Goal: Task Accomplishment & Management: Manage account settings

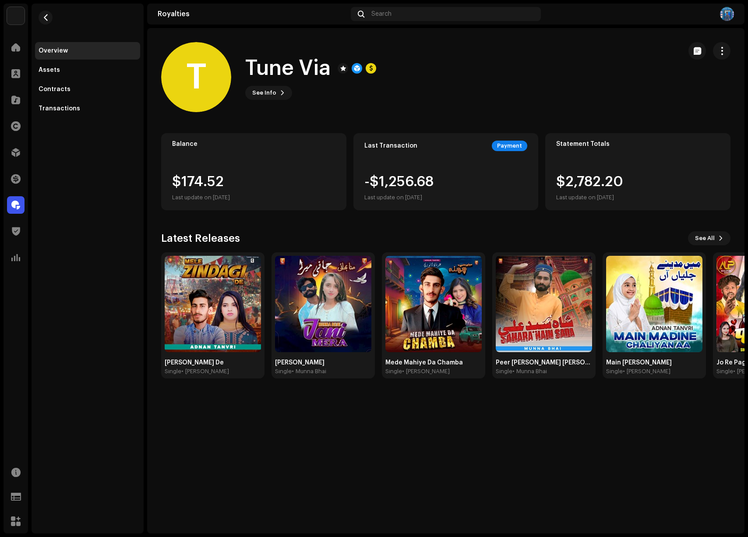
click at [14, 213] on div at bounding box center [16, 205] width 18 height 18
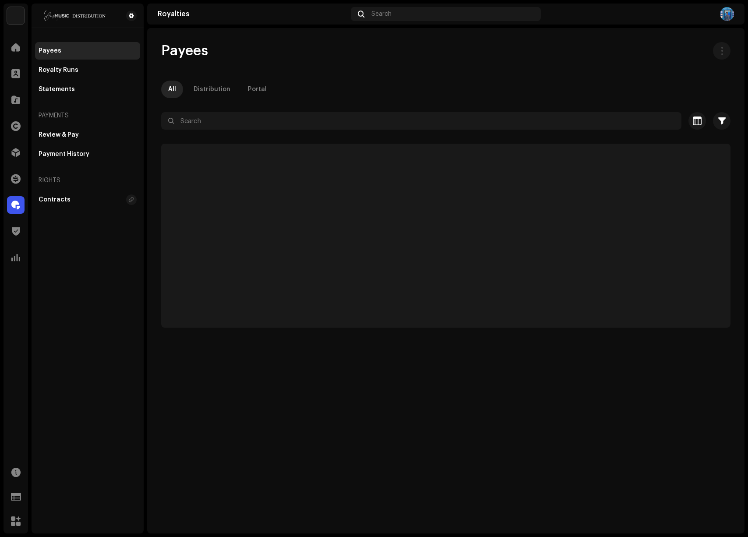
click at [15, 208] on span at bounding box center [15, 204] width 9 height 7
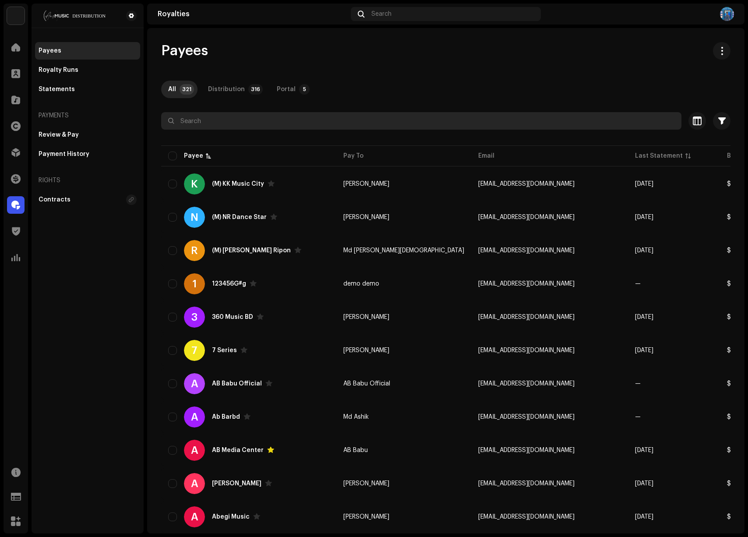
click at [229, 124] on input "text" at bounding box center [421, 121] width 520 height 18
click at [231, 122] on input "text" at bounding box center [421, 121] width 520 height 18
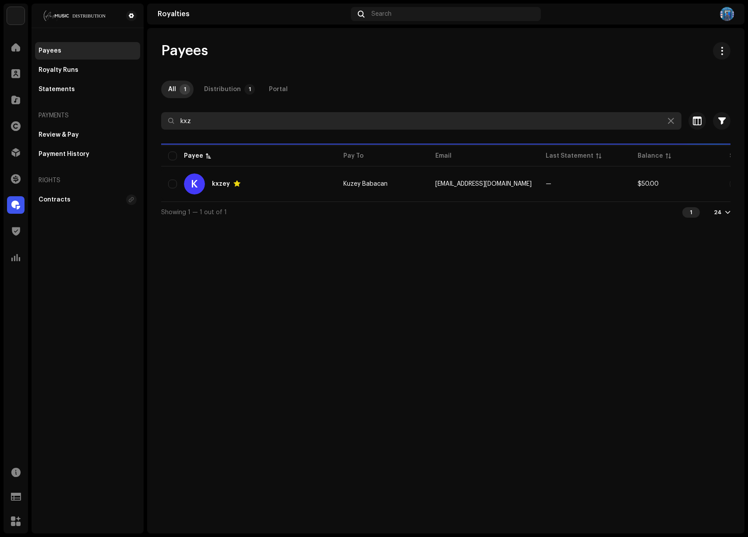
type input "kxz"
click at [439, 72] on div "Payees All 1 Distribution 1 Portal kxz Selected 0 Select all 1 Options Filters …" at bounding box center [445, 132] width 597 height 180
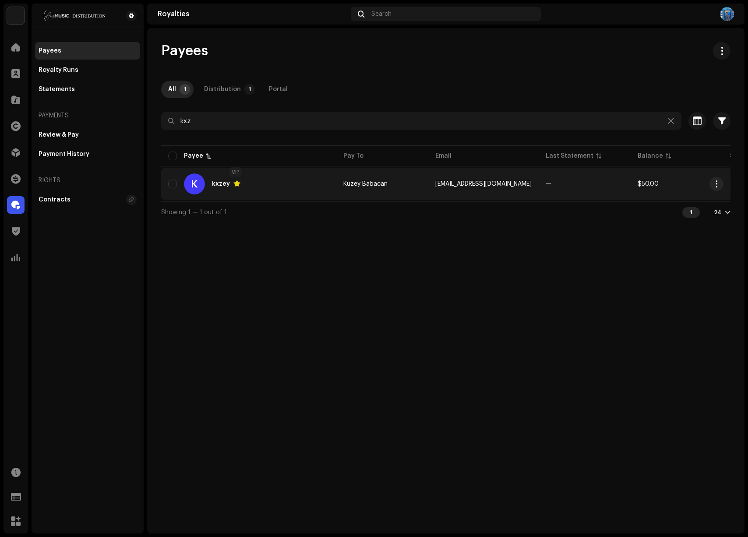
click at [236, 184] on span at bounding box center [236, 183] width 7 height 7
click at [286, 181] on div "K kxzey" at bounding box center [248, 183] width 161 height 21
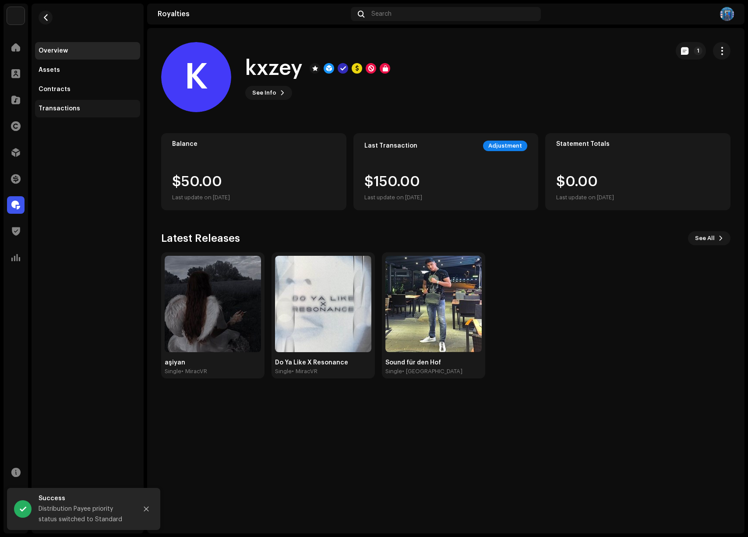
click at [55, 104] on div "Transactions" at bounding box center [87, 109] width 105 height 18
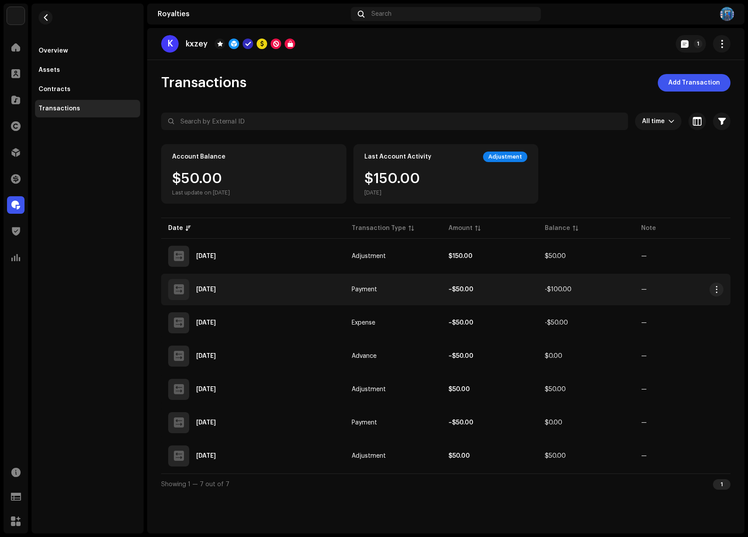
click at [567, 289] on span "-$100.00" at bounding box center [558, 289] width 27 height 6
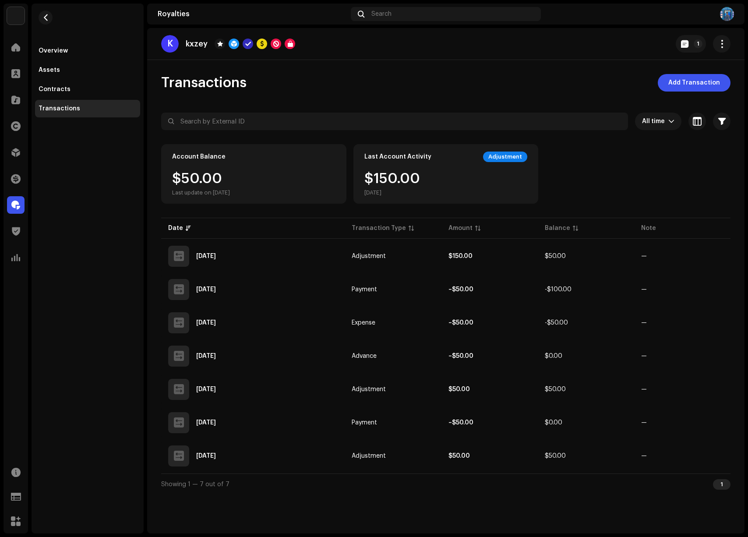
click at [535, 64] on div "Transaction Details Transaction Type Payment Entry Amount – $50.00 Entry Date O…" at bounding box center [374, 268] width 748 height 537
click at [14, 67] on div at bounding box center [16, 74] width 18 height 18
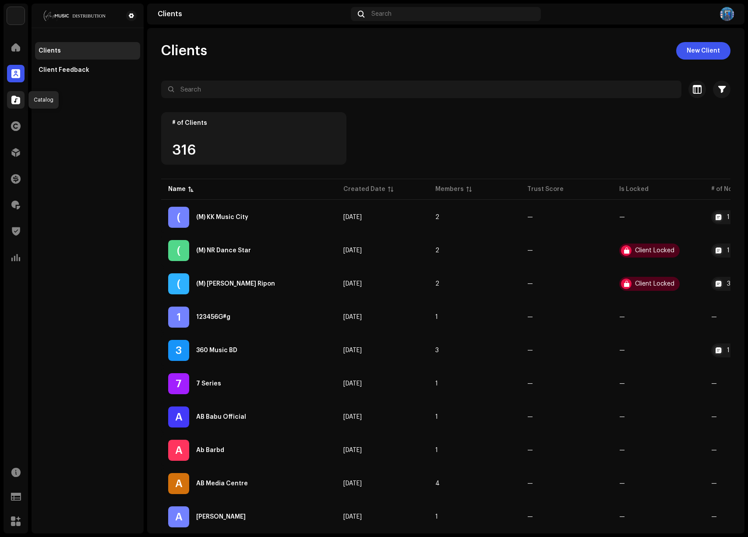
click at [18, 97] on span at bounding box center [15, 99] width 9 height 7
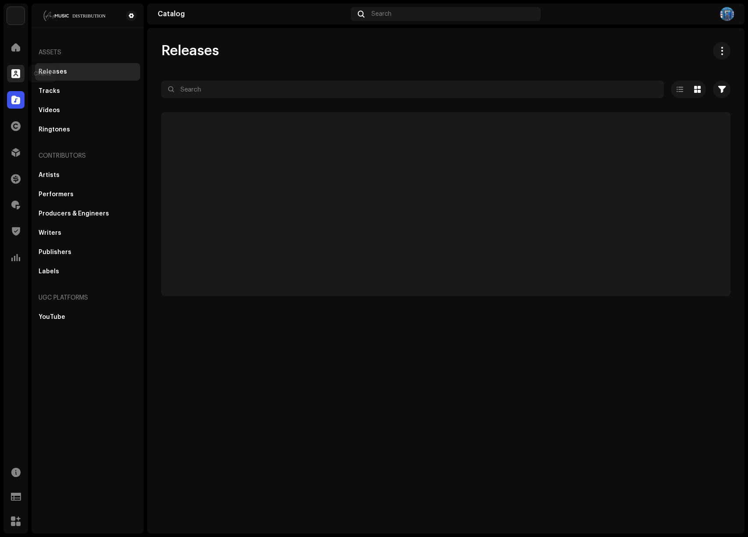
click at [20, 75] on span at bounding box center [15, 73] width 9 height 7
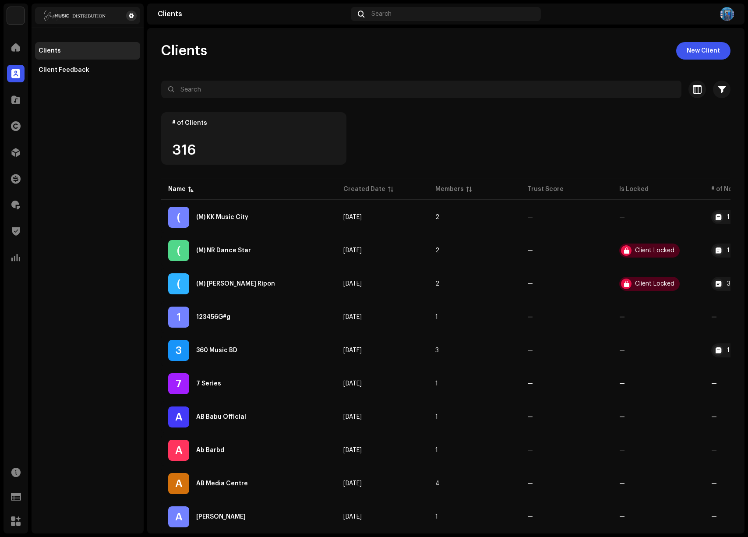
click at [131, 17] on span at bounding box center [131, 15] width 5 height 7
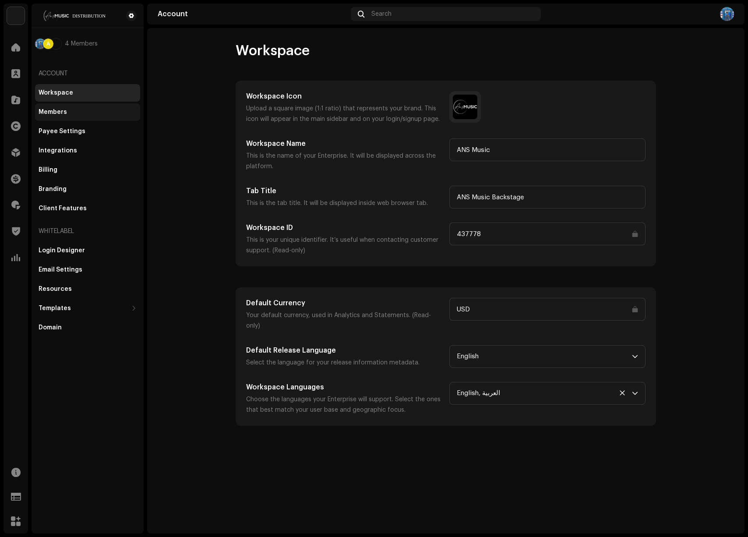
click at [66, 109] on div "Members" at bounding box center [88, 112] width 98 height 7
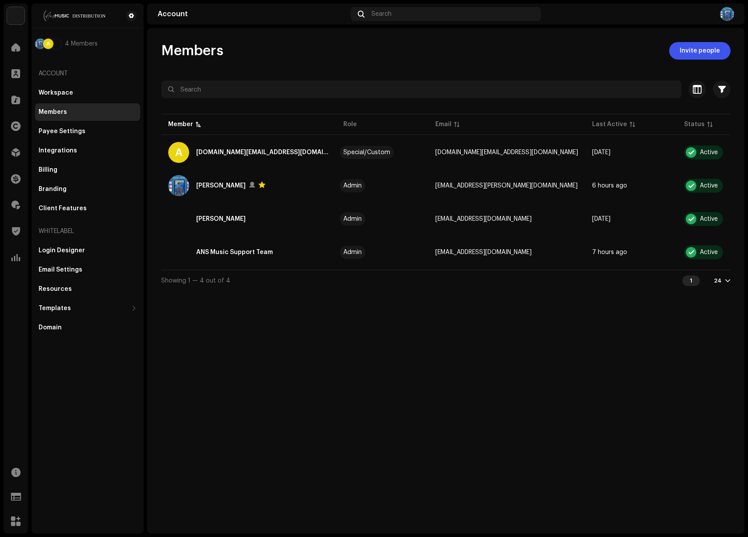
drag, startPoint x: 303, startPoint y: 404, endPoint x: 313, endPoint y: 397, distance: 11.9
click at [303, 404] on div "Members Invite people Selected 0 Select all 4 Options Filters Status Active Sus…" at bounding box center [445, 280] width 597 height 505
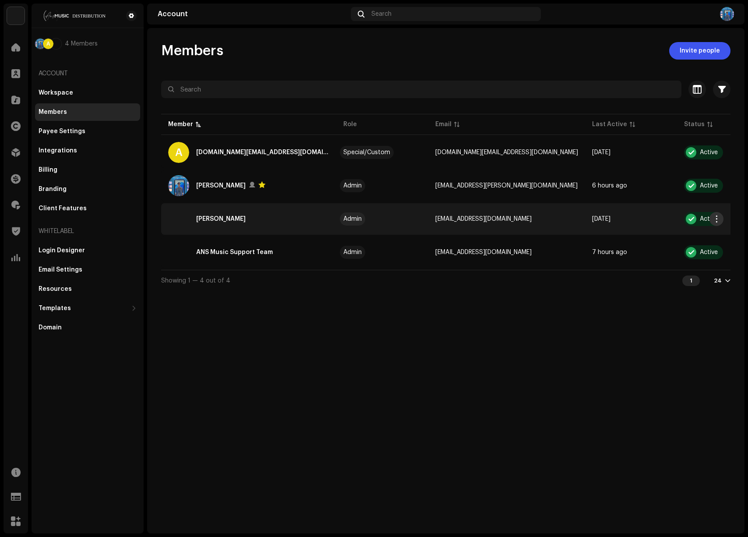
click at [714, 219] on span "button" at bounding box center [716, 218] width 7 height 7
click at [649, 274] on span "Remove" at bounding box center [647, 273] width 25 height 7
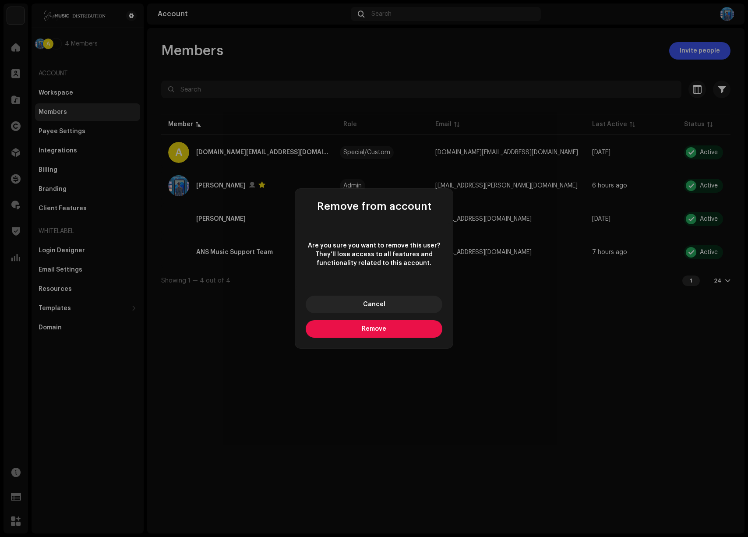
click at [349, 327] on button "Remove" at bounding box center [374, 329] width 137 height 18
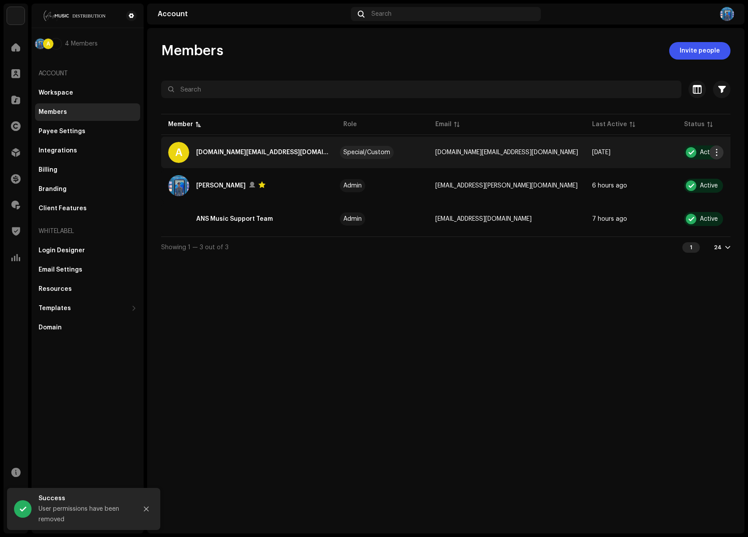
click at [713, 150] on span "button" at bounding box center [716, 152] width 7 height 7
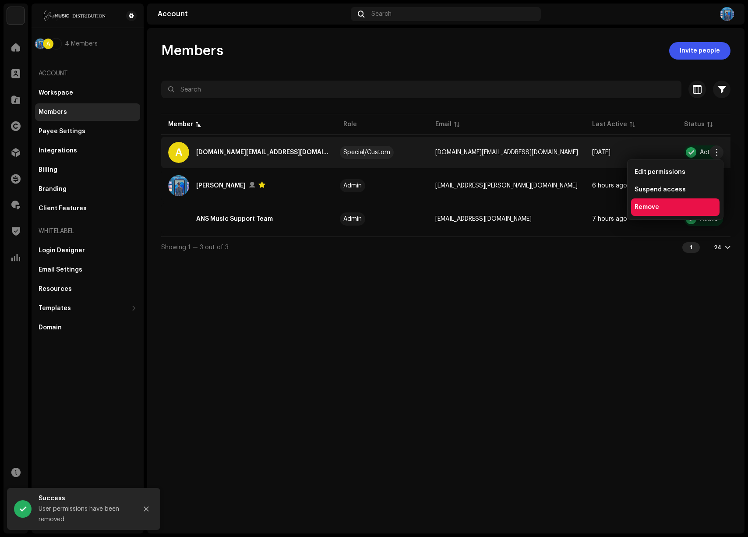
click at [656, 205] on span "Remove" at bounding box center [647, 207] width 25 height 7
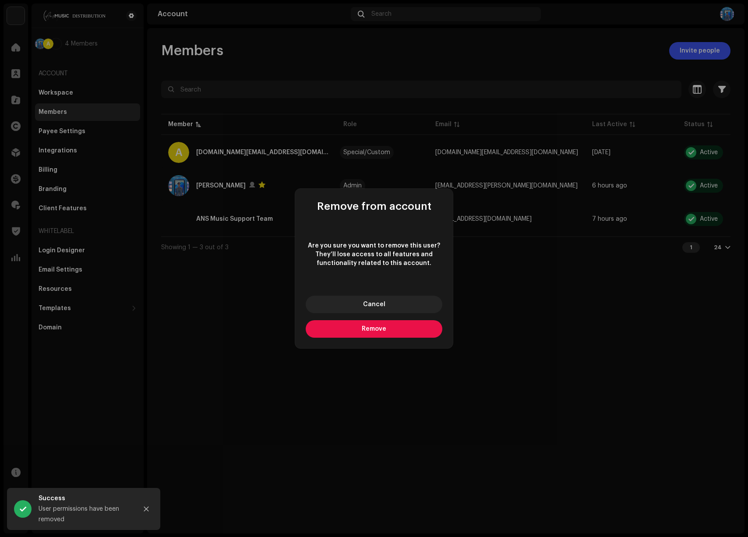
click at [352, 321] on button "Remove" at bounding box center [374, 329] width 137 height 18
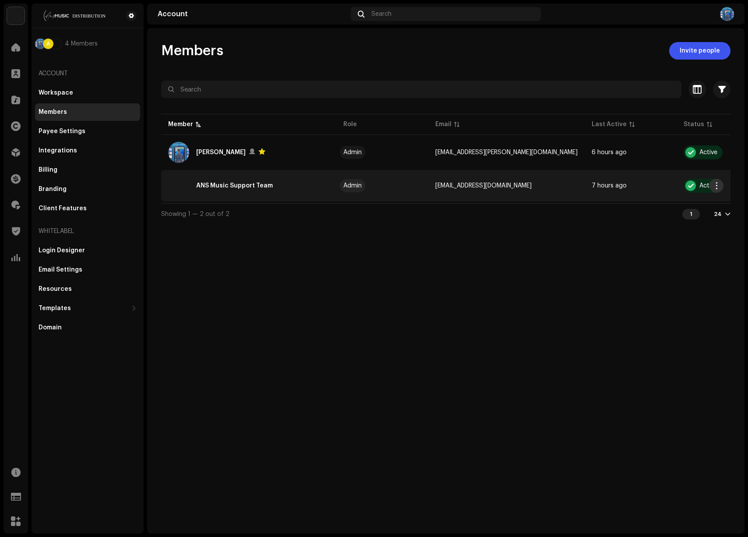
click at [713, 185] on span "button" at bounding box center [716, 185] width 7 height 7
click at [653, 222] on span "Suspend access" at bounding box center [660, 222] width 51 height 7
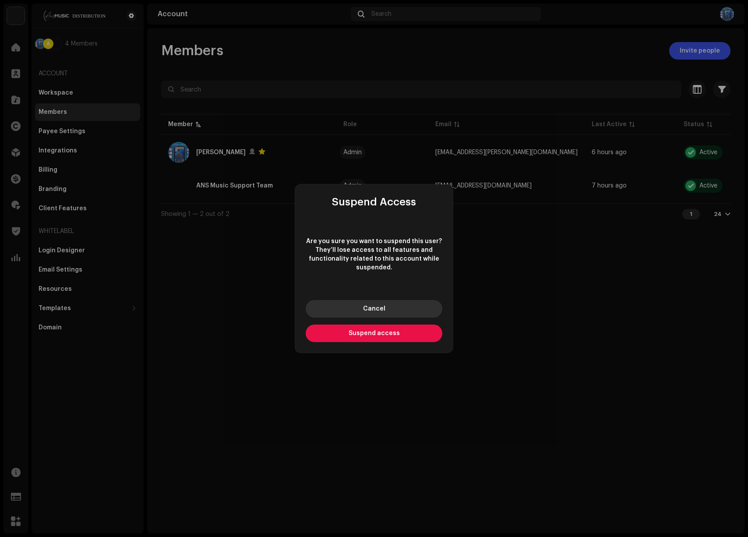
click at [389, 308] on button "Cancel" at bounding box center [374, 309] width 137 height 18
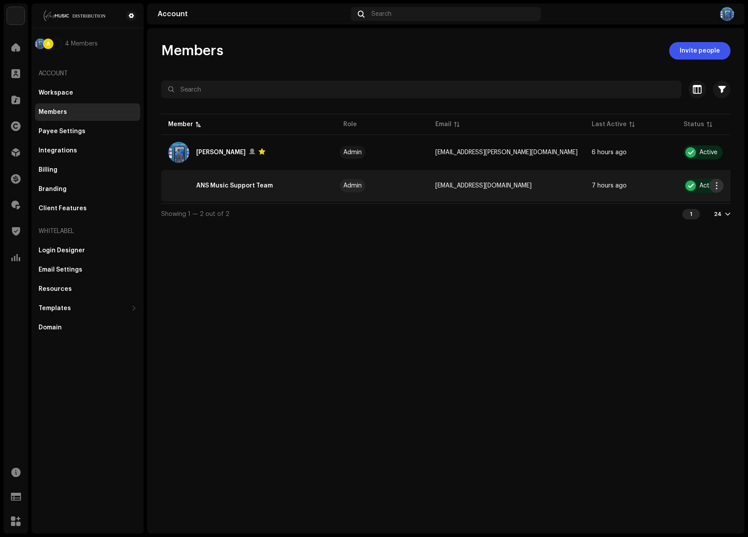
click at [720, 183] on button "button" at bounding box center [716, 186] width 14 height 14
click at [654, 202] on span "Edit permissions" at bounding box center [660, 205] width 51 height 7
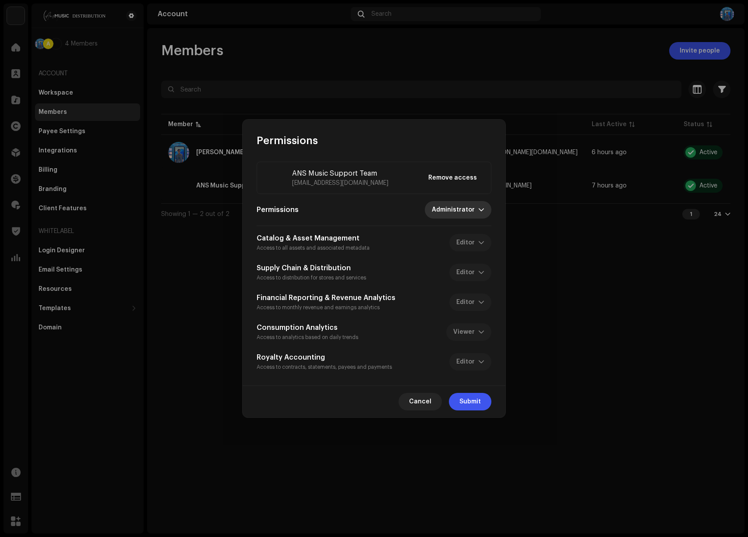
click at [464, 205] on span "Administrator" at bounding box center [455, 210] width 46 height 18
click at [320, 214] on div "Permissions Administrator" at bounding box center [374, 210] width 235 height 18
click at [487, 212] on p-select "Administrator" at bounding box center [458, 210] width 67 height 18
click at [410, 208] on div "Permissions Administrator" at bounding box center [374, 210] width 235 height 18
click at [429, 402] on span "Cancel" at bounding box center [420, 402] width 22 height 18
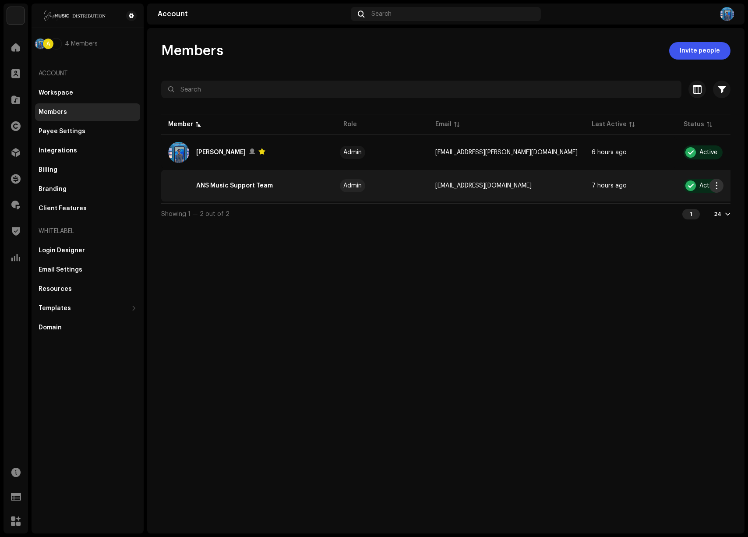
click at [720, 184] on button "button" at bounding box center [716, 186] width 14 height 14
click at [667, 204] on span "Edit permissions" at bounding box center [660, 205] width 51 height 7
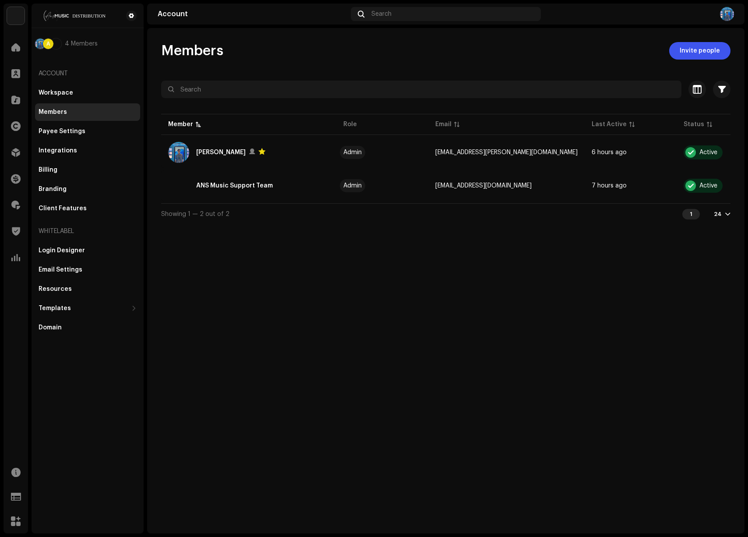
click at [719, 186] on div "Permissions ANS Music Support Team support@ansmusiclimited.com Remove access Pe…" at bounding box center [374, 268] width 748 height 537
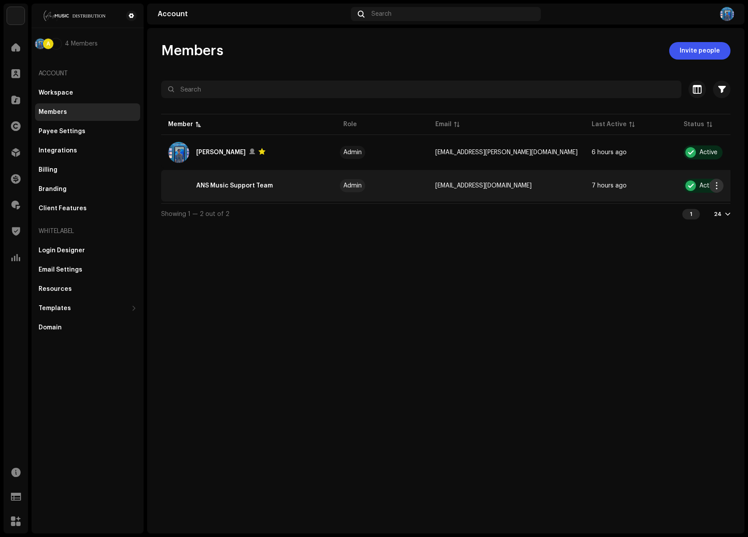
click at [714, 184] on span "button" at bounding box center [716, 185] width 7 height 7
click at [660, 208] on span "Edit permissions" at bounding box center [660, 205] width 51 height 7
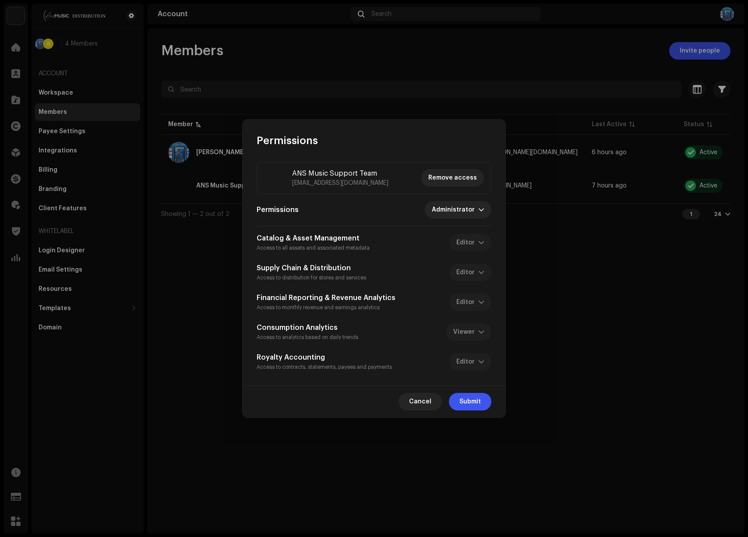
click at [449, 179] on span "Remove access" at bounding box center [452, 178] width 49 height 18
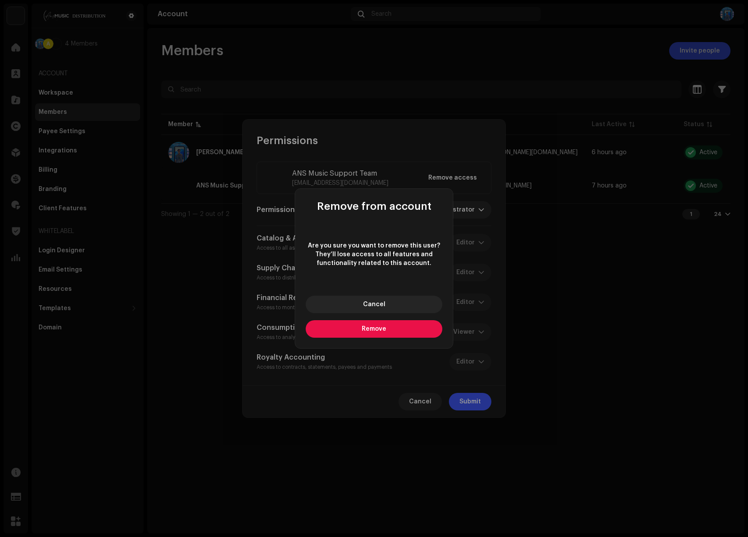
click at [385, 322] on button "Remove" at bounding box center [374, 329] width 137 height 18
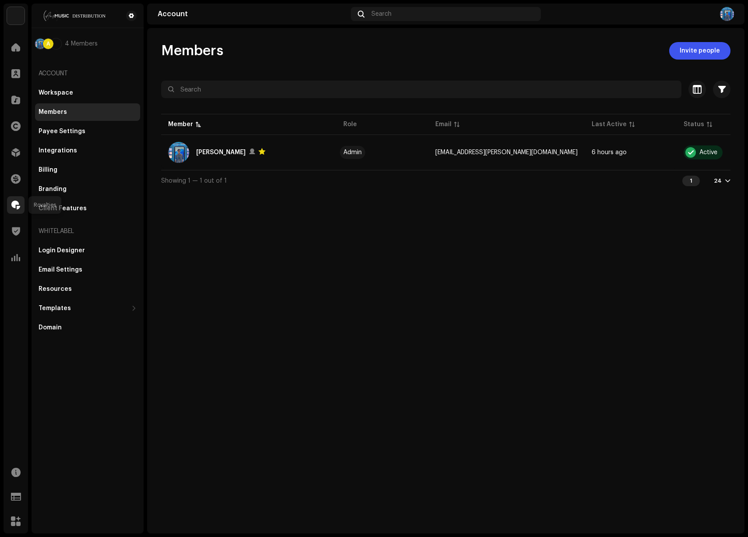
click at [18, 205] on span at bounding box center [15, 204] width 9 height 7
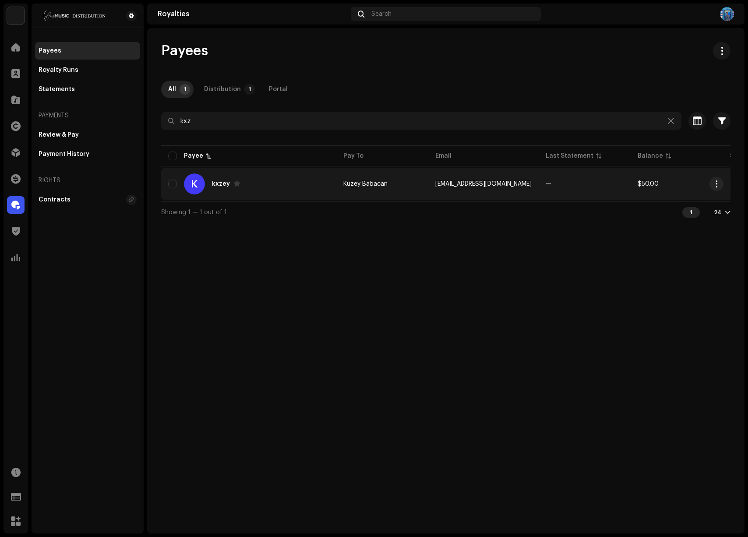
click at [550, 187] on td "—" at bounding box center [585, 184] width 92 height 32
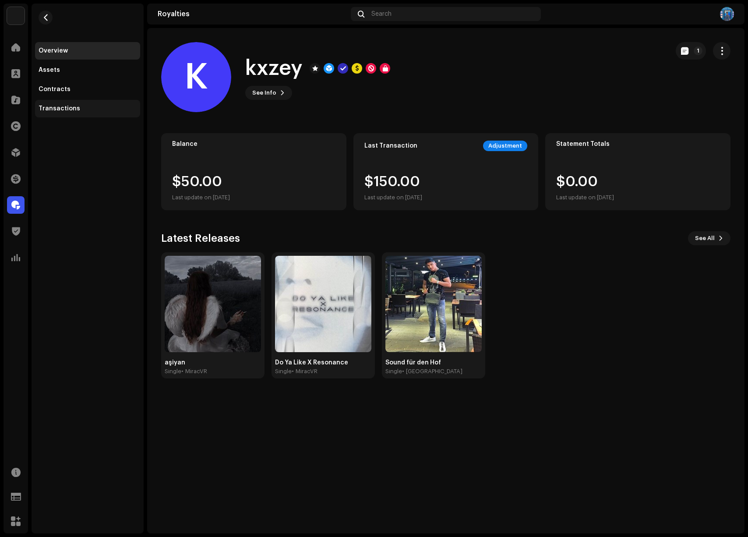
click at [56, 105] on div "Transactions" at bounding box center [60, 108] width 42 height 7
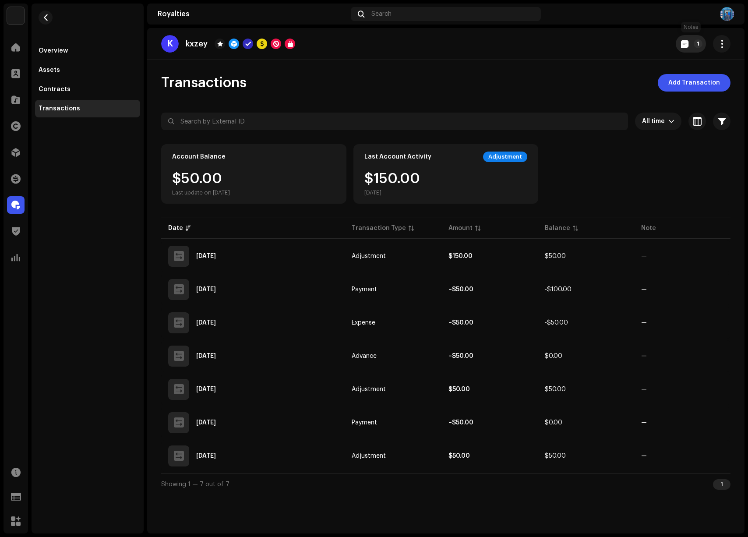
click at [683, 49] on button "1" at bounding box center [691, 44] width 30 height 18
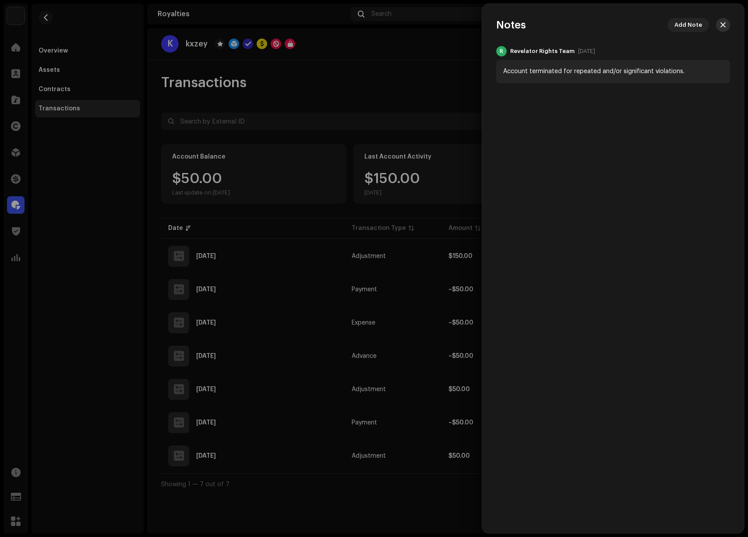
click at [725, 26] on span "button" at bounding box center [722, 24] width 5 height 7
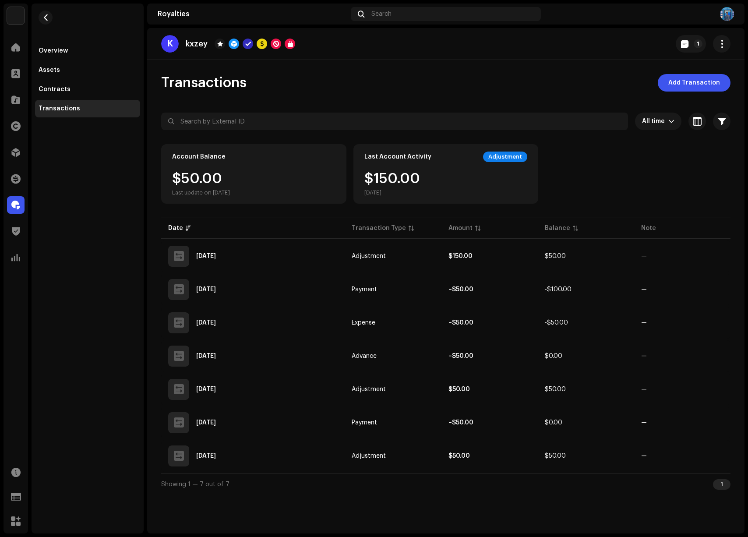
click at [369, 76] on div "Transactions Add Transaction" at bounding box center [445, 83] width 569 height 18
click at [245, 104] on div "Transactions Add Transaction All time Selected 0 Select all Options Filters Typ…" at bounding box center [445, 284] width 597 height 420
click at [53, 88] on div "Contracts" at bounding box center [55, 89] width 32 height 7
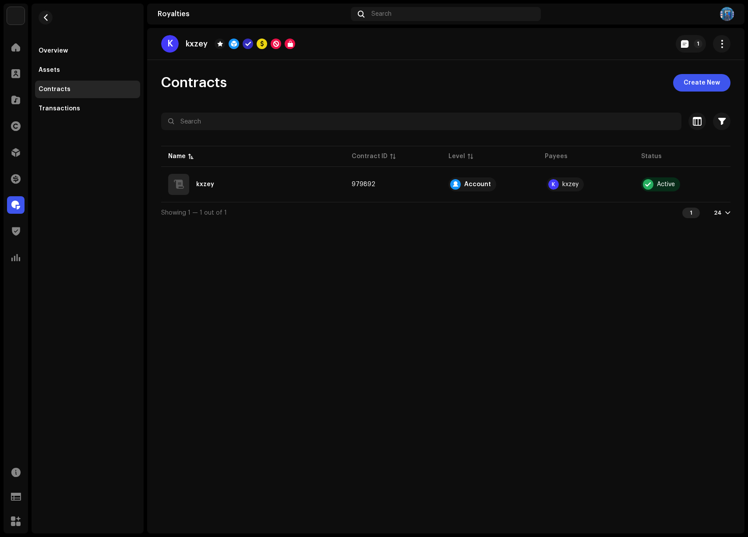
click at [60, 79] on div "Overview Assets Contracts Transactions" at bounding box center [87, 79] width 105 height 75
click at [192, 43] on p "kxzey" at bounding box center [197, 43] width 22 height 9
copy p "kxzey"
click at [15, 79] on div at bounding box center [16, 74] width 18 height 18
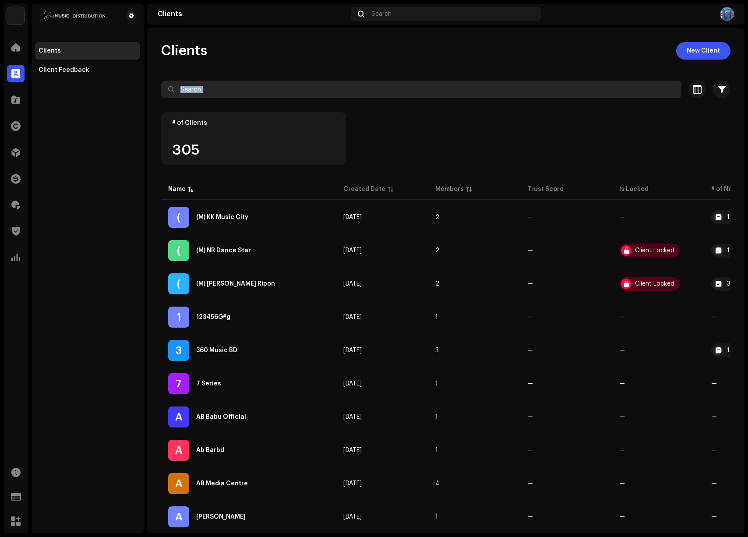
click at [258, 97] on re-o-filter-bar "Selected 0 Select all 316 Options Filters Trust score Block Challenge Allow Dol…" at bounding box center [445, 97] width 569 height 32
click at [264, 88] on input "text" at bounding box center [421, 90] width 520 height 18
paste input "kxzey"
type input "kxzey"
click at [268, 57] on div "Clients New Client" at bounding box center [445, 51] width 569 height 18
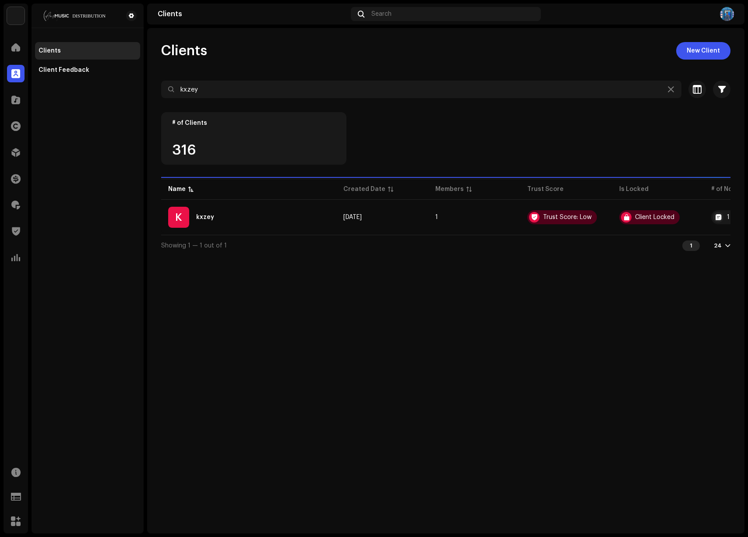
click at [122, 198] on div "Clients Client Feedback" at bounding box center [88, 269] width 112 height 530
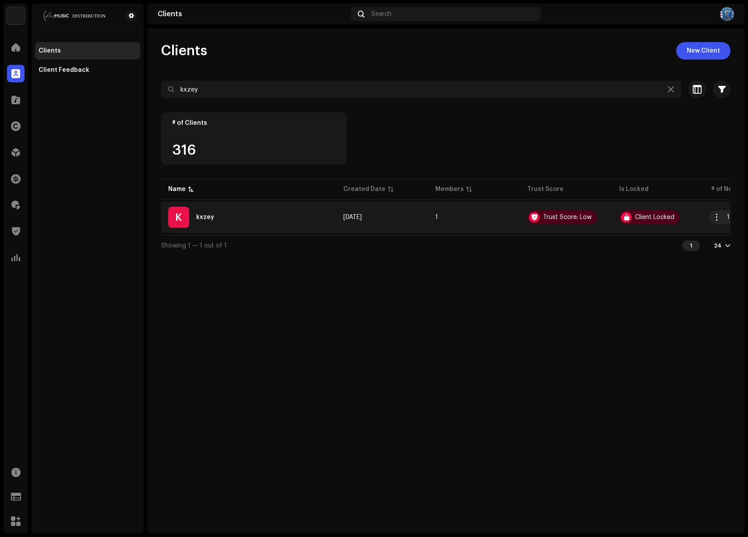
click at [284, 217] on div "K kxzey" at bounding box center [248, 217] width 161 height 21
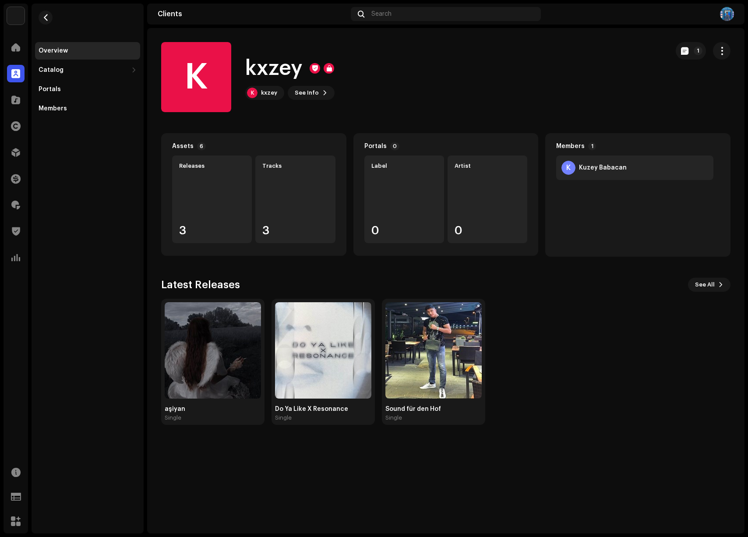
click at [446, 108] on div "K kxzey K kxzey See Info 1" at bounding box center [411, 77] width 501 height 70
click at [51, 106] on div "Members" at bounding box center [53, 108] width 28 height 7
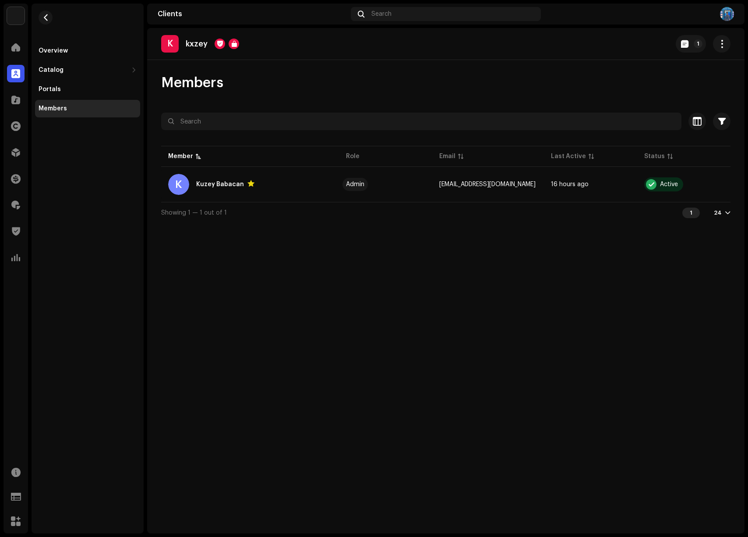
click at [335, 84] on div "Members" at bounding box center [445, 83] width 569 height 18
click at [395, 58] on div "K kxzey 1" at bounding box center [445, 44] width 597 height 32
click at [249, 299] on div "K kxzey 1 Members Selected 0 Select all 1 Options Filters Status Active Suspend…" at bounding box center [445, 280] width 597 height 505
click at [97, 233] on div "Overview Catalog Releases Tracks Portals Members" at bounding box center [88, 269] width 112 height 530
click at [77, 44] on div "Overview" at bounding box center [87, 51] width 105 height 18
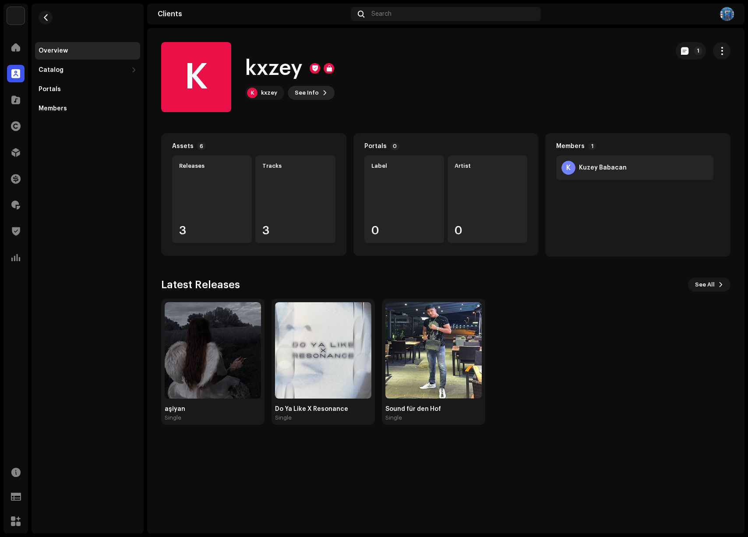
click at [325, 95] on button "See Info" at bounding box center [311, 93] width 47 height 14
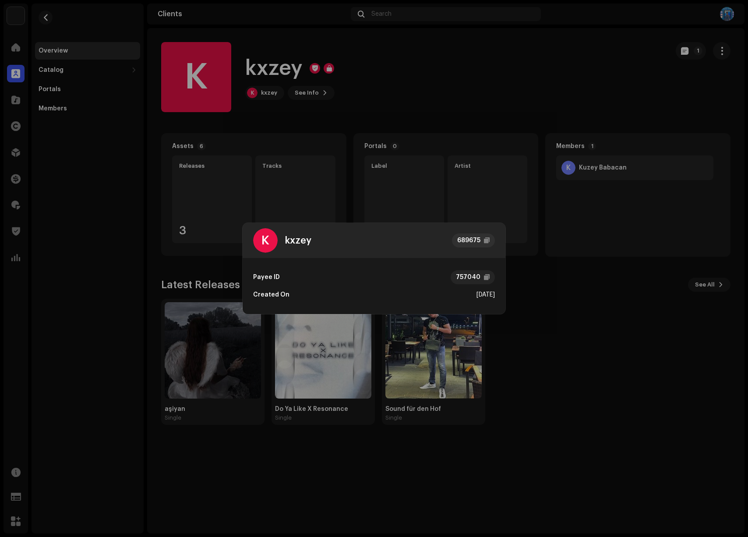
drag, startPoint x: 277, startPoint y: 294, endPoint x: 487, endPoint y: 293, distance: 210.2
click at [480, 293] on div "Created On Oct 9, 2025" at bounding box center [374, 295] width 242 height 18
click at [492, 300] on div "[DATE]" at bounding box center [485, 295] width 18 height 18
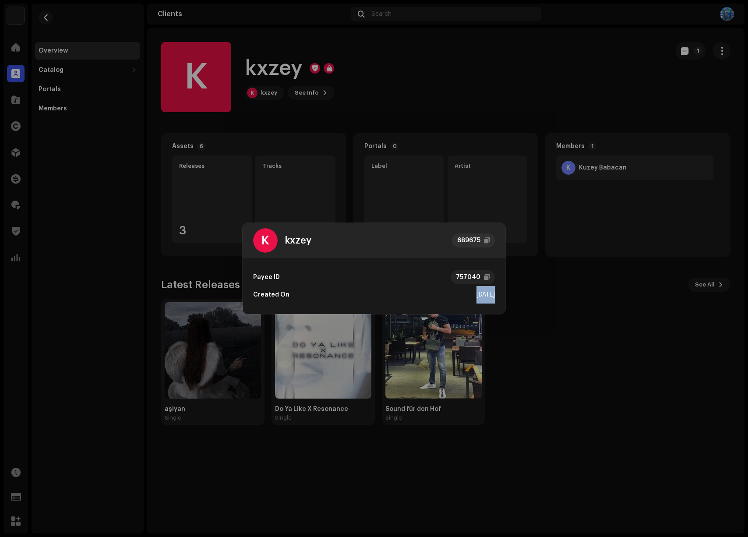
click at [478, 295] on div "[DATE]" at bounding box center [485, 295] width 18 height 18
click at [482, 297] on div "[DATE]" at bounding box center [485, 295] width 18 height 18
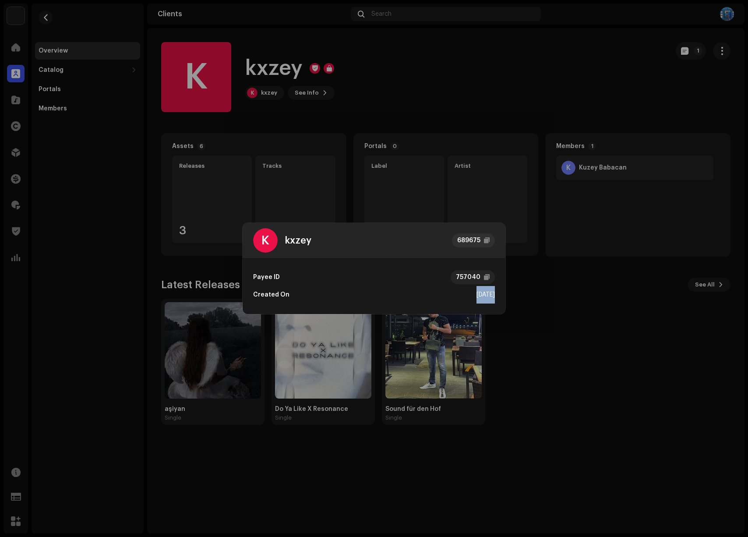
click at [482, 297] on div "[DATE]" at bounding box center [485, 295] width 18 height 18
click at [408, 300] on div "Created On Oct 9, 2025" at bounding box center [374, 295] width 242 height 18
click at [476, 296] on div "[DATE]" at bounding box center [485, 295] width 18 height 18
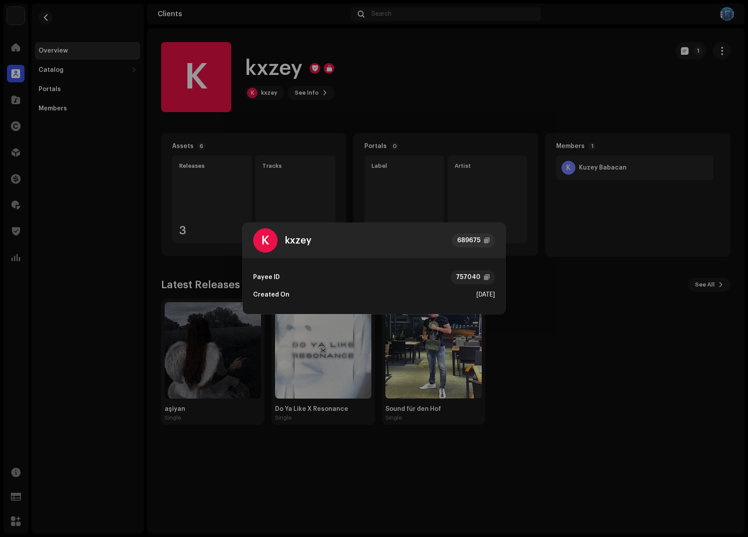
click at [359, 286] on div "Created On Oct 9, 2025" at bounding box center [374, 295] width 242 height 18
click at [488, 296] on div "[DATE]" at bounding box center [485, 295] width 18 height 18
drag, startPoint x: 265, startPoint y: 296, endPoint x: 487, endPoint y: 299, distance: 222.1
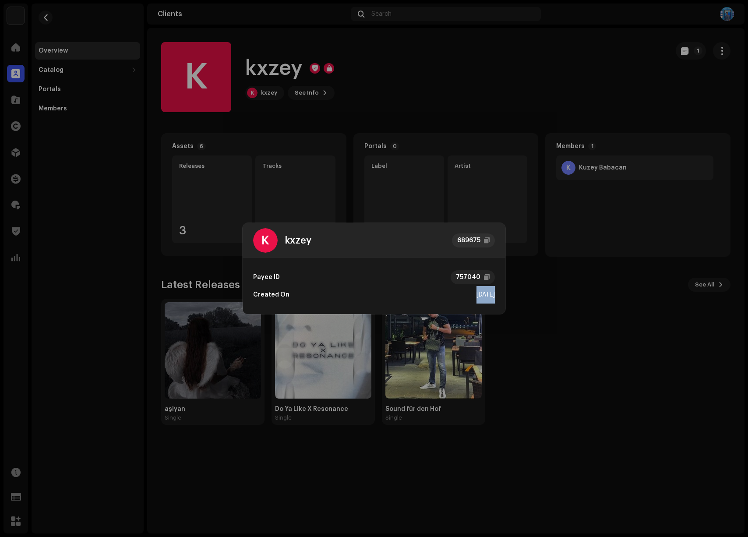
click at [487, 299] on div "Created On Oct 9, 2025" at bounding box center [374, 295] width 242 height 18
click at [490, 297] on div "[DATE]" at bounding box center [485, 295] width 18 height 18
drag, startPoint x: 490, startPoint y: 297, endPoint x: 508, endPoint y: 299, distance: 18.5
click at [490, 297] on div "[DATE]" at bounding box center [485, 295] width 18 height 18
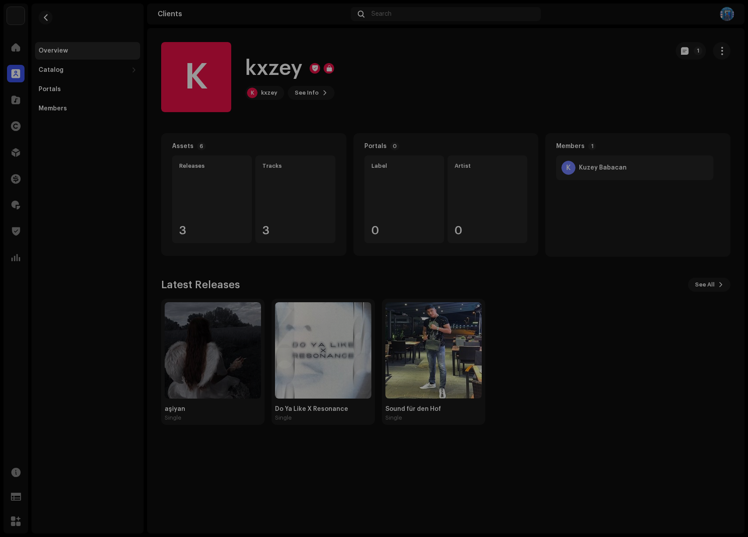
click at [619, 280] on div "K kxzey 689675 Payee ID 757040 Created On [DATE]" at bounding box center [374, 268] width 748 height 537
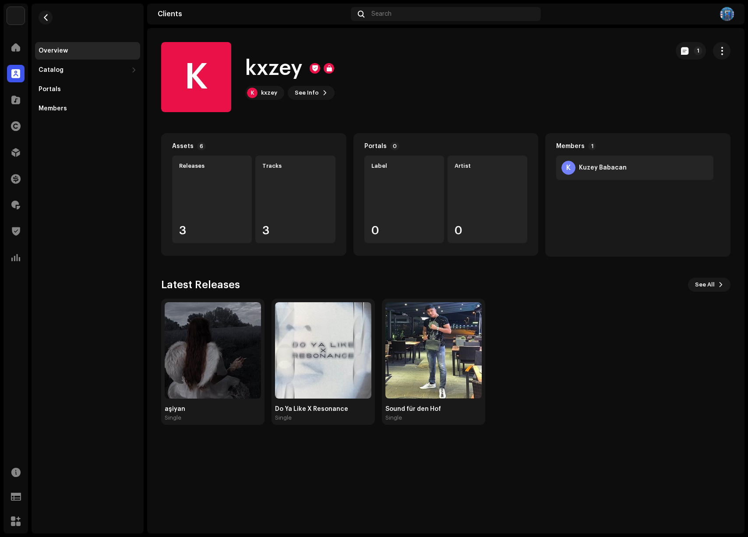
click at [732, 53] on div "K kxzey K kxzey See Info 1 1" at bounding box center [445, 77] width 597 height 70
click at [727, 53] on button "button" at bounding box center [722, 51] width 18 height 18
click at [597, 91] on div "K kxzey K kxzey See Info 1" at bounding box center [411, 77] width 501 height 70
click at [48, 109] on div "Members" at bounding box center [53, 108] width 28 height 7
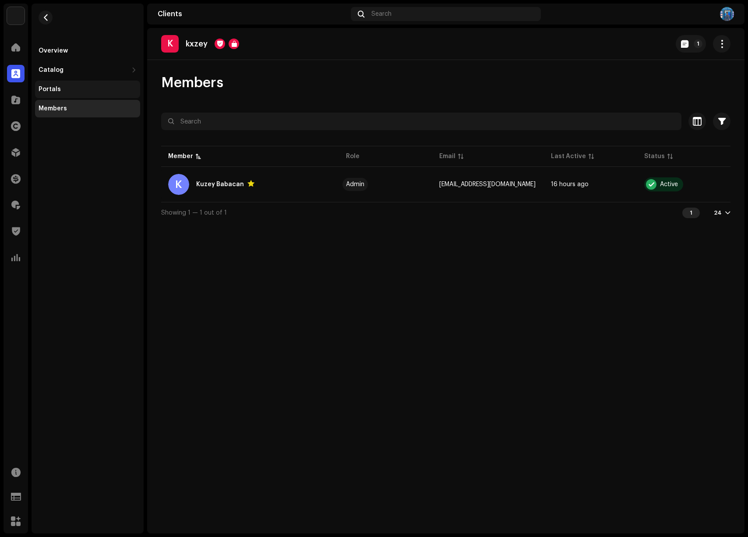
click at [83, 88] on div "Portals" at bounding box center [88, 89] width 98 height 7
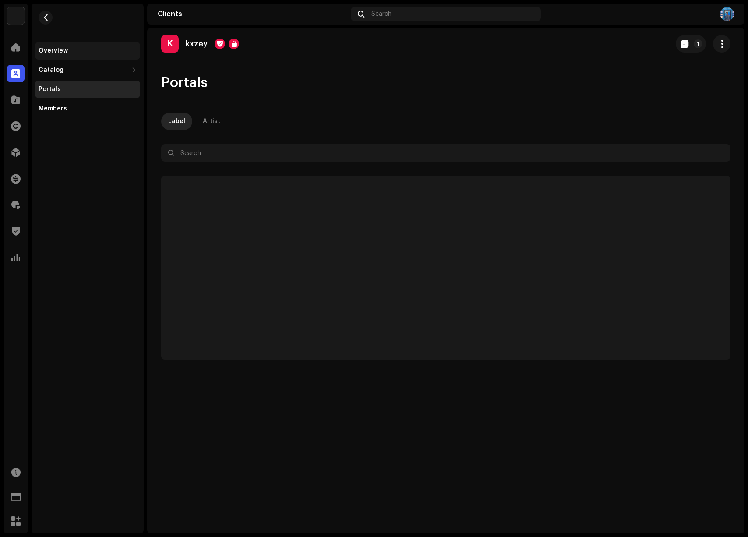
click at [57, 53] on div "Overview" at bounding box center [53, 50] width 29 height 7
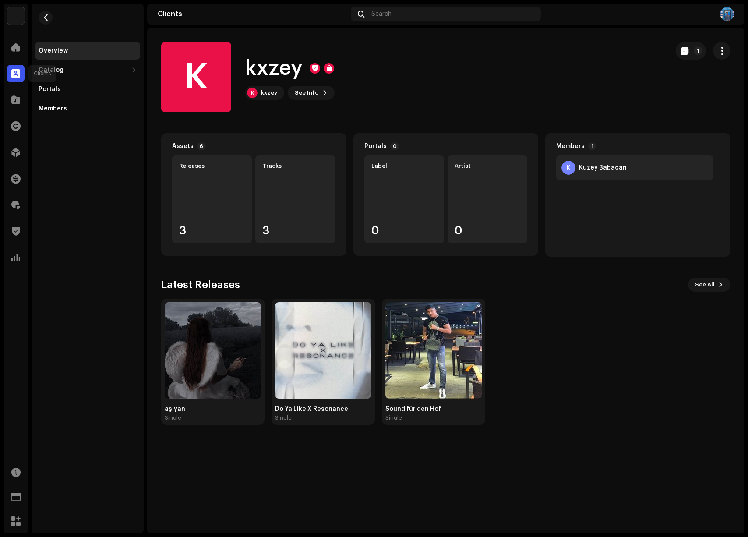
click at [20, 70] on span at bounding box center [15, 73] width 9 height 7
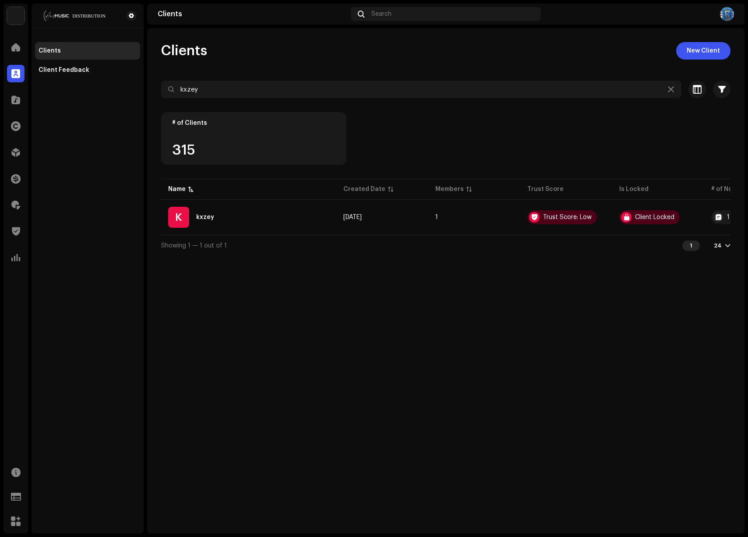
click at [488, 121] on div "# of Clients 315" at bounding box center [445, 144] width 569 height 65
click at [176, 48] on span "Clients" at bounding box center [184, 51] width 46 height 18
click at [99, 122] on div "Clients Client Feedback" at bounding box center [88, 269] width 112 height 530
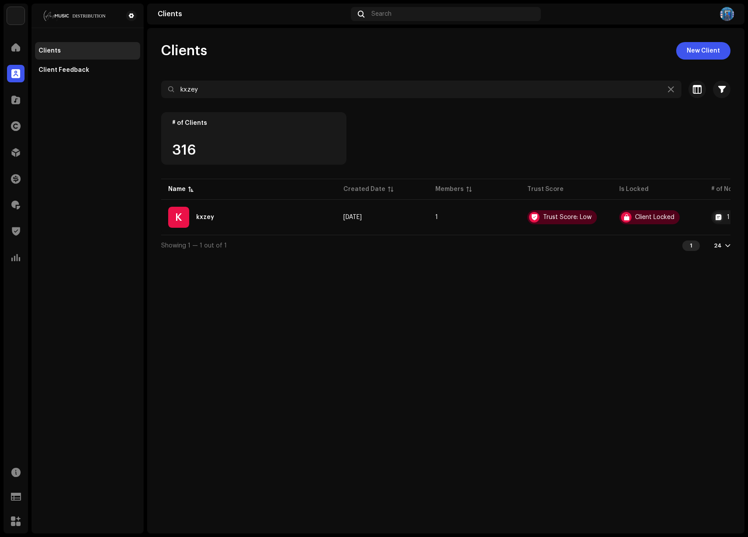
click at [337, 356] on div "Clients New Client kxzey Selected 0 Select all 1 Options Filters Trust score Bl…" at bounding box center [445, 280] width 597 height 505
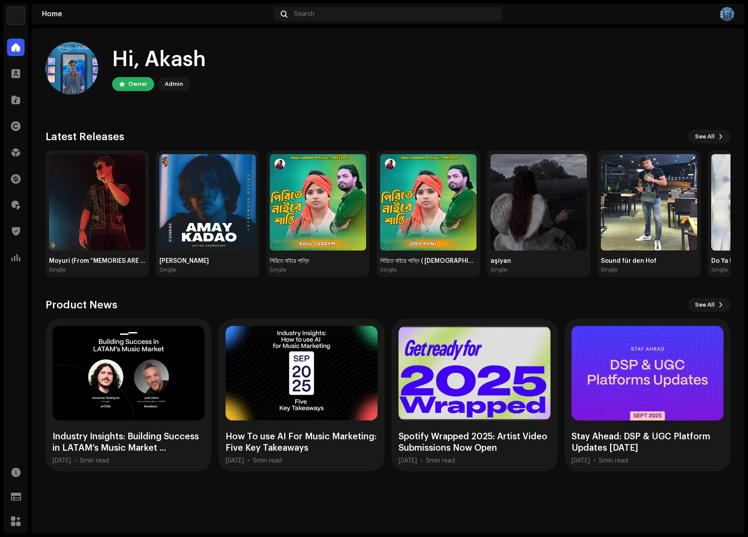
click at [233, 299] on div "Product News See All" at bounding box center [388, 305] width 685 height 14
click at [13, 205] on span at bounding box center [15, 204] width 9 height 7
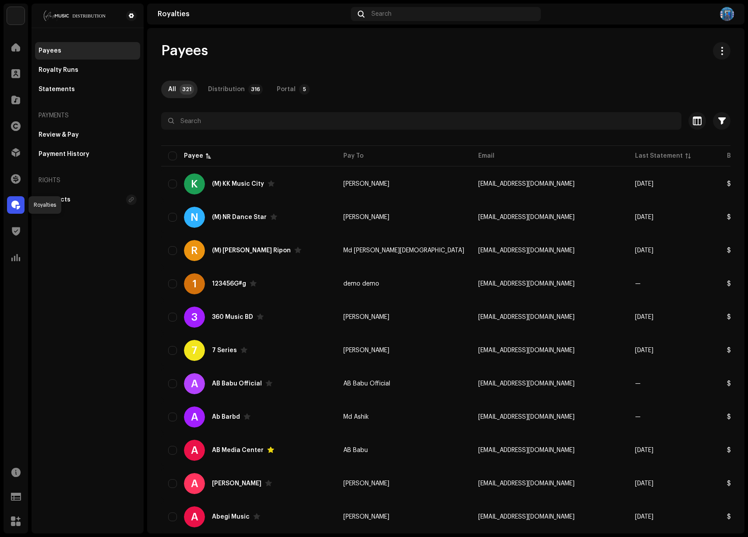
click at [14, 208] on span at bounding box center [15, 204] width 9 height 7
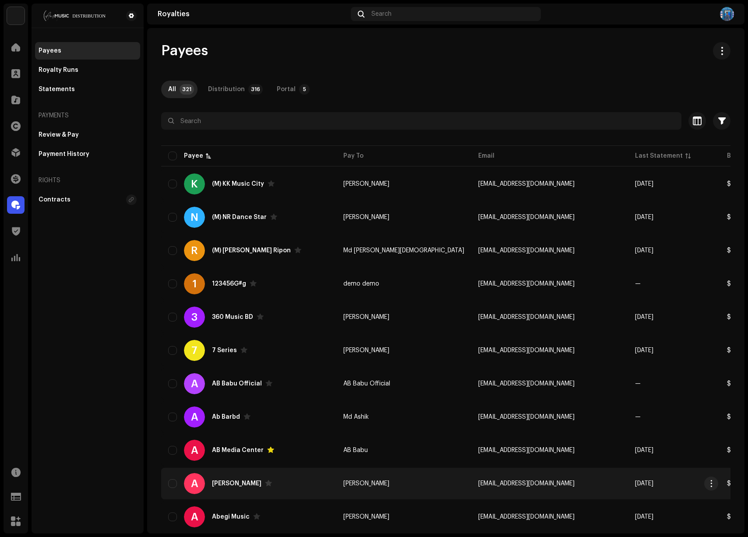
scroll to position [5, 0]
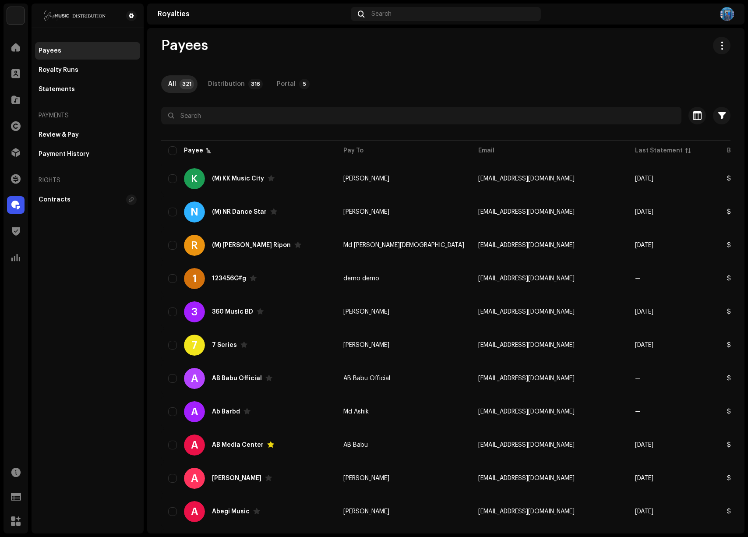
click at [41, 254] on div "Payees Royalty Runs Statements Payments Review & Pay Payment History Rights Con…" at bounding box center [88, 269] width 112 height 530
click at [13, 160] on div at bounding box center [16, 153] width 18 height 18
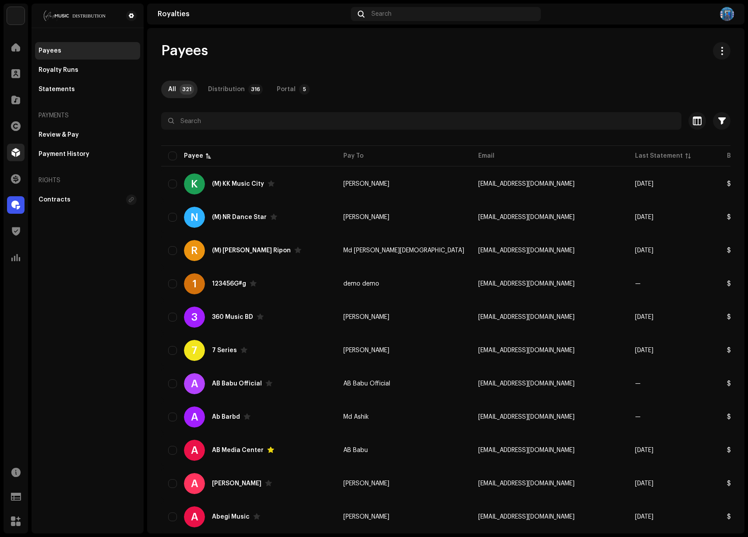
click at [16, 157] on div at bounding box center [16, 153] width 18 height 18
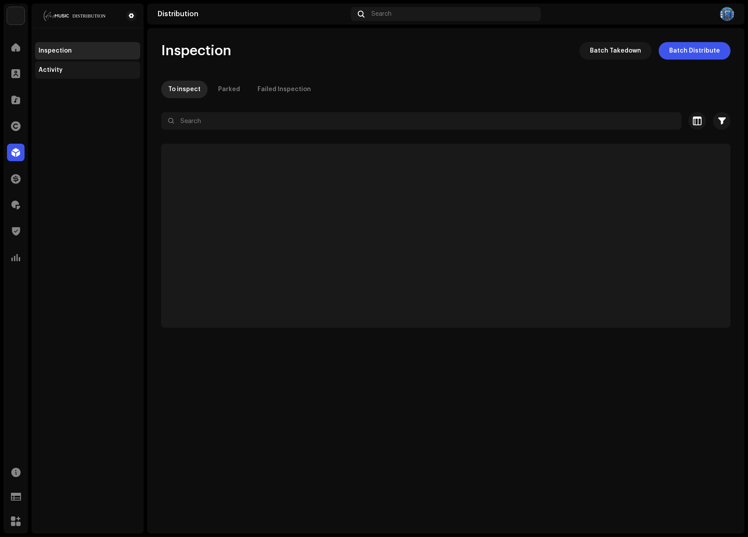
click at [71, 73] on div "Activity" at bounding box center [88, 70] width 98 height 7
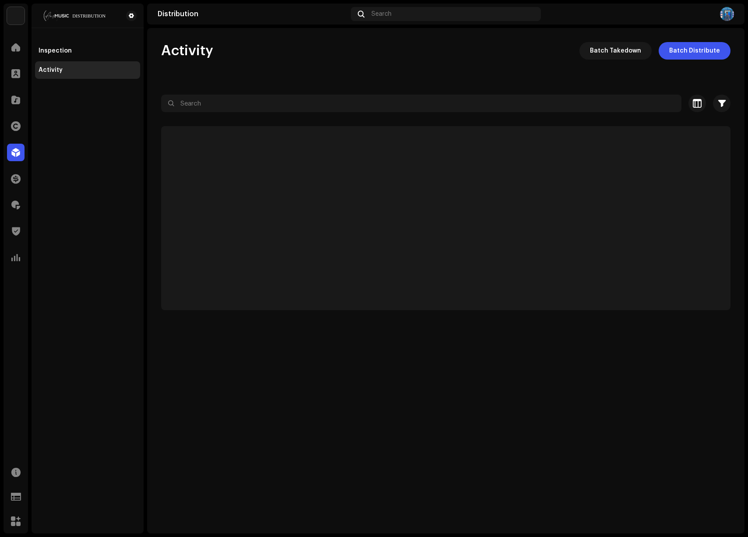
click at [354, 44] on div "Activity Batch Takedown Batch Distribute" at bounding box center [445, 51] width 569 height 18
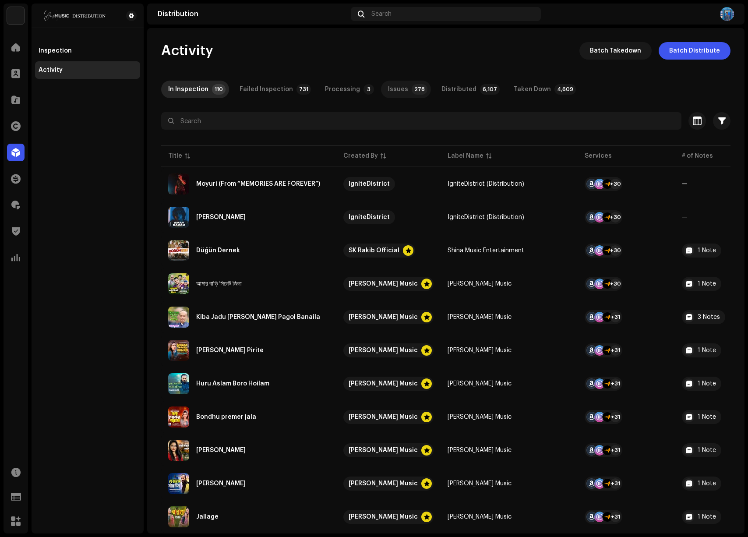
click at [392, 90] on div "Issues" at bounding box center [398, 90] width 20 height 18
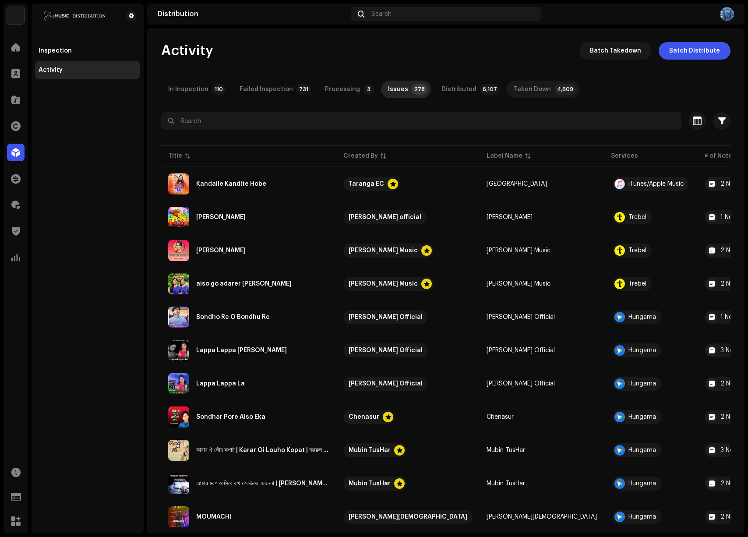
click at [515, 85] on div "Taken Down" at bounding box center [532, 90] width 37 height 18
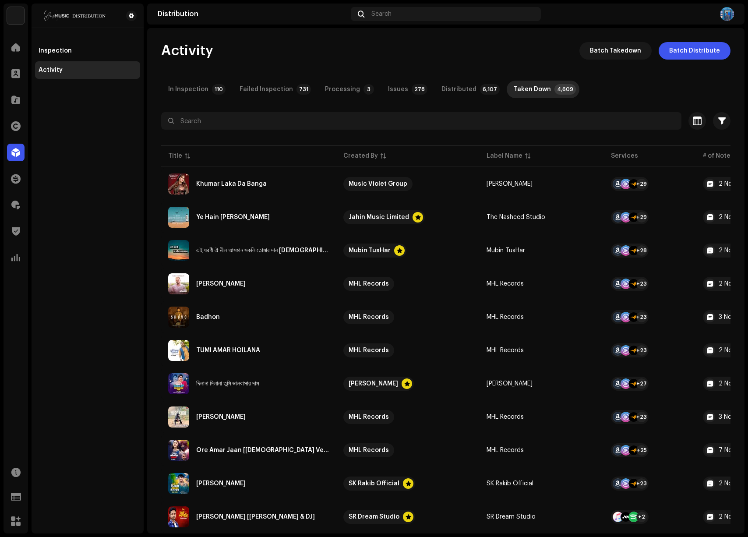
click at [1, 315] on div "ANS Music Home Clients Catalog Rights Distribution Finance Royalties Trust & Sa…" at bounding box center [374, 268] width 748 height 537
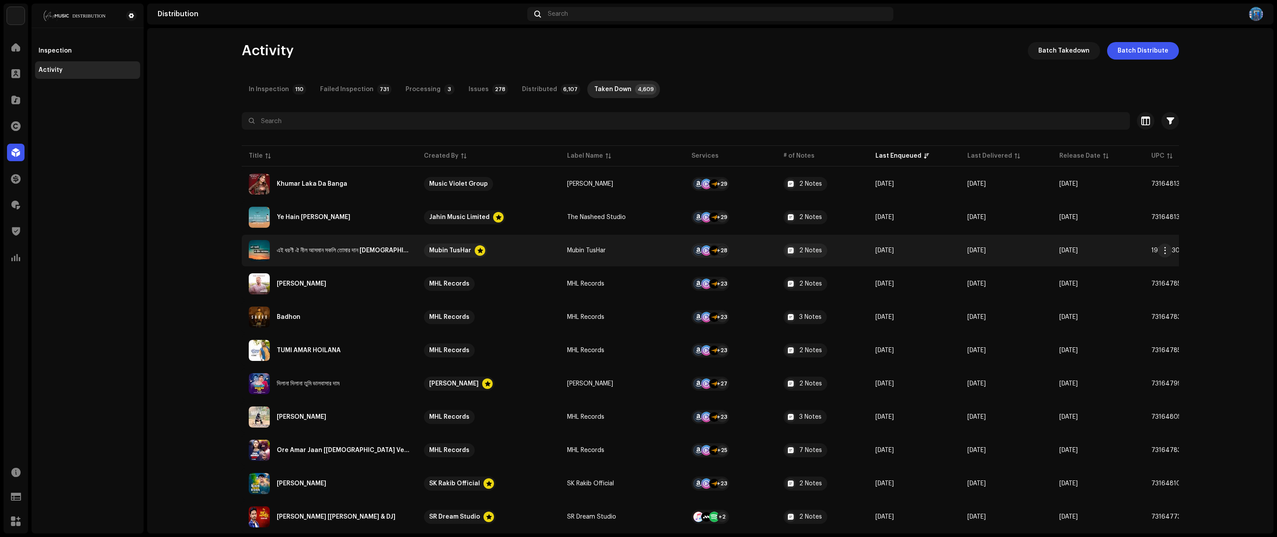
click at [748, 251] on td "2 Notes" at bounding box center [822, 251] width 92 height 32
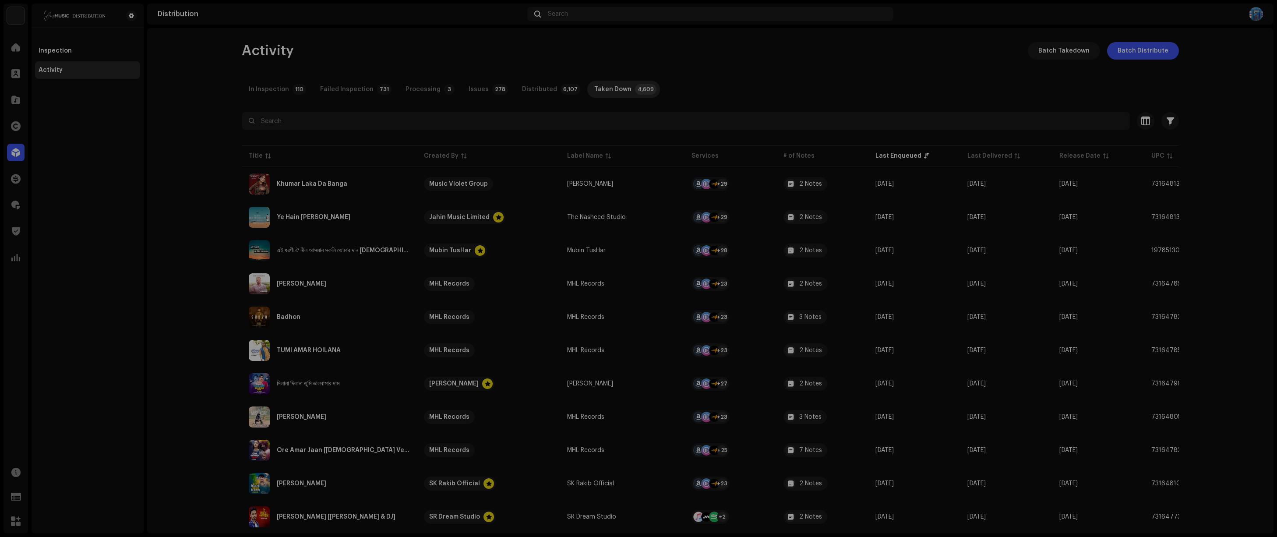
click at [748, 195] on div "এই ধরণী ঐ নীল আসমান সকলি তোমার দান আল্লাহ মেহেরবান | Ei Dhoroni Oi Nil Asman So…" at bounding box center [638, 268] width 1277 height 537
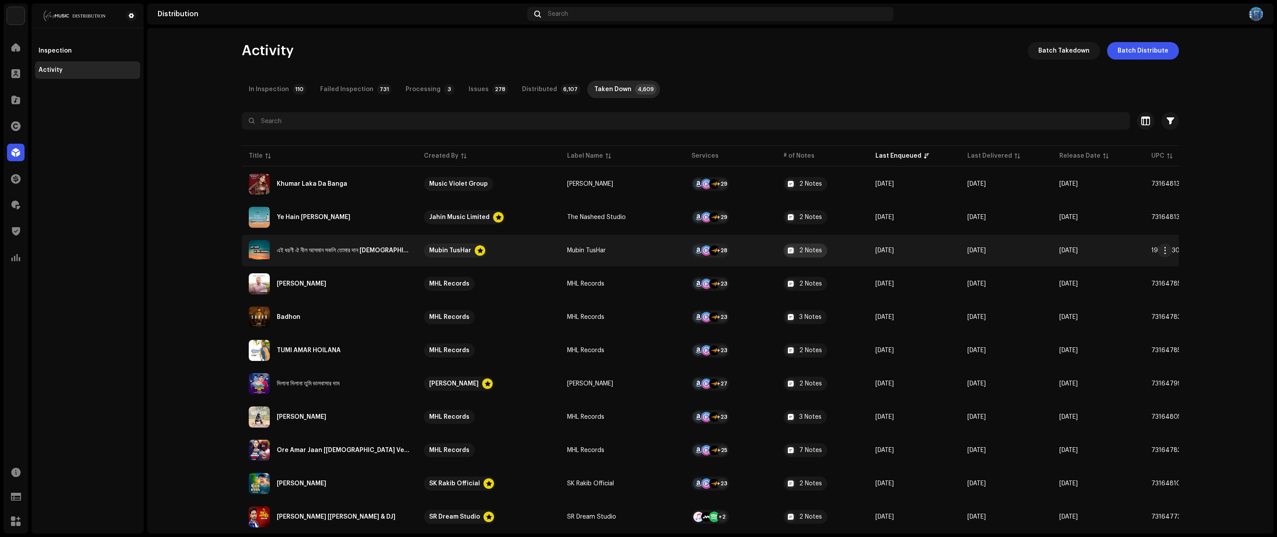
click at [748, 249] on div at bounding box center [790, 250] width 11 height 11
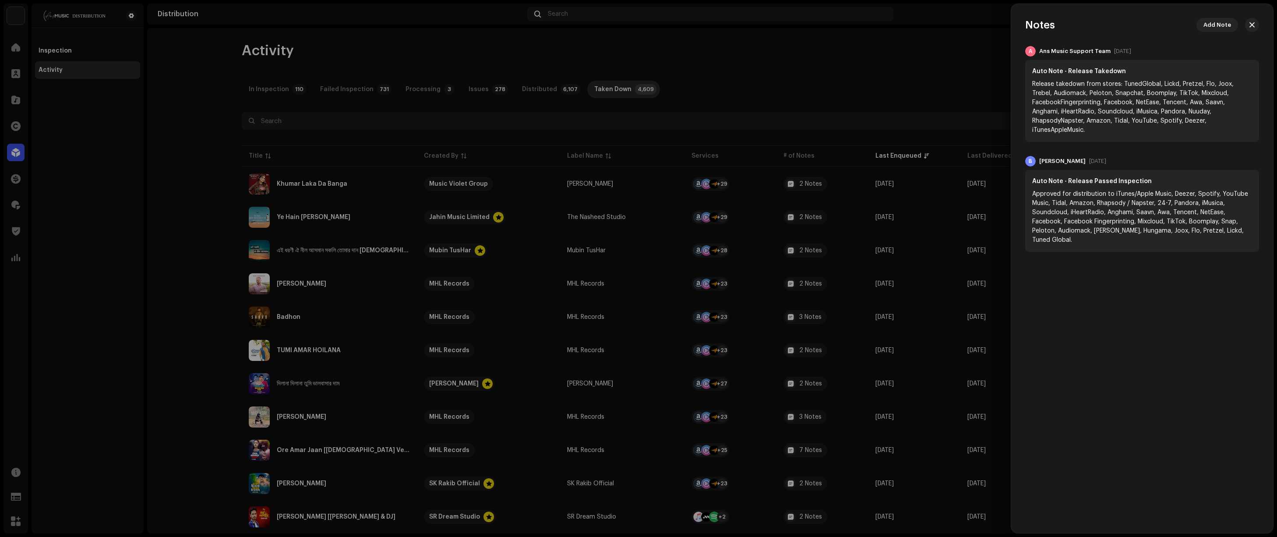
click at [748, 247] on div at bounding box center [638, 268] width 1277 height 537
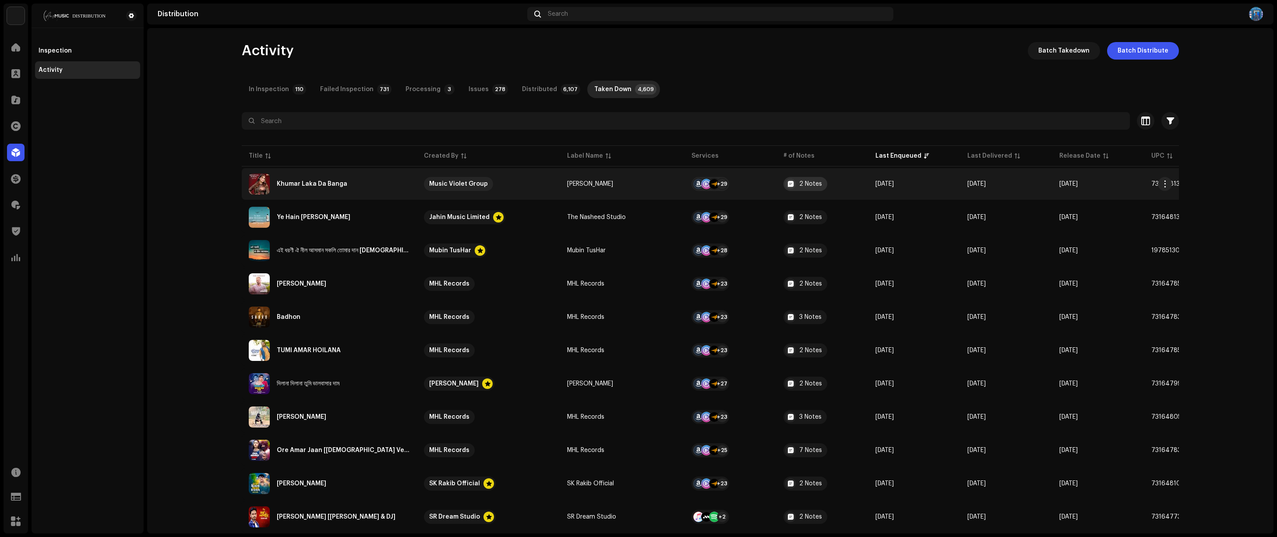
click at [748, 183] on div "2 Notes" at bounding box center [810, 184] width 23 height 6
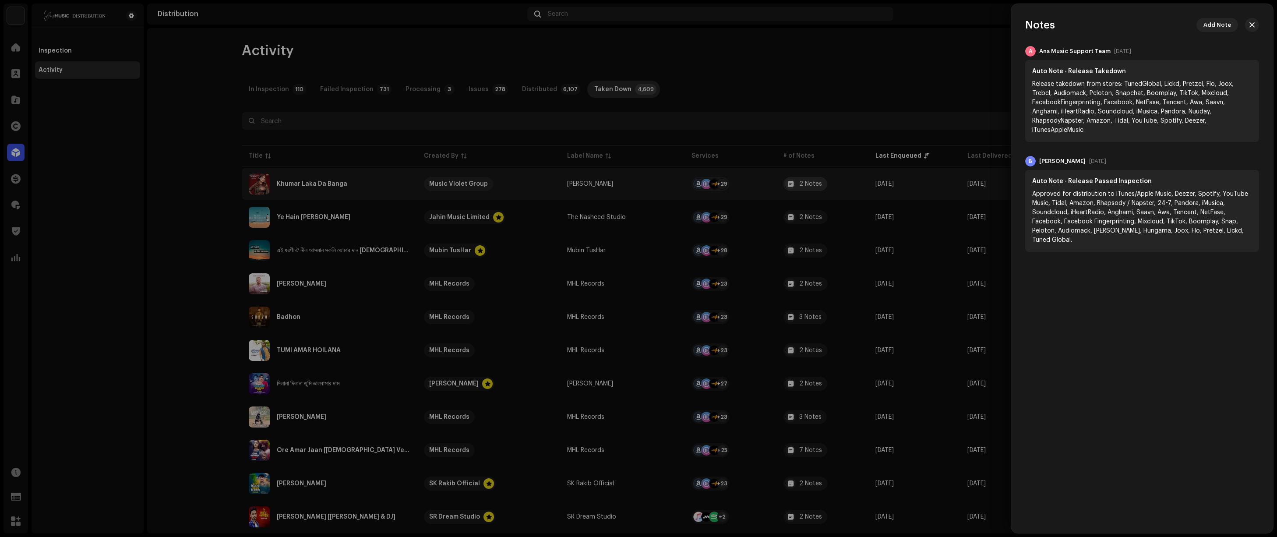
click at [738, 183] on div at bounding box center [638, 268] width 1277 height 537
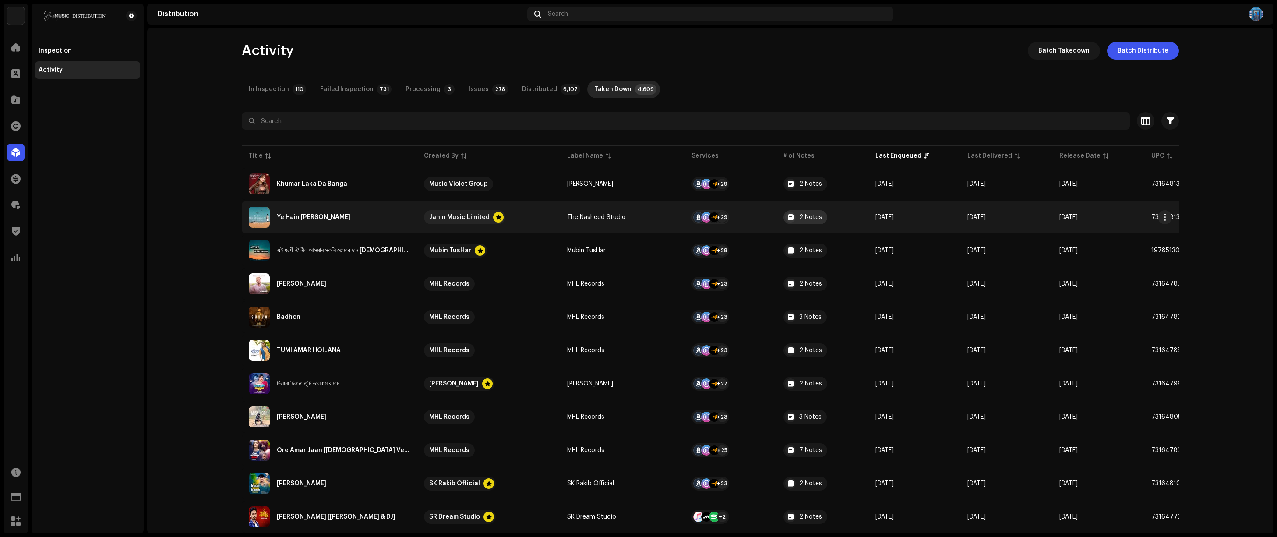
click at [748, 218] on div "2 Notes" at bounding box center [810, 217] width 23 height 6
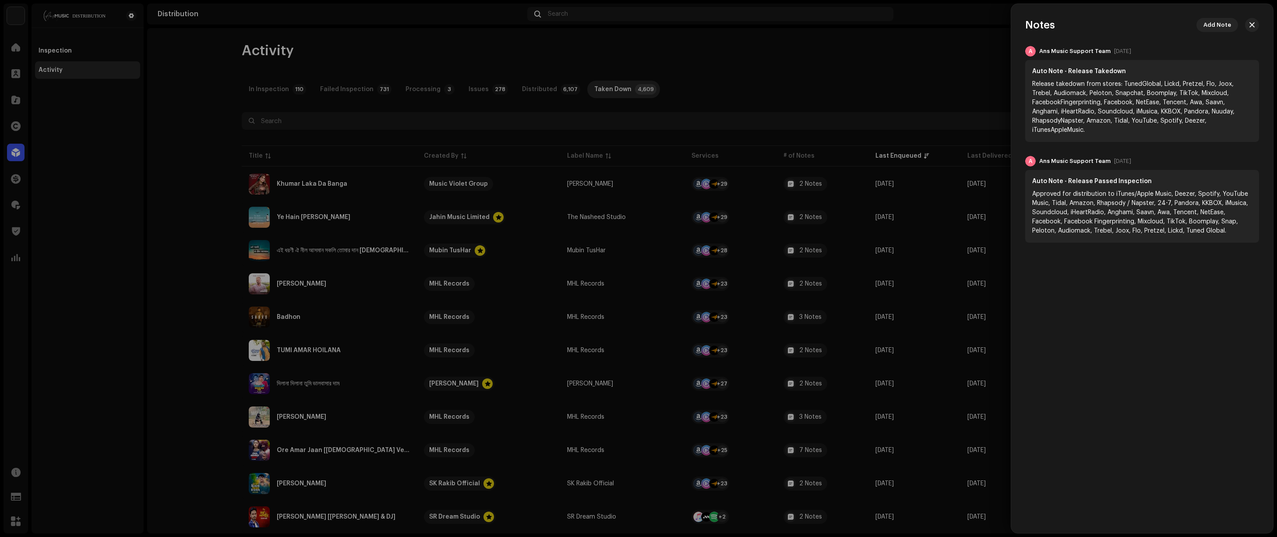
click at [730, 218] on div at bounding box center [638, 268] width 1277 height 537
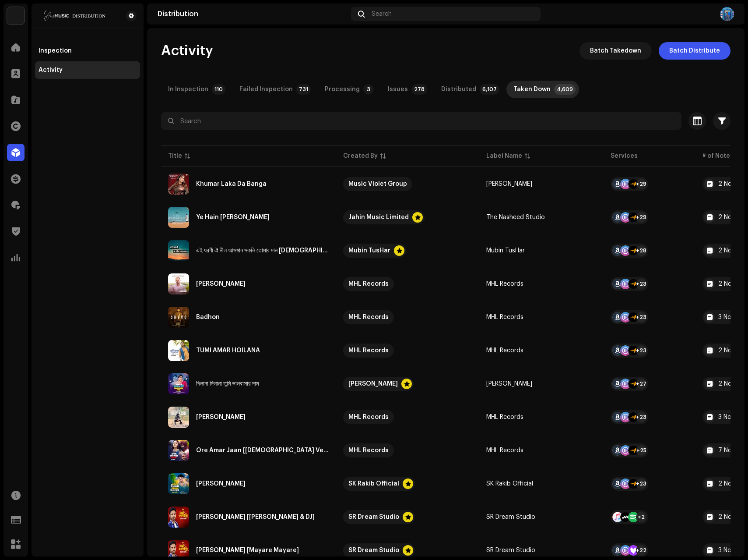
click at [366, 59] on div "Activity Batch Takedown Batch Distribute" at bounding box center [446, 51] width 570 height 18
drag, startPoint x: 100, startPoint y: 187, endPoint x: 216, endPoint y: 134, distance: 127.4
click at [100, 187] on div "Inspection Activity" at bounding box center [88, 280] width 112 height 553
click at [434, 39] on div "Activity Batch Takedown Batch Distribute In Inspection 110 Failed Inspection 73…" at bounding box center [446, 292] width 598 height 528
click at [73, 51] on div "Inspection" at bounding box center [88, 50] width 98 height 7
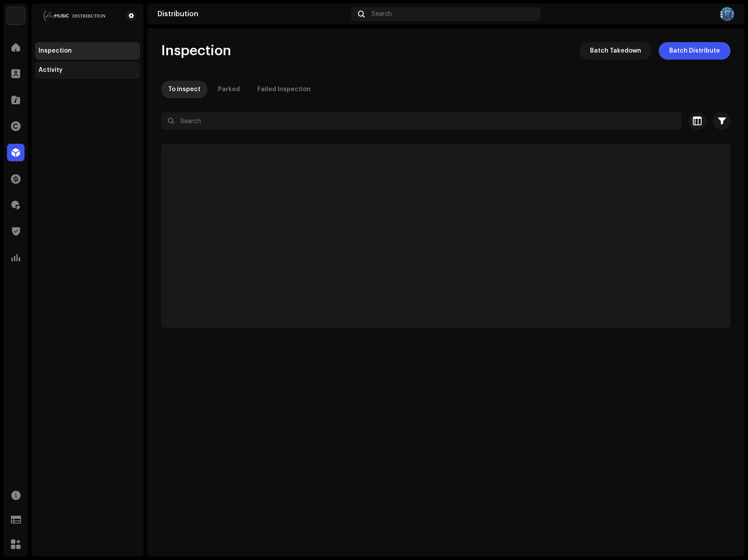
click at [71, 70] on div "Activity" at bounding box center [88, 70] width 98 height 7
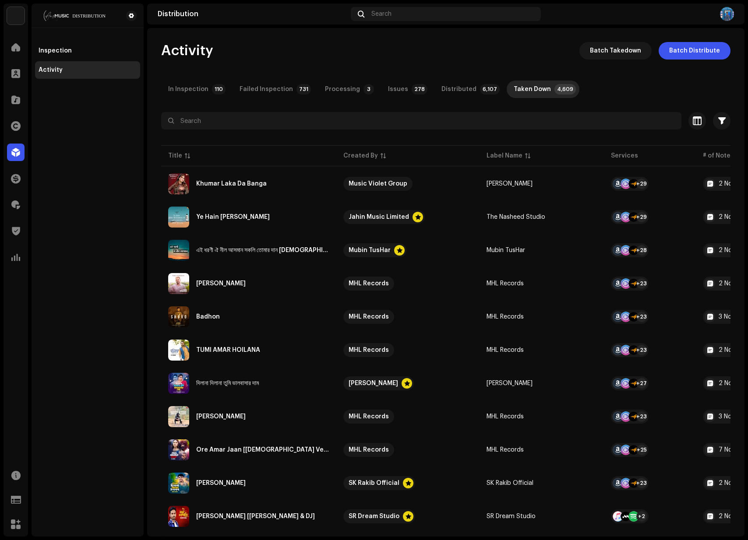
click at [20, 152] on span at bounding box center [15, 152] width 9 height 7
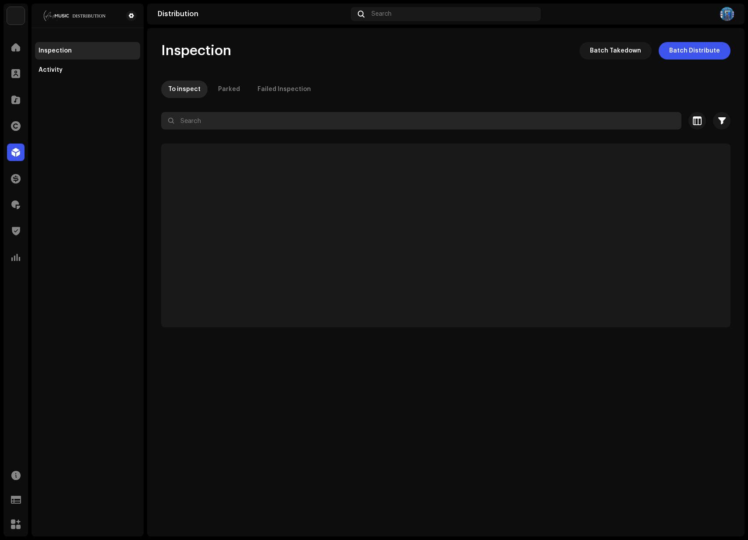
click at [212, 122] on input "text" at bounding box center [421, 121] width 520 height 18
paste input "3048694"
type input "3048694"
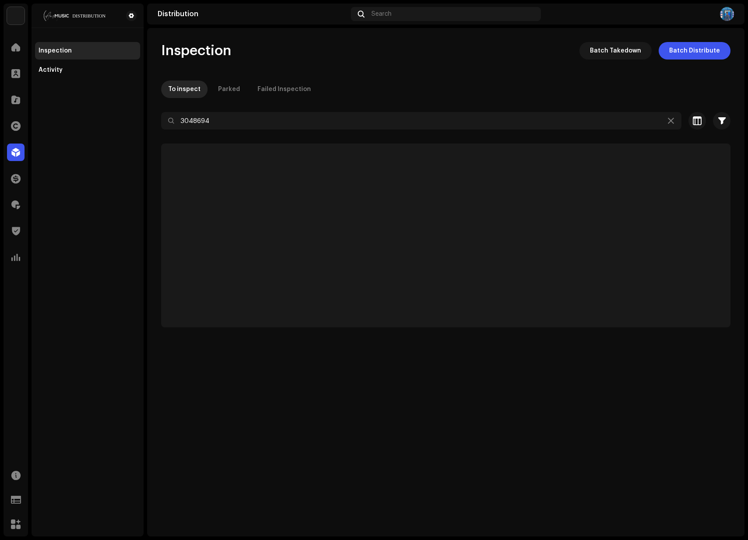
click at [345, 51] on div "Inspection Batch Takedown Batch Distribute" at bounding box center [445, 51] width 569 height 18
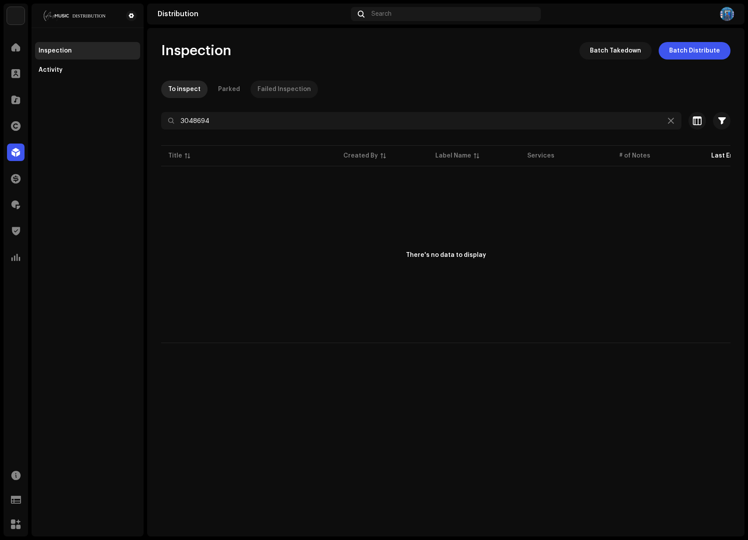
click at [274, 89] on div "Failed Inspection" at bounding box center [284, 90] width 53 height 18
click at [16, 100] on span at bounding box center [15, 99] width 9 height 7
click at [14, 101] on span at bounding box center [15, 99] width 9 height 7
click at [17, 97] on span at bounding box center [15, 99] width 9 height 7
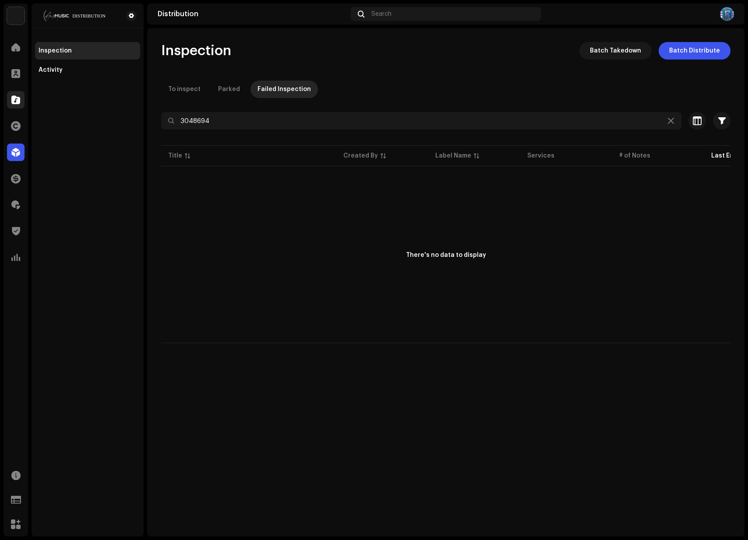
click at [17, 97] on span at bounding box center [15, 99] width 9 height 7
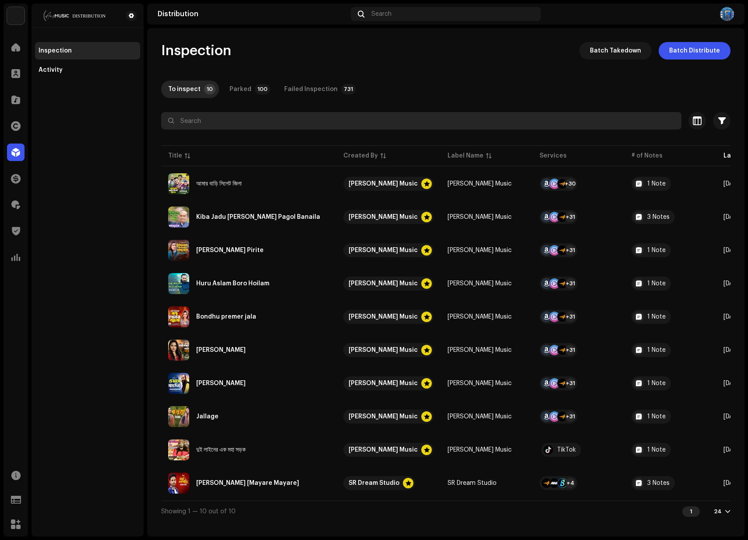
click at [242, 122] on input "text" at bounding box center [421, 121] width 520 height 18
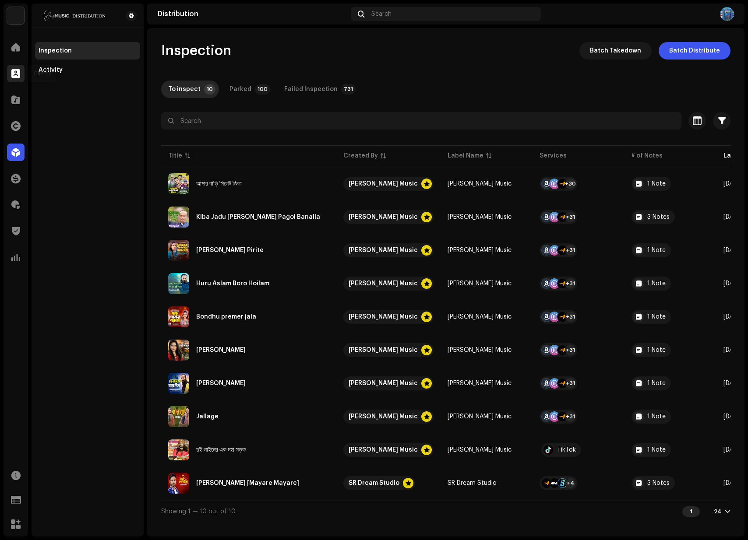
click at [17, 81] on div at bounding box center [16, 74] width 18 height 18
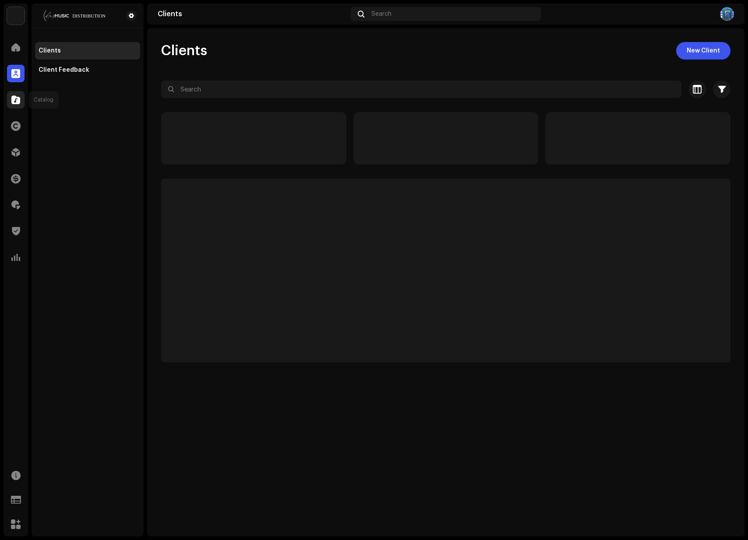
click at [17, 98] on span at bounding box center [15, 99] width 9 height 7
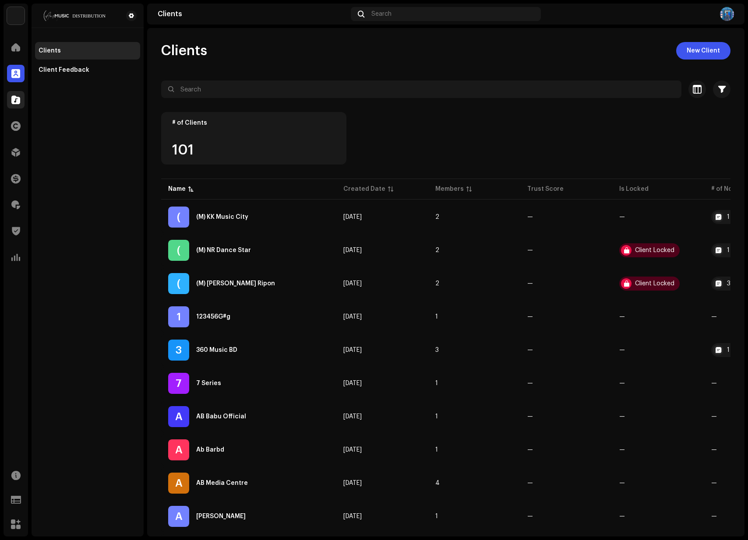
click at [16, 99] on span at bounding box center [15, 99] width 9 height 7
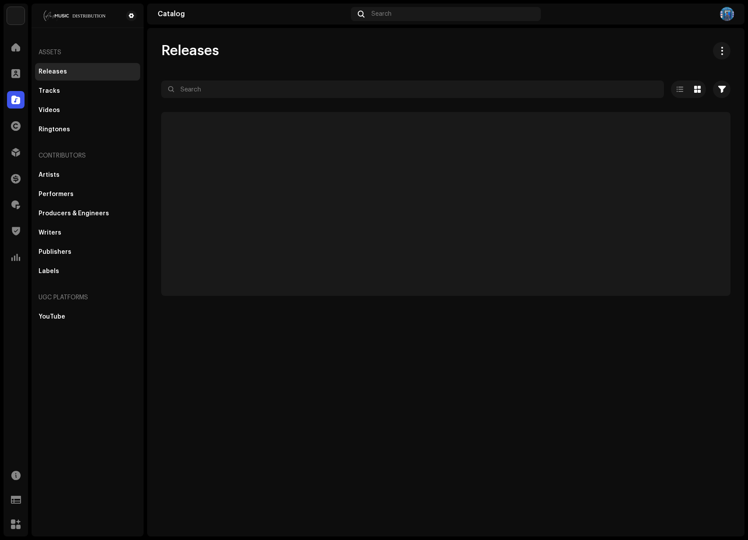
click at [14, 99] on span at bounding box center [15, 99] width 9 height 7
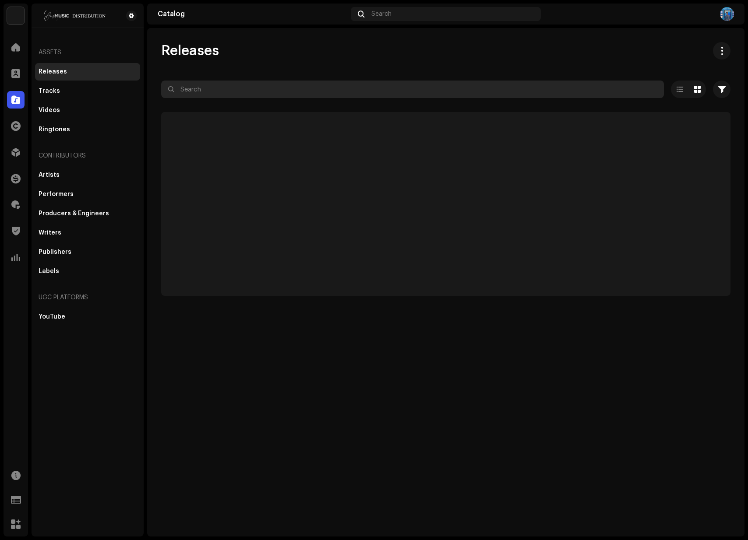
click at [285, 90] on input "text" at bounding box center [412, 90] width 503 height 18
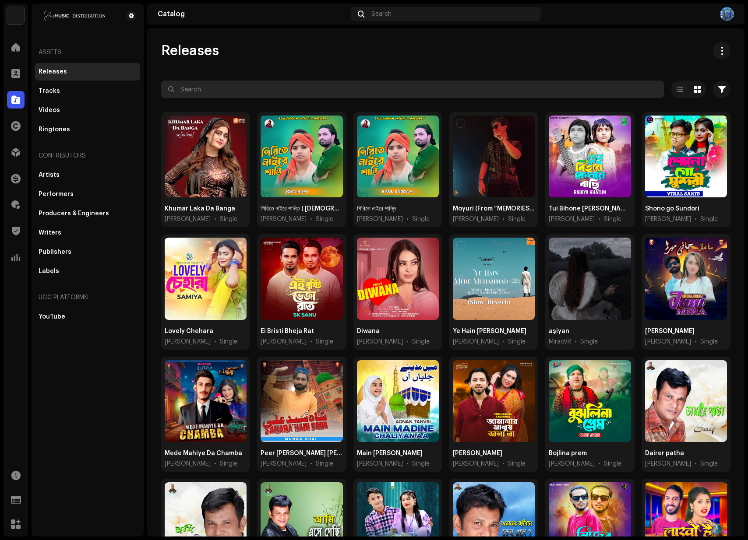
paste input "3048694"
type input "3048694"
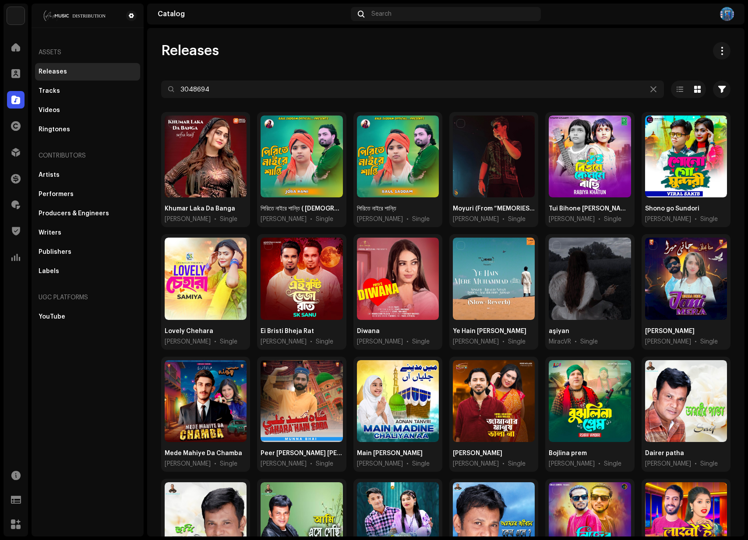
click at [344, 55] on div "Releases" at bounding box center [445, 51] width 569 height 18
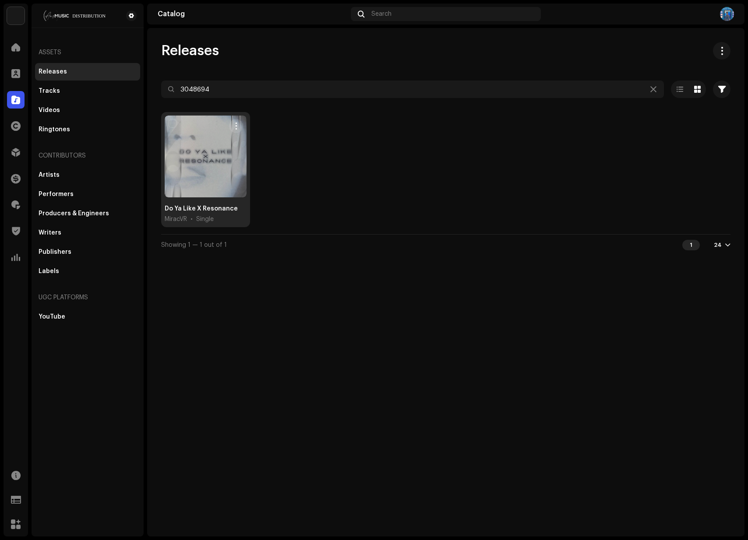
click at [198, 163] on div at bounding box center [206, 157] width 82 height 82
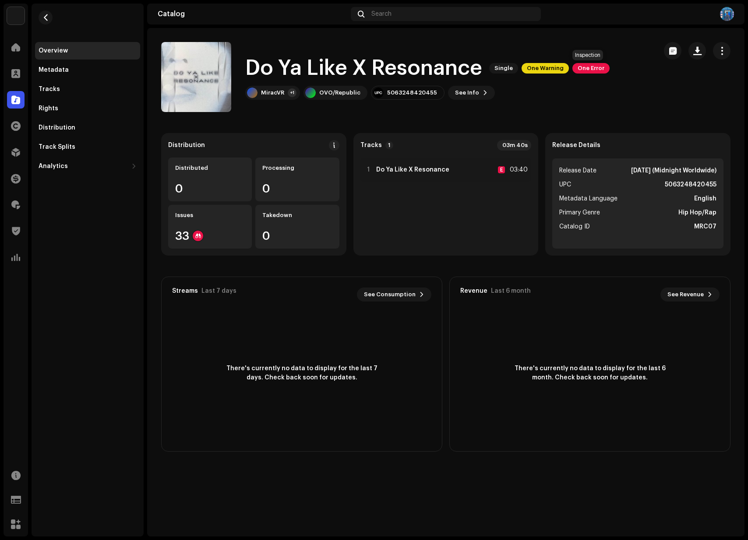
click at [588, 68] on span "One Error" at bounding box center [590, 68] width 37 height 11
click at [589, 68] on div "Inspection Errors We found the errors below when inspecting your release. IMPOR…" at bounding box center [374, 270] width 748 height 540
click at [588, 69] on span "One Error" at bounding box center [590, 68] width 37 height 11
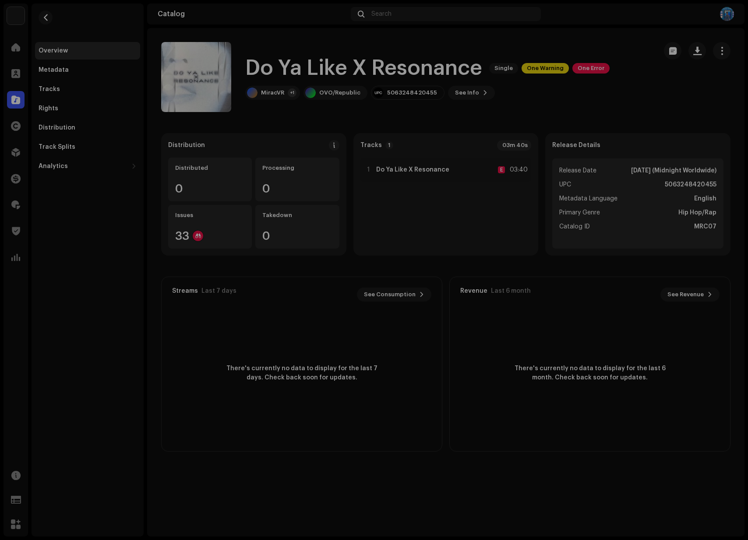
click at [594, 109] on div "Inspection Errors We found the errors below when inspecting your release. IMPOR…" at bounding box center [374, 270] width 748 height 540
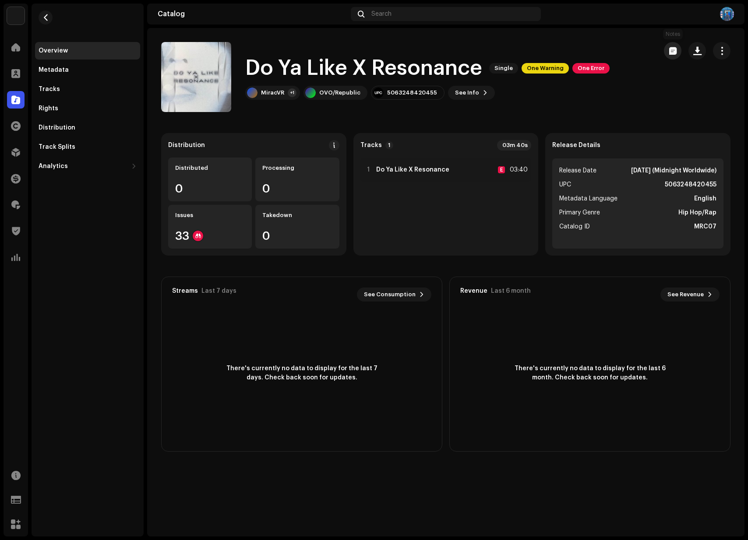
click at [675, 53] on span "button" at bounding box center [672, 50] width 7 height 7
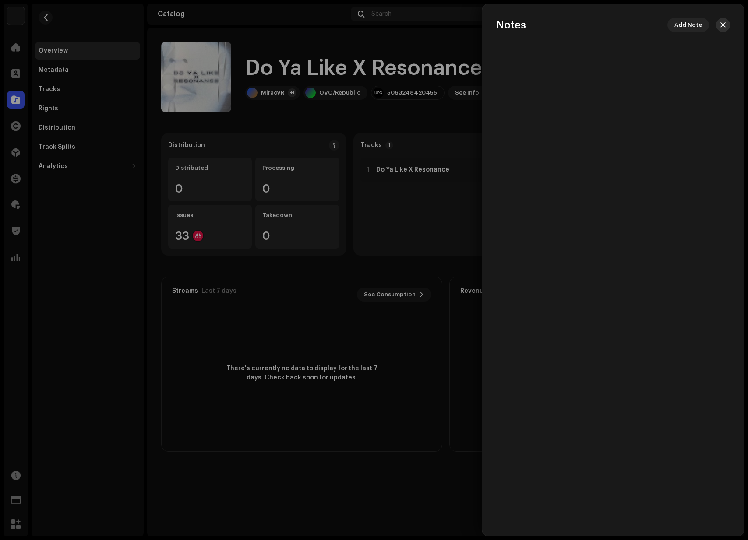
click at [723, 25] on span "button" at bounding box center [722, 24] width 5 height 7
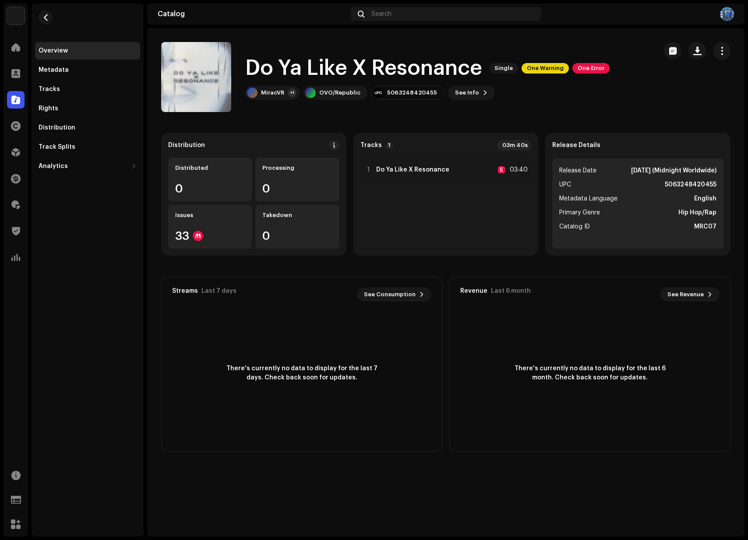
click at [318, 124] on catalog-releases-details-overview "Do Ya Like X Resonance Single One Warning One Error Do Ya Like X Resonance Sing…" at bounding box center [445, 247] width 597 height 438
click at [575, 68] on span "One Error" at bounding box center [590, 68] width 37 height 11
click at [554, 115] on div "Inspection Errors We found the errors below when inspecting your release. IMPOR…" at bounding box center [374, 270] width 748 height 540
click at [594, 68] on span "One Error" at bounding box center [590, 68] width 37 height 11
drag, startPoint x: 582, startPoint y: 88, endPoint x: 579, endPoint y: 94, distance: 7.3
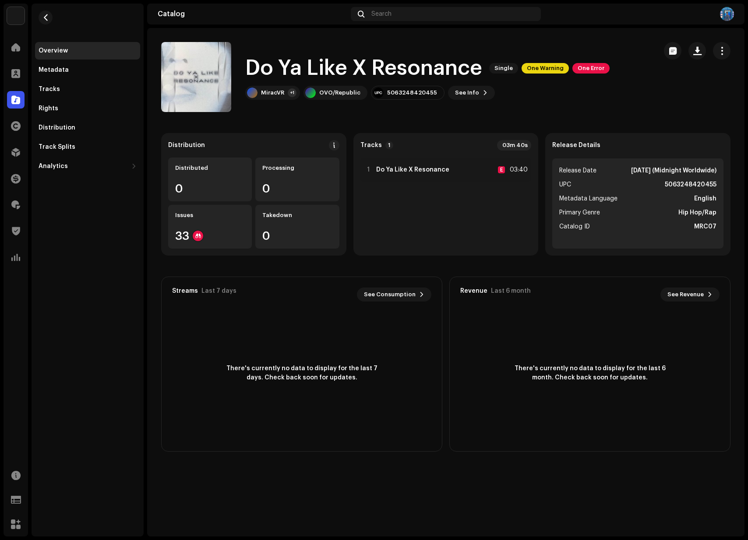
click at [582, 88] on div "Inspection Errors We found the errors below when inspecting your release. IMPOR…" at bounding box center [374, 270] width 748 height 540
click at [598, 65] on span "One Error" at bounding box center [590, 68] width 37 height 11
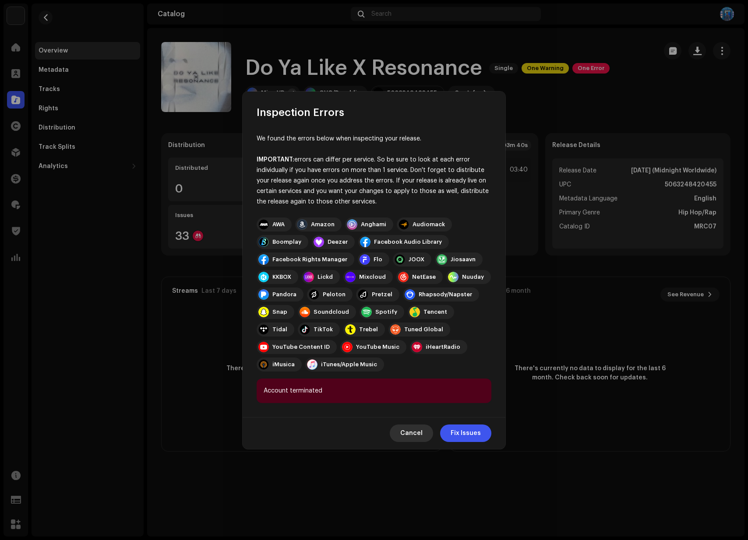
click at [416, 438] on span "Cancel" at bounding box center [411, 434] width 22 height 18
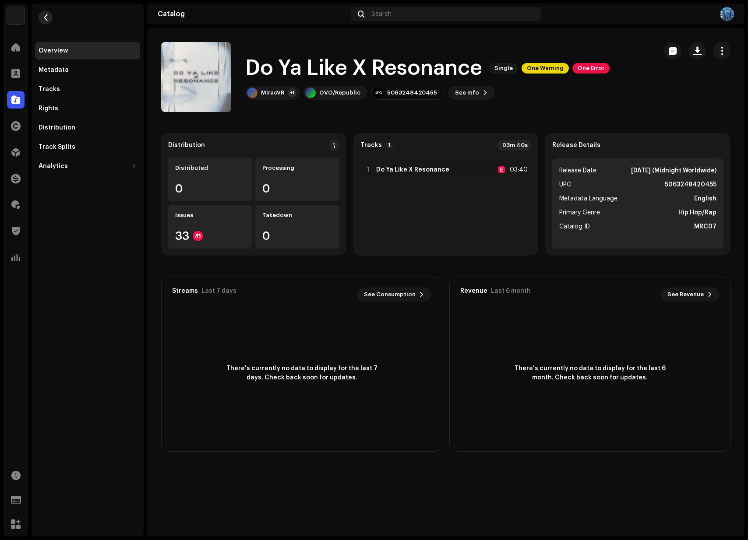
click at [46, 18] on span "button" at bounding box center [45, 17] width 7 height 7
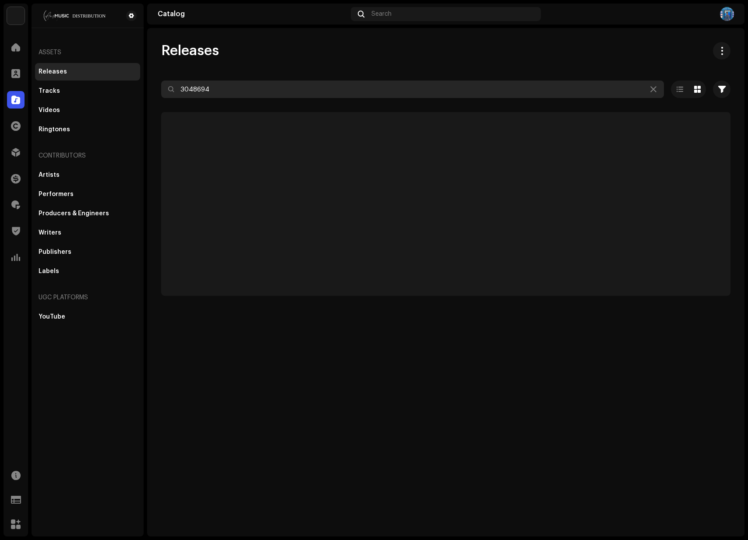
click at [353, 92] on input "3048694" at bounding box center [412, 90] width 503 height 18
paste input "717"
type input "3048717"
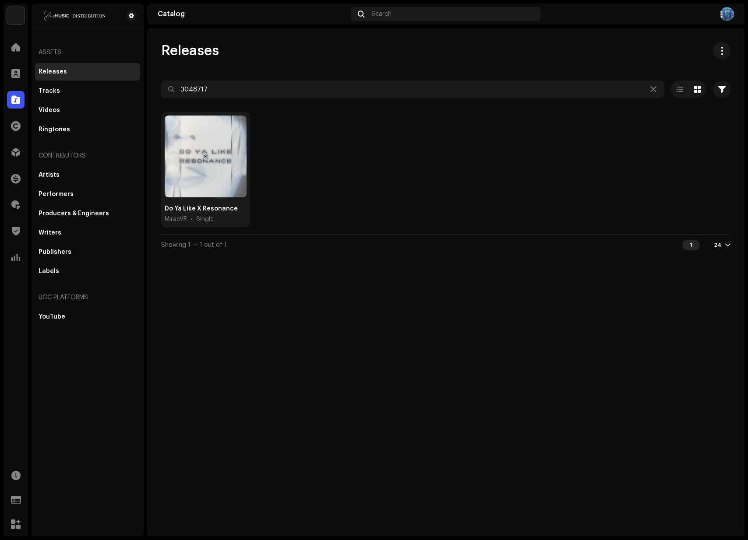
click at [363, 56] on div "Releases" at bounding box center [445, 51] width 569 height 18
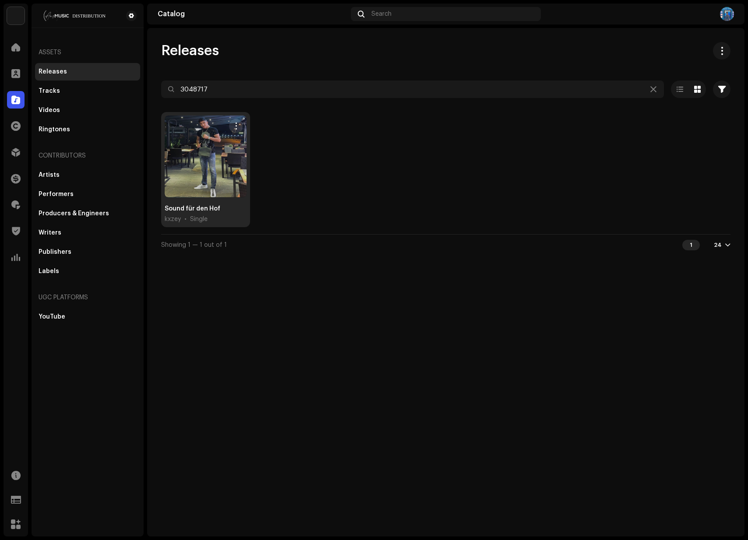
click at [197, 201] on div "Sound für den Hof kxzey • Single" at bounding box center [205, 169] width 89 height 115
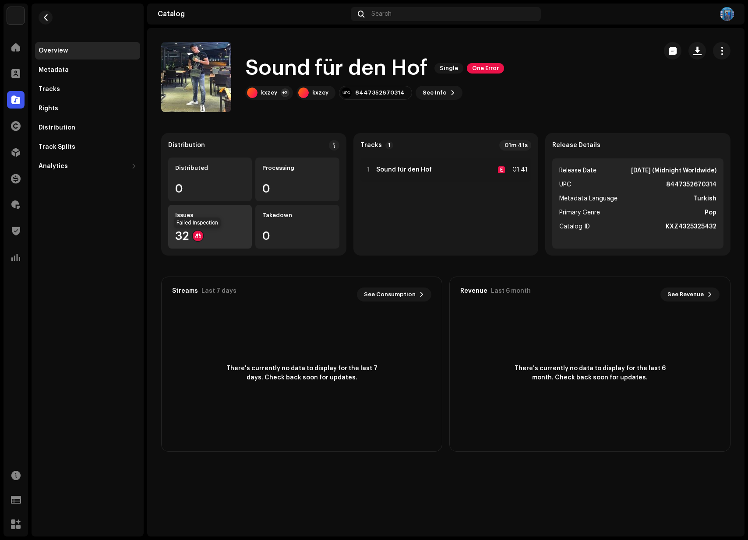
click at [196, 235] on div at bounding box center [198, 236] width 11 height 11
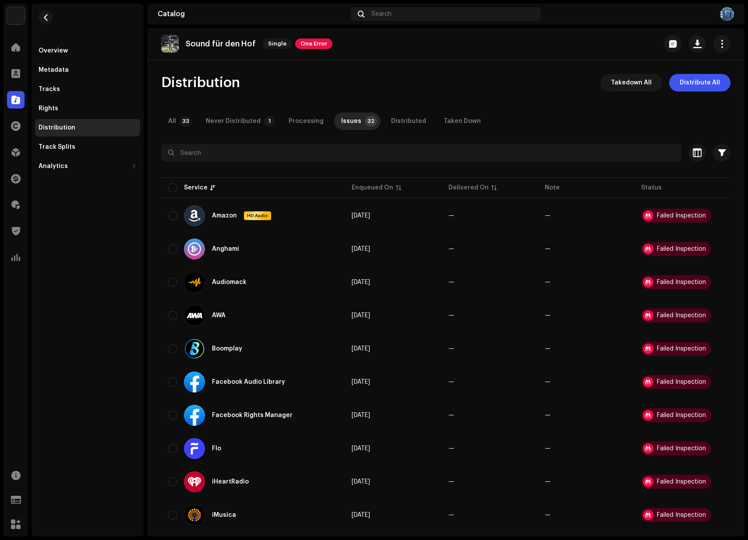
click at [55, 18] on re-m-nav-back at bounding box center [45, 23] width 21 height 39
click at [49, 17] on button "button" at bounding box center [46, 18] width 14 height 14
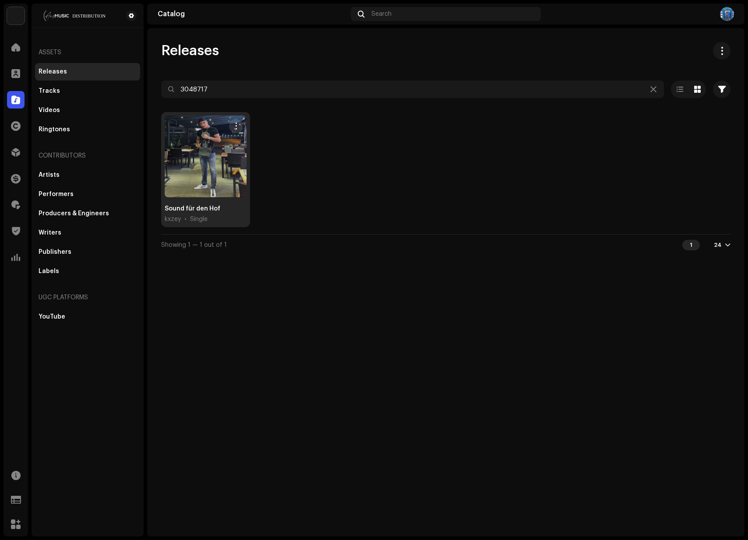
click at [215, 176] on div at bounding box center [206, 157] width 82 height 82
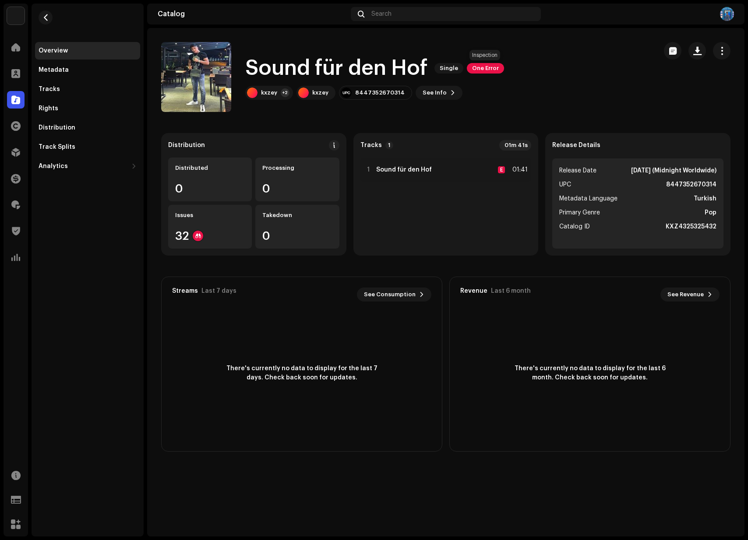
click at [488, 72] on span "One Error" at bounding box center [485, 68] width 37 height 11
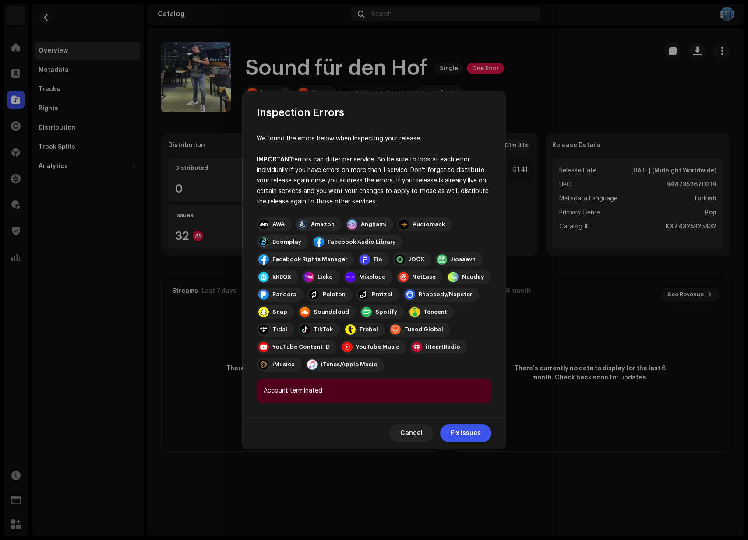
click at [409, 113] on div "Inspection Errors" at bounding box center [374, 106] width 263 height 28
click at [416, 434] on span "Cancel" at bounding box center [411, 434] width 22 height 18
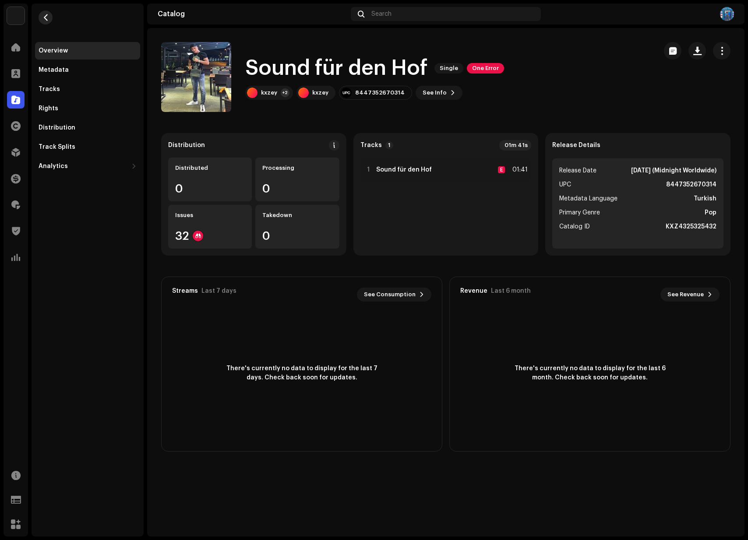
click at [49, 22] on button "button" at bounding box center [46, 18] width 14 height 14
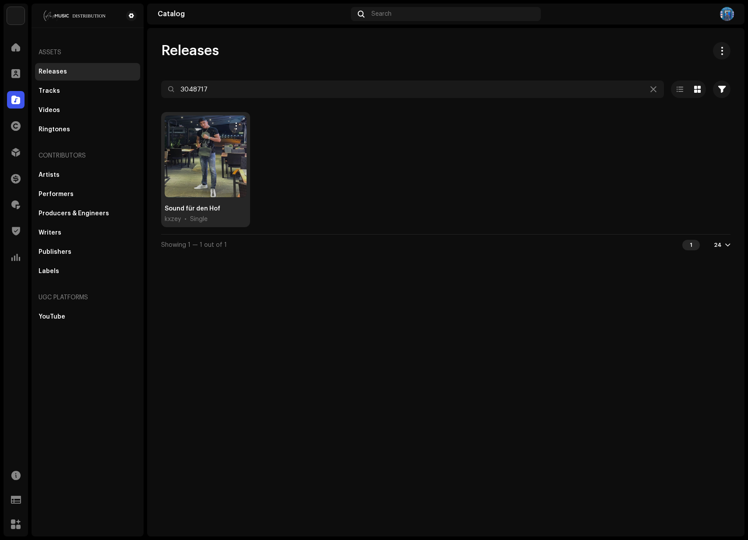
click at [206, 179] on div at bounding box center [206, 157] width 82 height 82
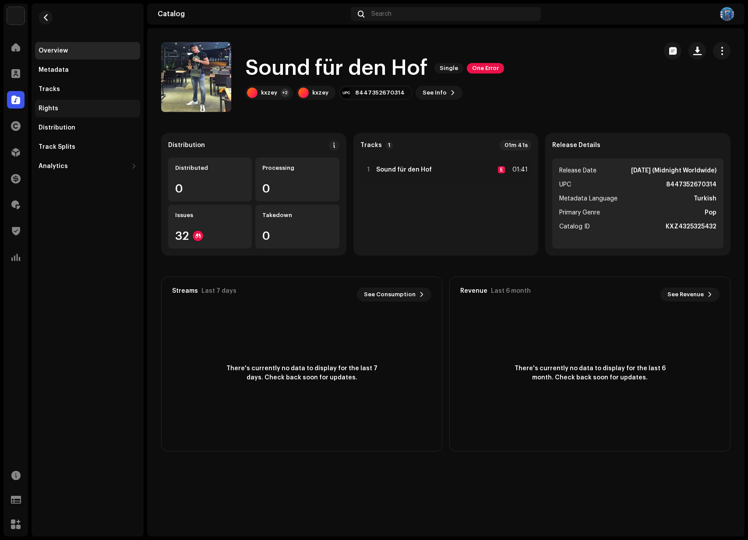
click at [70, 109] on div "Rights" at bounding box center [88, 108] width 98 height 7
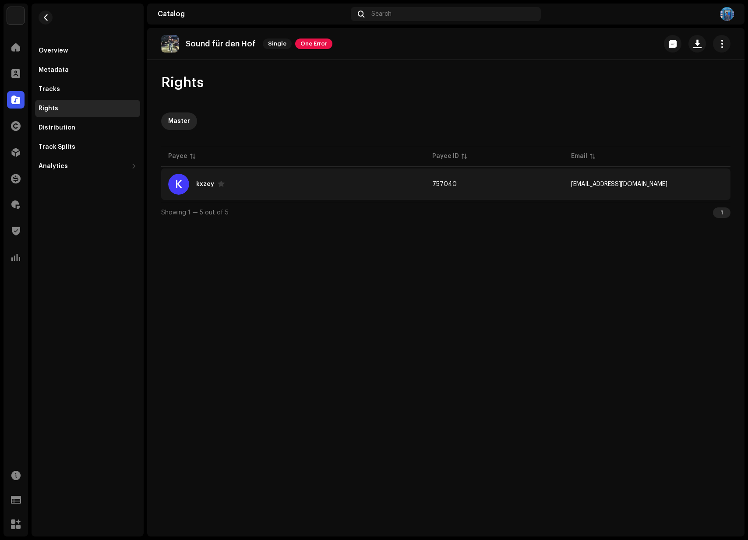
click at [206, 197] on td "K kxzey" at bounding box center [293, 185] width 264 height 32
click at [197, 176] on div "K kxzey" at bounding box center [293, 184] width 250 height 21
click at [200, 185] on div "kxzey" at bounding box center [205, 184] width 18 height 6
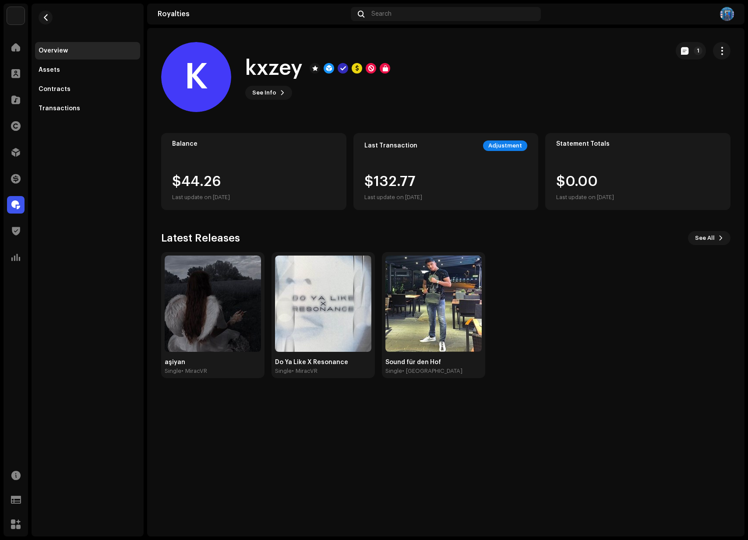
click at [280, 68] on h1 "kxzey" at bounding box center [273, 68] width 57 height 28
copy h1 "kxzey"
click at [15, 97] on span at bounding box center [15, 99] width 9 height 7
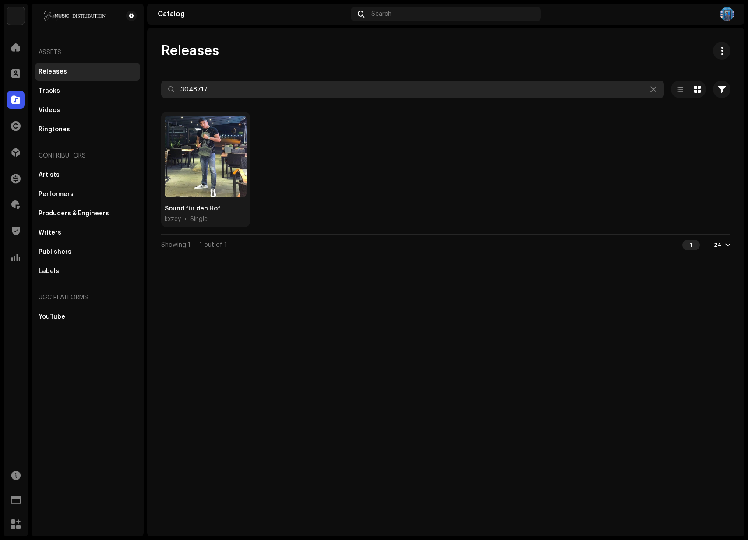
click at [278, 92] on input "3048717" at bounding box center [412, 90] width 503 height 18
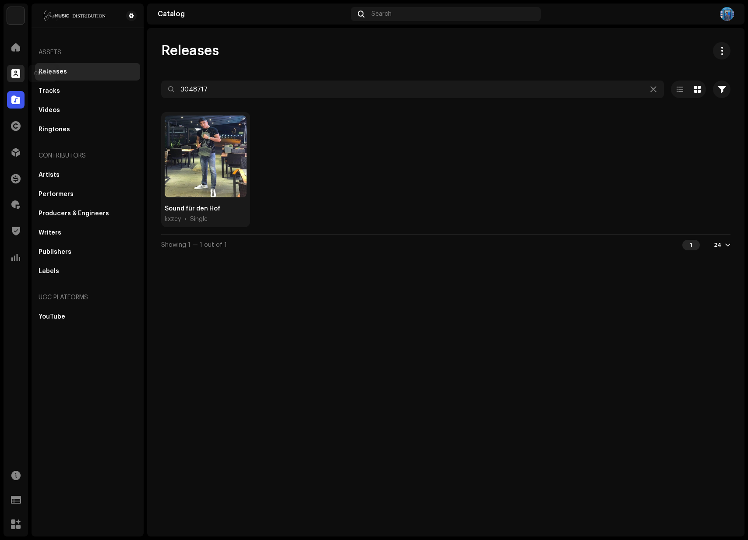
click at [8, 70] on div at bounding box center [16, 74] width 18 height 18
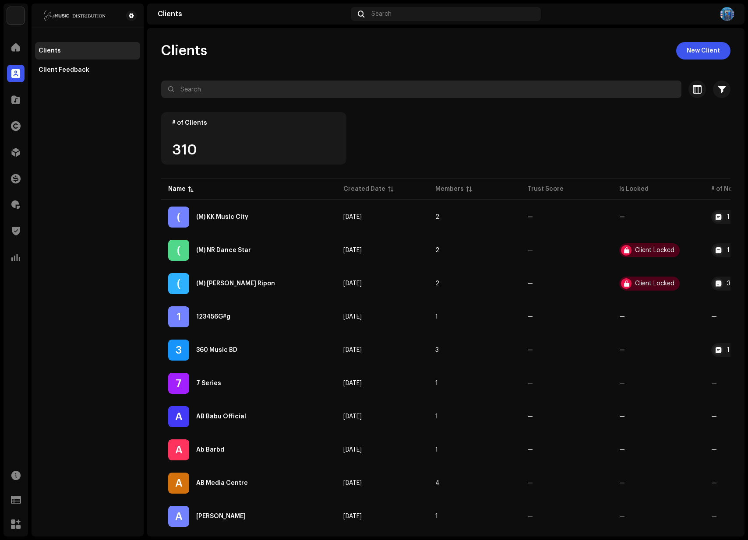
click at [335, 97] on input "text" at bounding box center [421, 90] width 520 height 18
paste input "kxzey"
type input "kxzey"
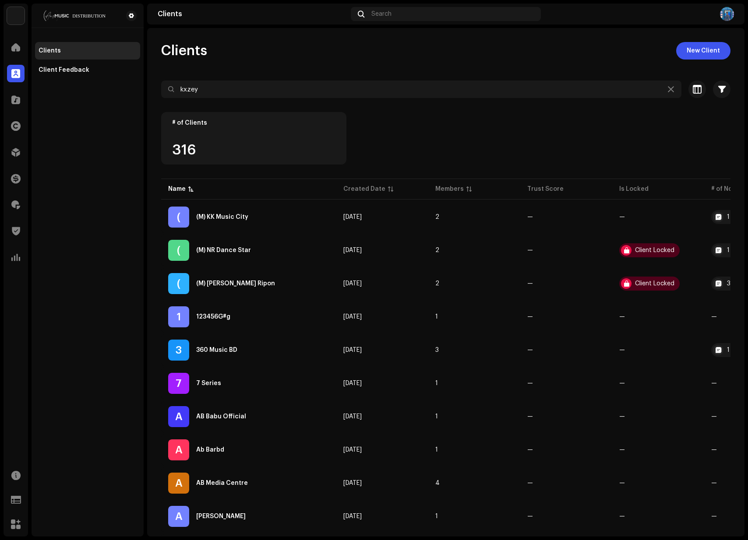
click at [334, 67] on div "Clients New Client kxzey Selected 0 Select all 316 Options Filters Trust score …" at bounding box center [445, 531] width 597 height 979
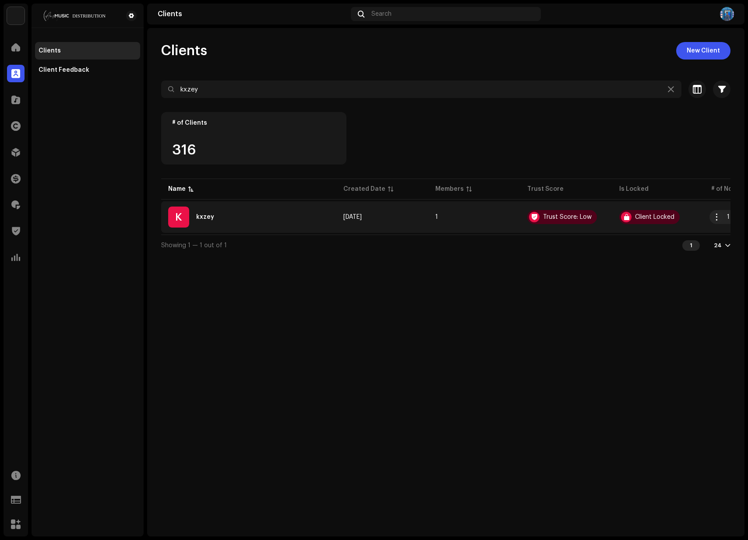
click at [442, 211] on td "1" at bounding box center [474, 217] width 92 height 32
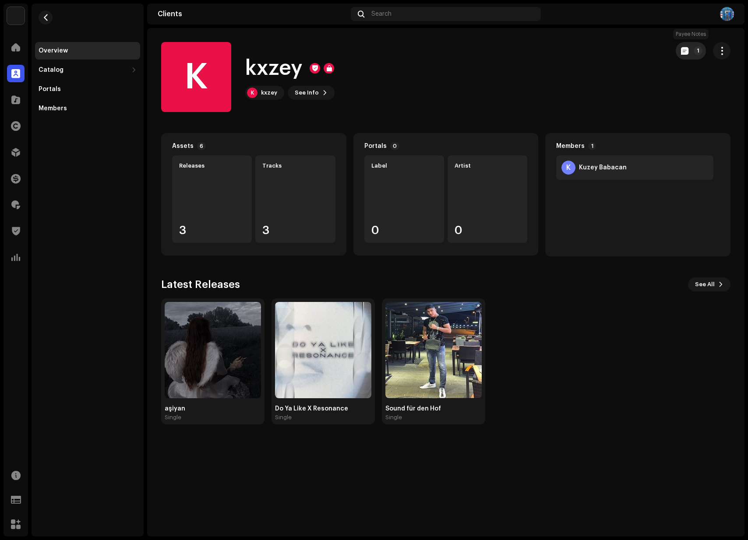
click at [690, 56] on button "1" at bounding box center [691, 51] width 30 height 18
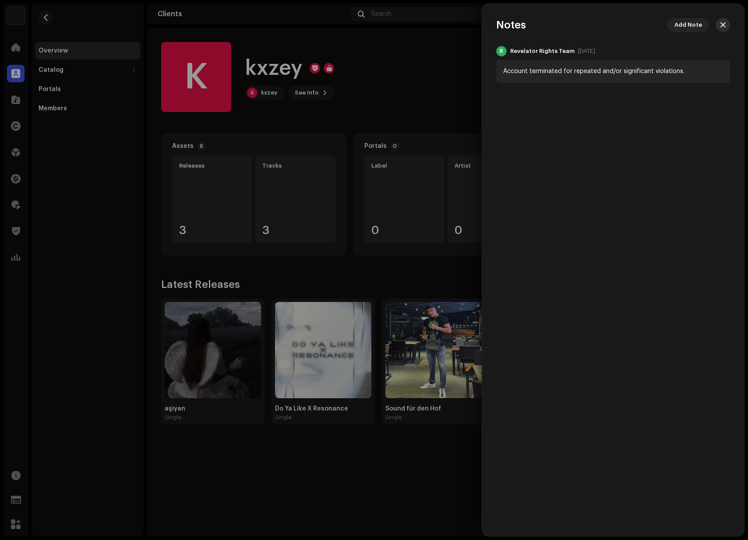
click at [723, 25] on span "button" at bounding box center [722, 24] width 5 height 7
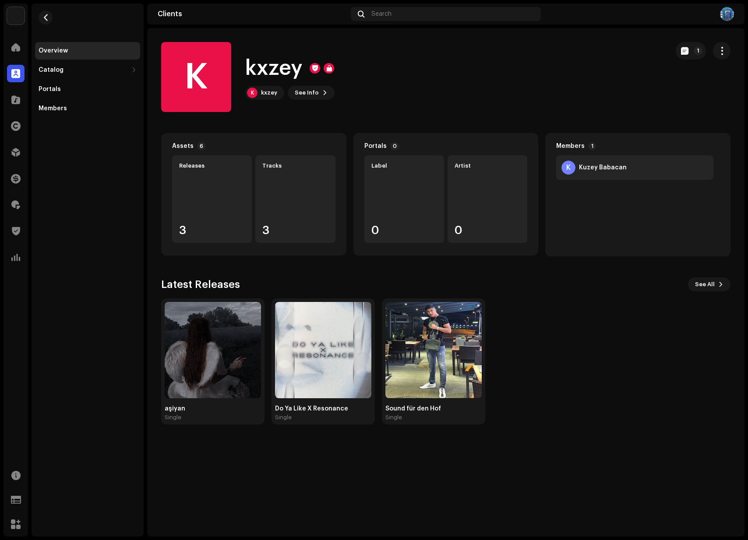
click at [522, 98] on div "K kxzey K kxzey See Info 1" at bounding box center [411, 77] width 501 height 70
click at [418, 71] on div "K kxzey K kxzey See Info 1" at bounding box center [411, 77] width 501 height 70
click at [310, 91] on span "See Info" at bounding box center [307, 93] width 24 height 18
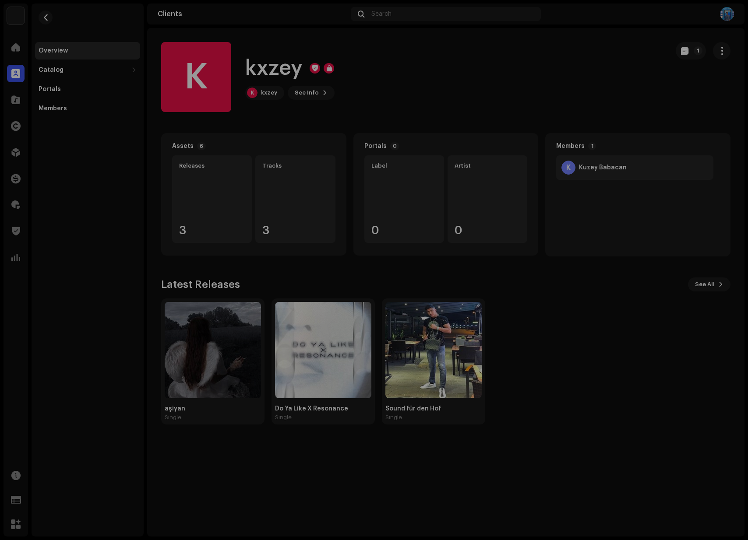
click at [457, 97] on div "K kxzey 689675 Payee ID 757040 Created On [DATE]" at bounding box center [374, 270] width 748 height 540
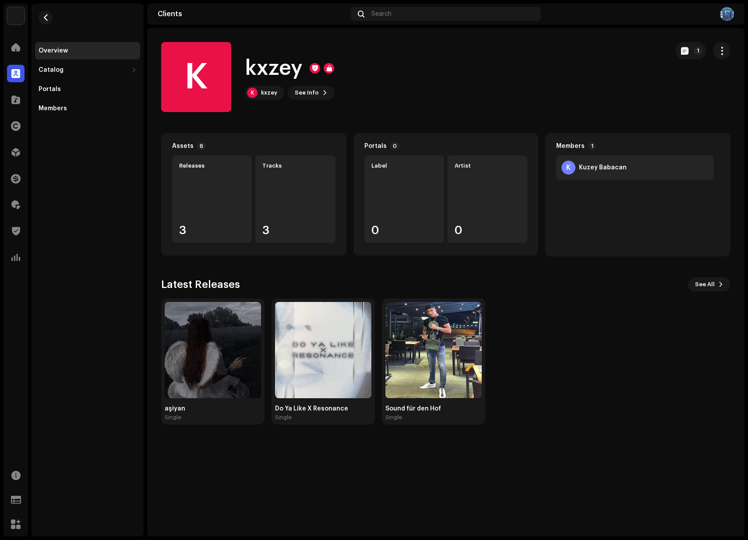
click at [372, 99] on div "K kxzey K kxzey See Info 1" at bounding box center [411, 77] width 501 height 70
click at [310, 95] on span "See Info" at bounding box center [307, 93] width 24 height 18
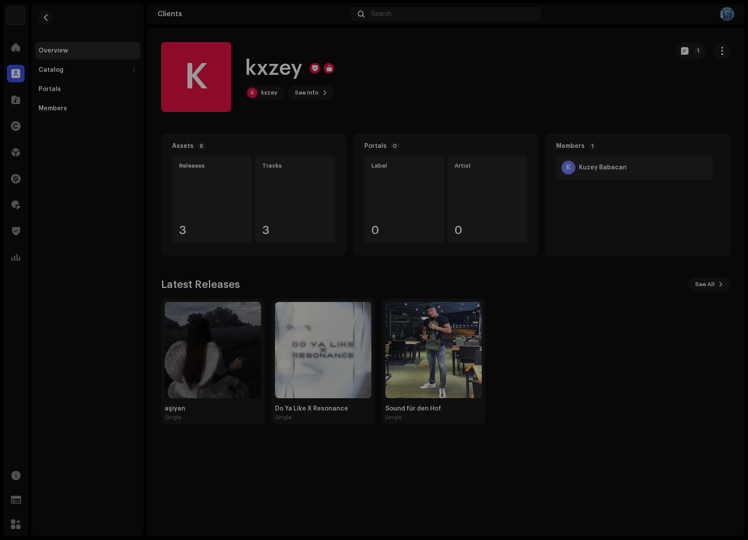
click at [482, 113] on div "K kxzey 689675 Payee ID 757040 Created On [DATE]" at bounding box center [374, 270] width 748 height 540
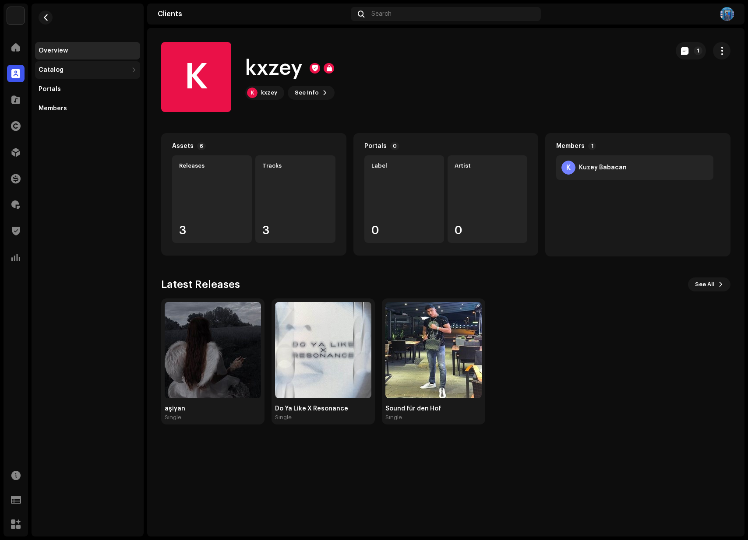
click at [68, 70] on div "Catalog" at bounding box center [83, 70] width 89 height 7
click at [67, 71] on div "Catalog" at bounding box center [83, 70] width 89 height 7
click at [492, 69] on div "K kxzey K kxzey See Info 1" at bounding box center [411, 77] width 501 height 70
click at [569, 62] on div "K kxzey K kxzey See Info 1" at bounding box center [411, 77] width 501 height 70
drag, startPoint x: 497, startPoint y: 92, endPoint x: 346, endPoint y: 82, distance: 151.0
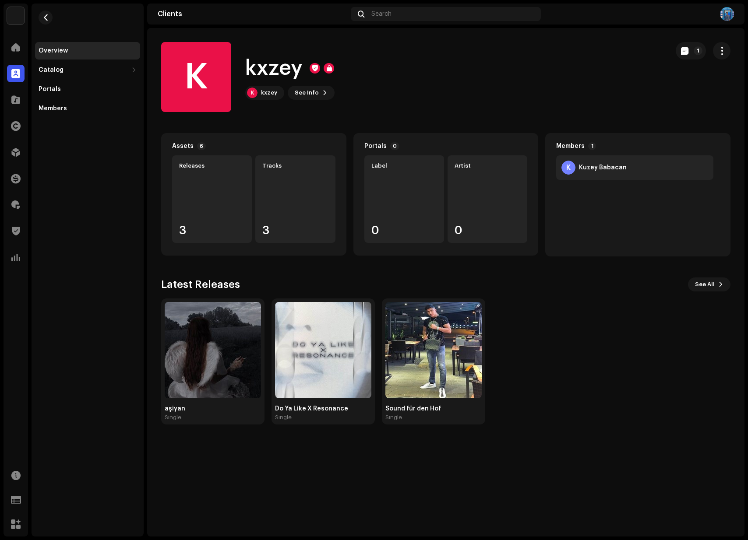
click at [496, 92] on div "K kxzey K kxzey See Info 1" at bounding box center [411, 77] width 501 height 70
click at [193, 348] on img at bounding box center [213, 350] width 96 height 96
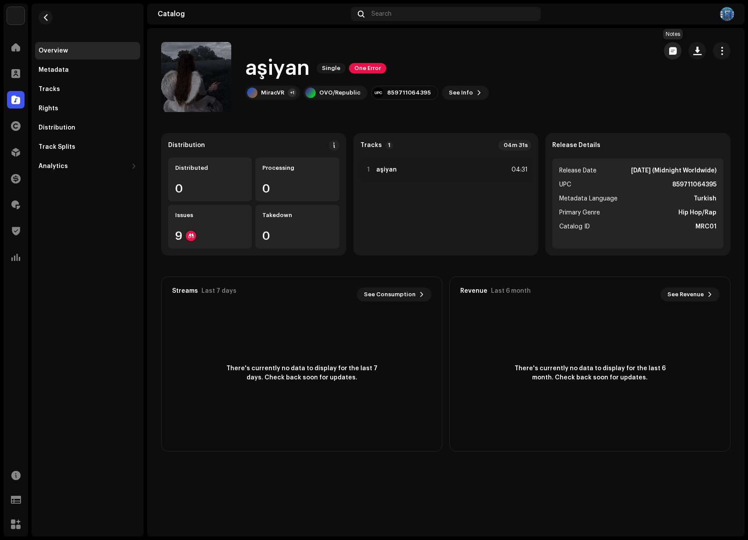
click at [674, 53] on span "button" at bounding box center [672, 50] width 7 height 7
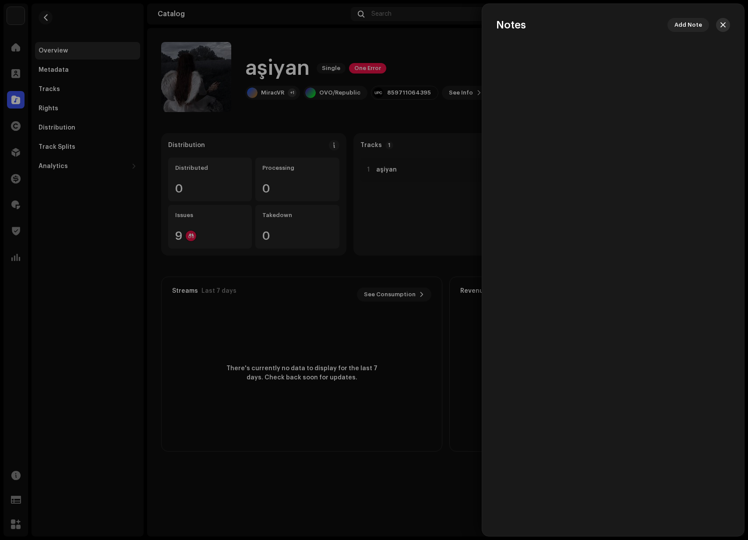
click at [723, 26] on span "button" at bounding box center [722, 24] width 5 height 7
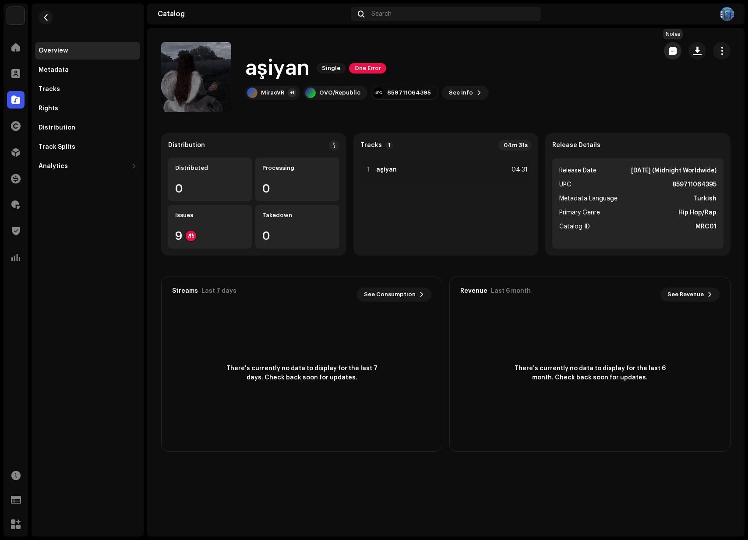
click at [676, 52] on span "button" at bounding box center [672, 50] width 7 height 7
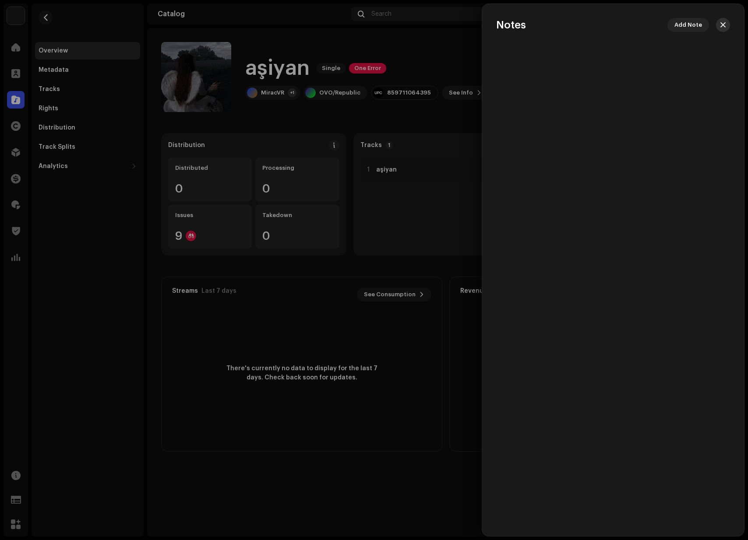
click at [723, 25] on span "button" at bounding box center [722, 24] width 5 height 7
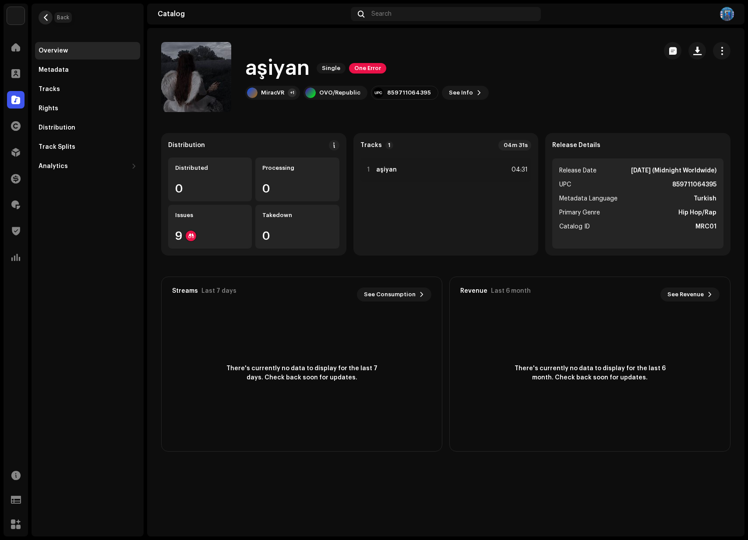
click at [42, 21] on span "button" at bounding box center [45, 17] width 7 height 7
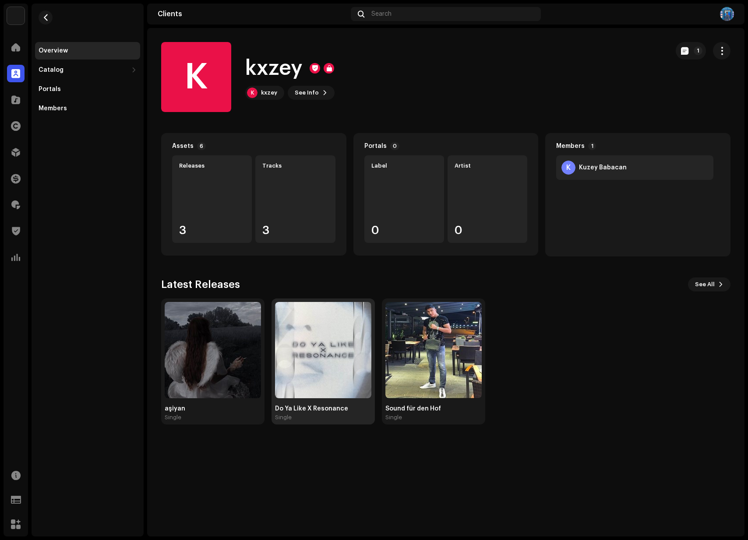
click at [311, 351] on img at bounding box center [323, 350] width 96 height 96
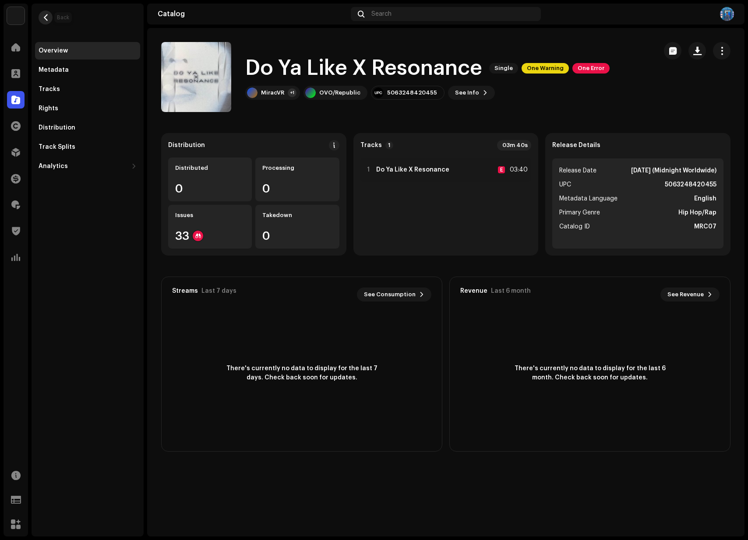
click at [45, 17] on span "button" at bounding box center [45, 17] width 7 height 7
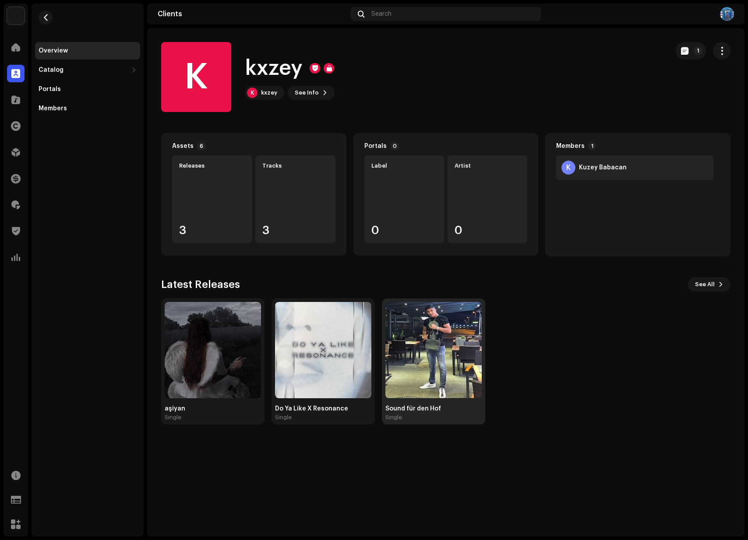
click at [425, 351] on img at bounding box center [433, 350] width 96 height 96
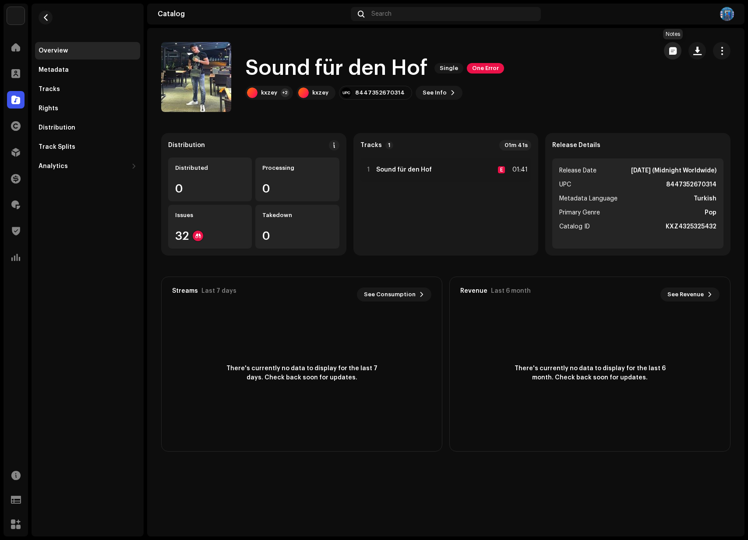
click at [668, 51] on button "button" at bounding box center [673, 51] width 18 height 18
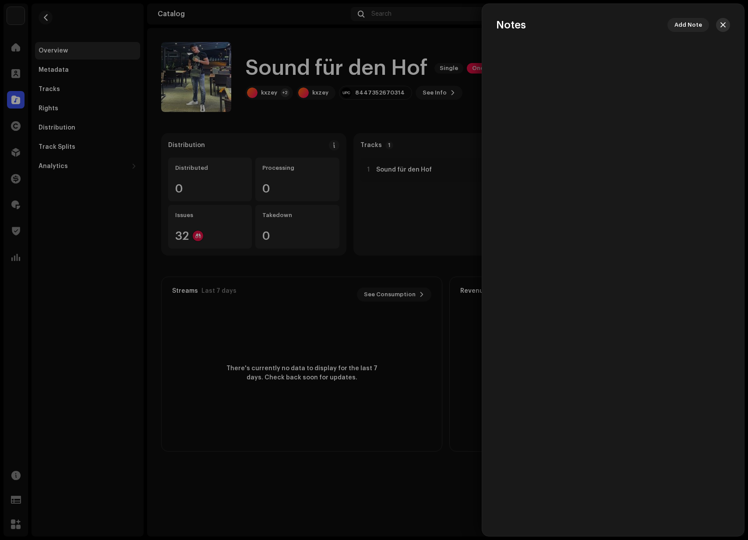
click at [725, 25] on span "button" at bounding box center [722, 24] width 5 height 7
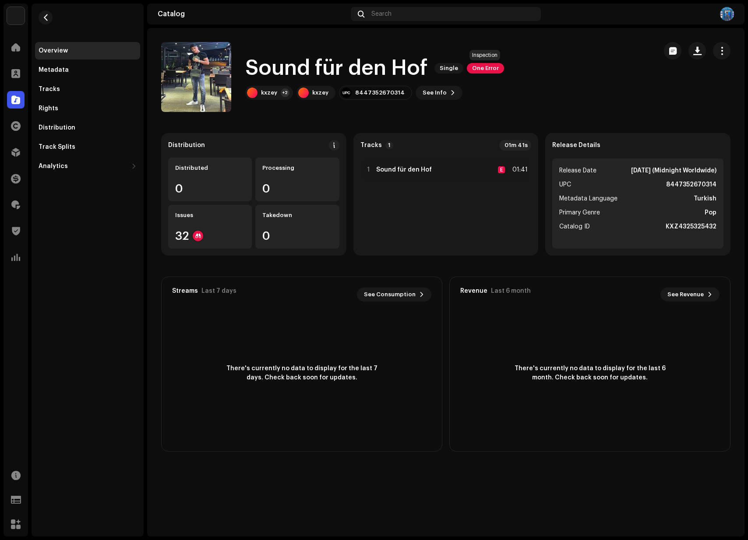
click at [480, 70] on span "One Error" at bounding box center [485, 68] width 37 height 11
click at [578, 111] on div "Inspection Errors We found the errors below when inspecting your release. IMPOR…" at bounding box center [374, 270] width 748 height 540
click at [52, 20] on re-m-nav-back at bounding box center [45, 23] width 21 height 39
click at [49, 19] on button "button" at bounding box center [46, 18] width 14 height 14
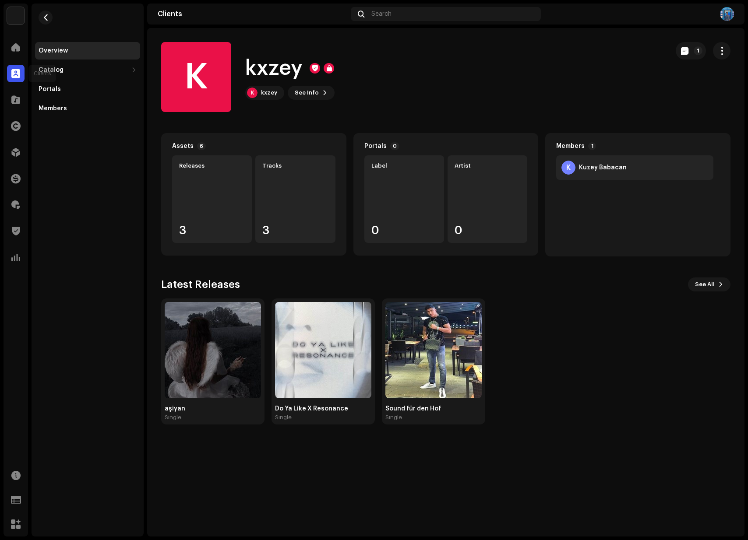
click at [12, 74] on span at bounding box center [15, 73] width 9 height 7
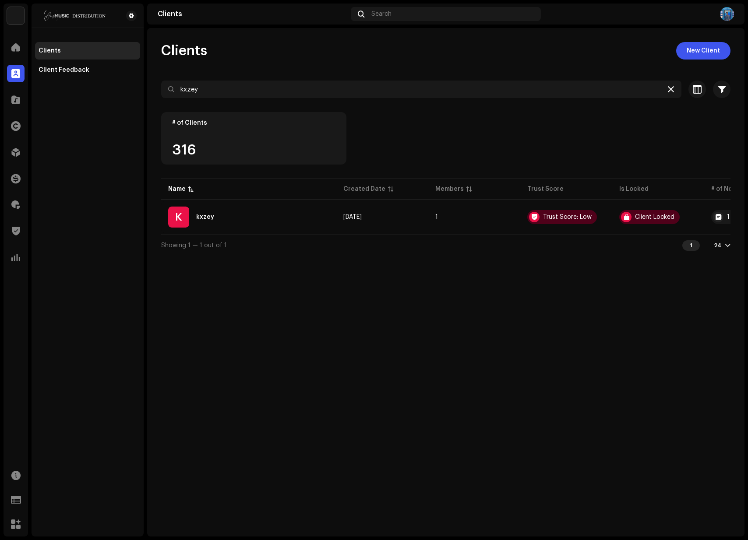
click at [670, 91] on icon at bounding box center [671, 89] width 6 height 7
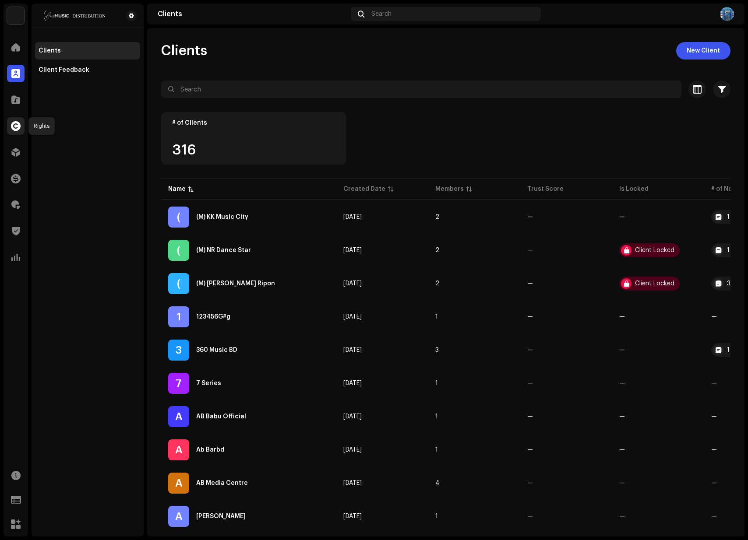
click at [21, 129] on div at bounding box center [16, 126] width 18 height 18
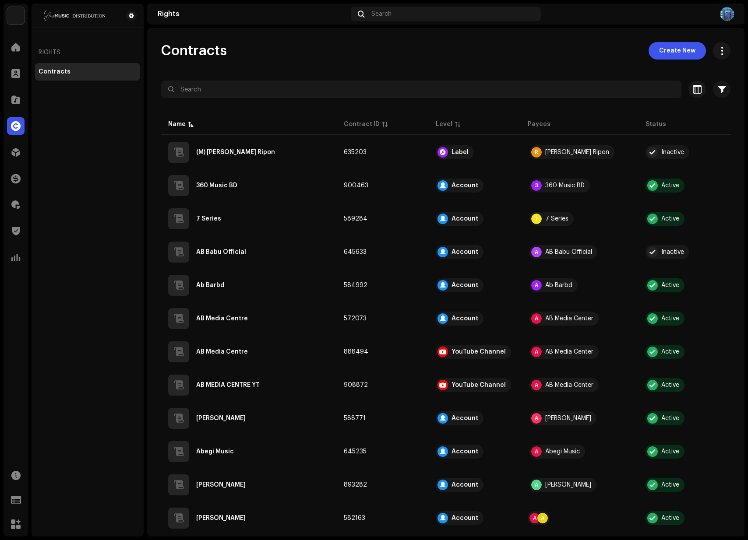
click at [547, 62] on div "Contracts Create New Selected 0 Select all Options Filters Contract Level Accou…" at bounding box center [445, 499] width 597 height 914
click at [718, 50] on span "button" at bounding box center [722, 50] width 8 height 7
click at [683, 78] on div "Export all contracts" at bounding box center [677, 73] width 88 height 18
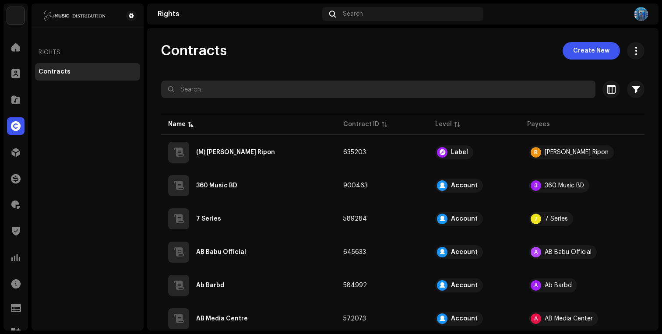
click at [205, 92] on input "text" at bounding box center [378, 90] width 434 height 18
drag, startPoint x: 213, startPoint y: 95, endPoint x: 101, endPoint y: 96, distance: 112.1
click at [101, 96] on div "ANS Music Home Clients Catalog Rights Distribution Finance Royalties Trust & Sa…" at bounding box center [331, 167] width 662 height 334
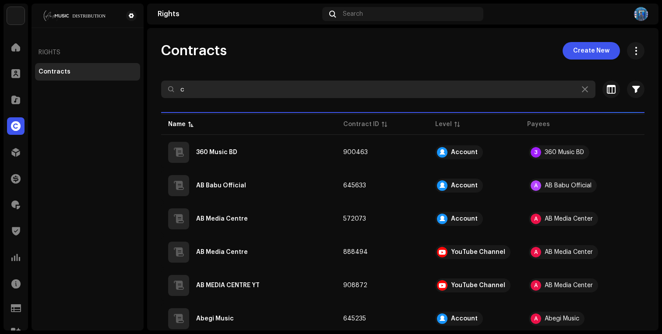
click at [196, 91] on input "c" at bounding box center [378, 90] width 434 height 18
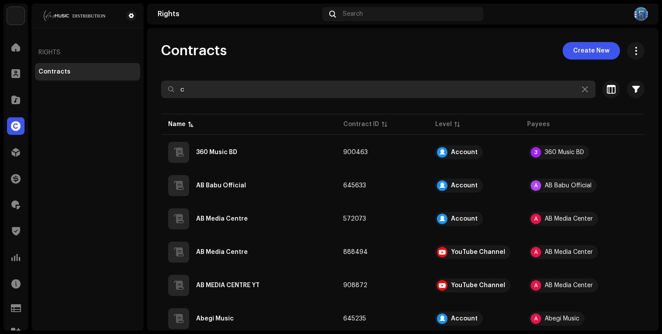
click at [196, 91] on input "c" at bounding box center [378, 90] width 434 height 18
click at [196, 95] on input "c" at bounding box center [378, 90] width 434 height 18
click at [201, 92] on input "c" at bounding box center [378, 90] width 434 height 18
paste input "Reto"
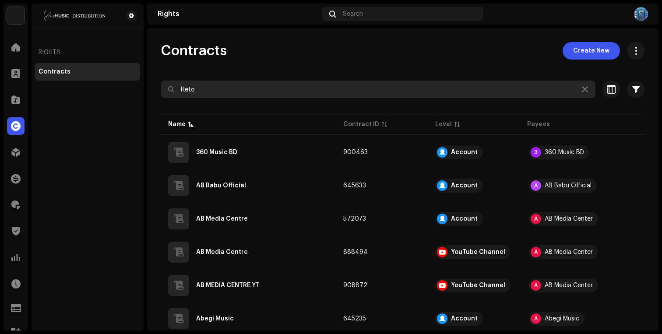
type input "Reto"
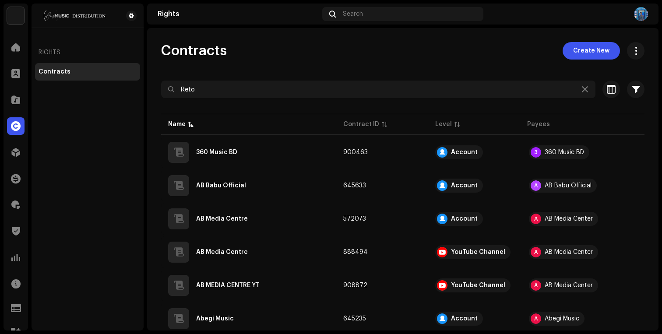
click at [280, 45] on div "Contracts Create New" at bounding box center [402, 51] width 483 height 18
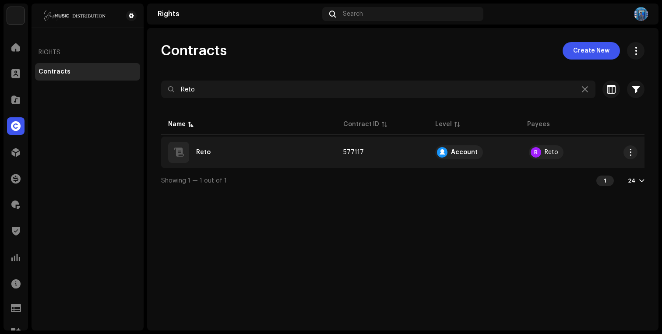
click at [282, 151] on div "Reto" at bounding box center [248, 152] width 161 height 21
click at [239, 152] on div "Reto" at bounding box center [248, 152] width 161 height 21
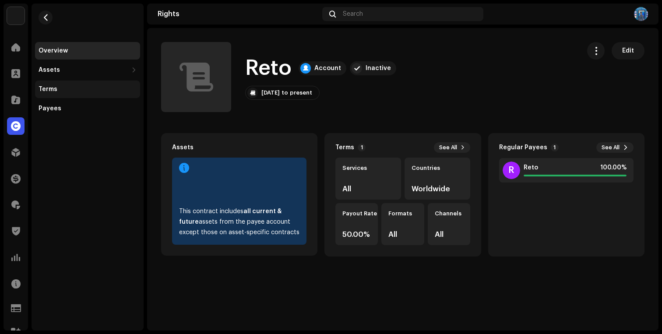
click at [58, 89] on div "Terms" at bounding box center [88, 89] width 98 height 7
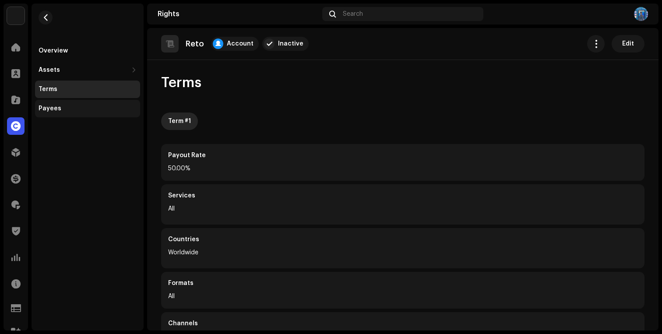
click at [52, 106] on div "Payees" at bounding box center [50, 108] width 23 height 7
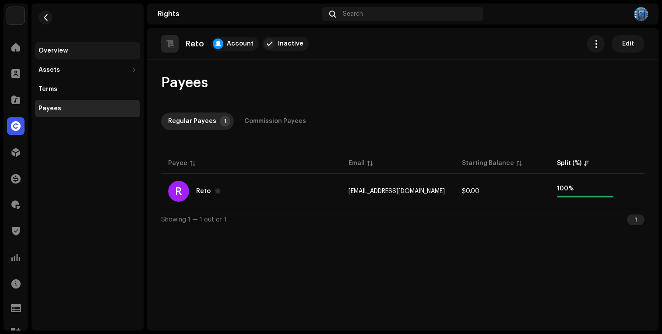
click at [55, 46] on div "Overview" at bounding box center [87, 51] width 105 height 18
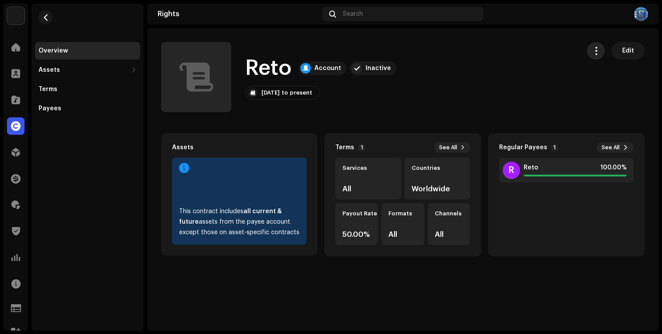
click at [594, 50] on span "button" at bounding box center [596, 50] width 8 height 7
drag, startPoint x: 411, startPoint y: 76, endPoint x: 347, endPoint y: 78, distance: 64.0
click at [411, 76] on div "Reto Account Inactive [DATE] to present Edit" at bounding box center [367, 77] width 412 height 70
click at [282, 71] on h1 "Reto" at bounding box center [268, 68] width 46 height 28
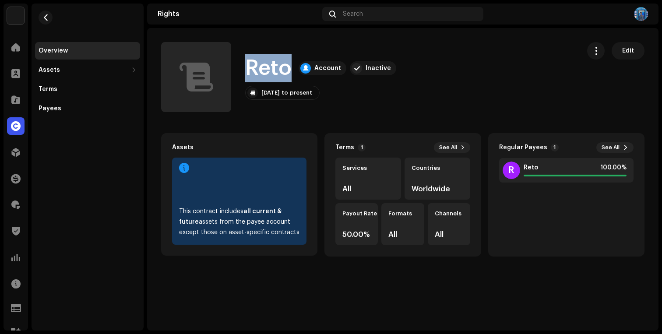
copy h1 "Reto"
click at [14, 65] on div at bounding box center [16, 74] width 18 height 18
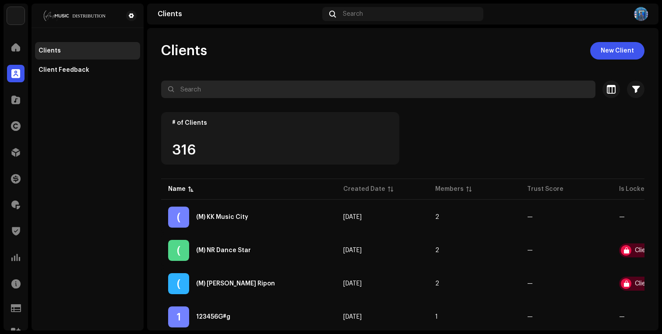
click at [198, 96] on input "text" at bounding box center [378, 90] width 434 height 18
paste input "Music Hard"
type input "Music Hard"
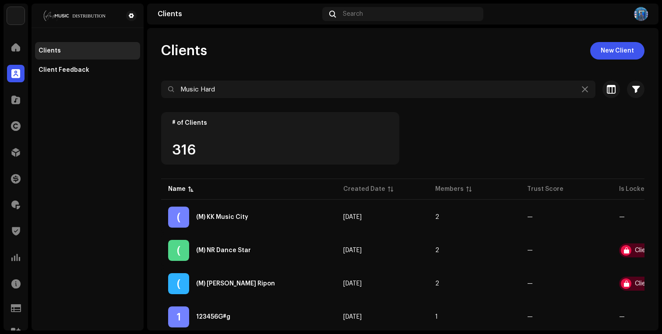
click at [282, 46] on div "Clients New Client" at bounding box center [402, 51] width 483 height 18
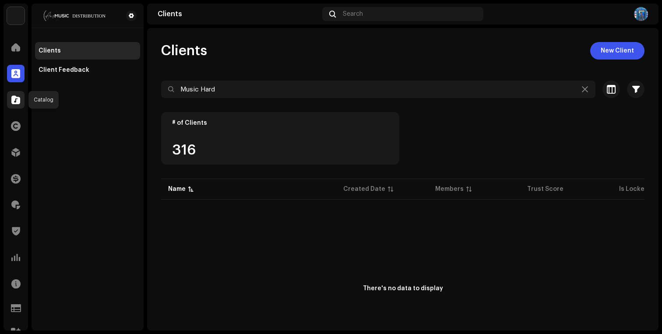
click at [18, 96] on span at bounding box center [15, 99] width 9 height 7
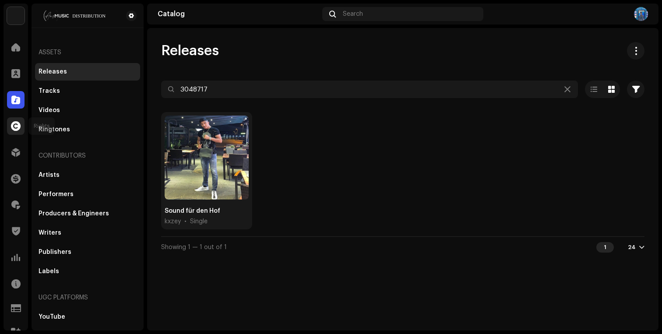
click at [15, 119] on div at bounding box center [16, 126] width 18 height 18
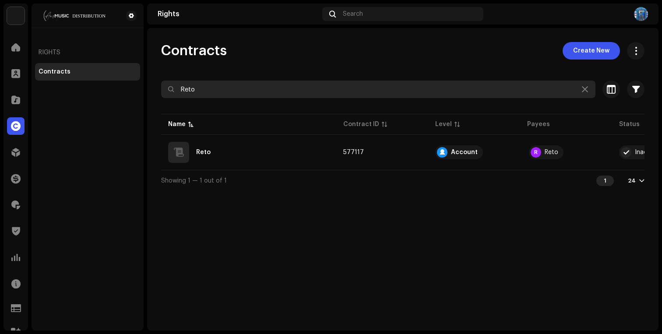
click at [247, 92] on input "Reto" at bounding box center [378, 90] width 434 height 18
paste input "Music Hard"
type input "Music Hard"
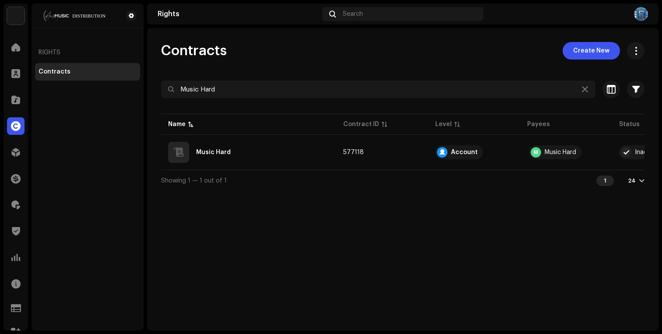
click at [307, 168] on table "Name Contract ID Level Payees Status Music Hard 577118 Account M Music Hard Ina…" at bounding box center [432, 141] width 543 height 58
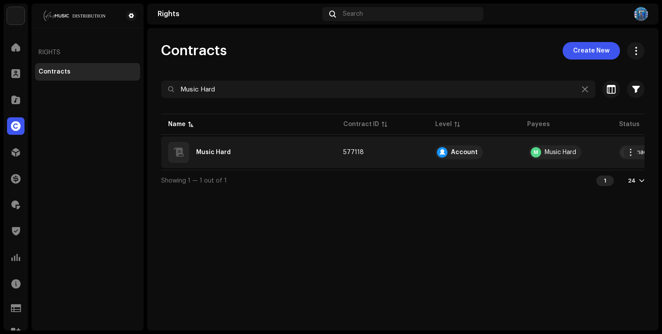
click at [312, 151] on div "Music Hard" at bounding box center [248, 152] width 161 height 21
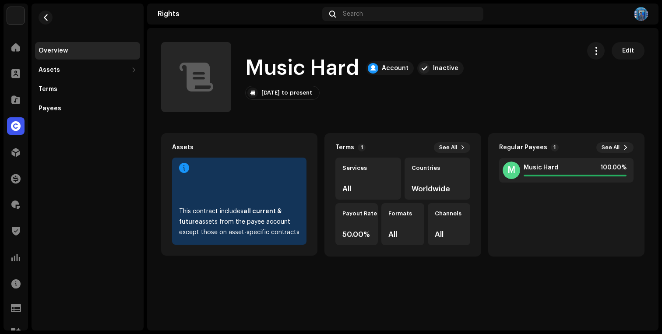
click at [276, 131] on rights-contracts-details-music-overview "Music Hard Account Inactive Edit Music Hard Account Inactive [DATE] to present …" at bounding box center [403, 149] width 512 height 243
click at [41, 64] on div "Assets" at bounding box center [87, 70] width 105 height 18
click at [68, 86] on div "Releases" at bounding box center [89, 89] width 95 height 7
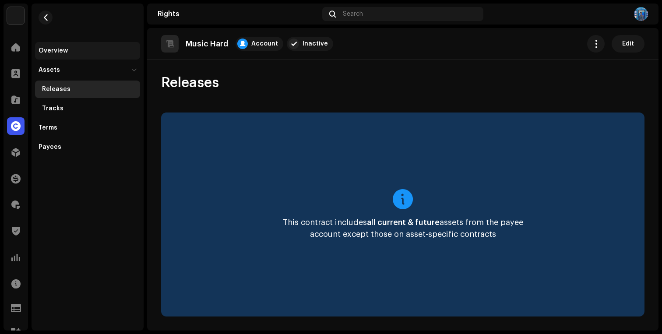
click at [73, 53] on div "Overview" at bounding box center [88, 50] width 98 height 7
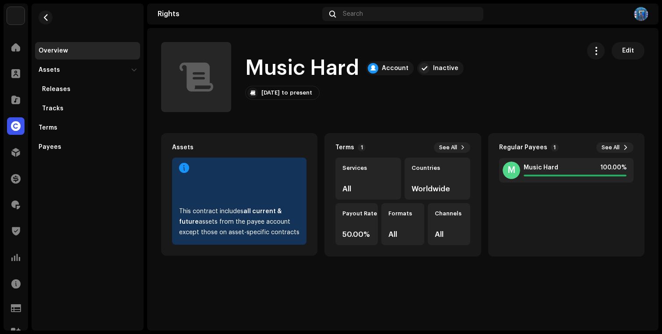
click at [328, 71] on h1 "Music Hard" at bounding box center [302, 68] width 114 height 28
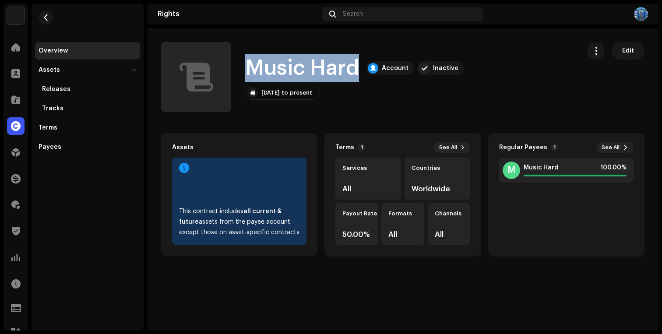
click at [328, 71] on h1 "Music Hard" at bounding box center [302, 68] width 114 height 28
copy h1 "Music Hard"
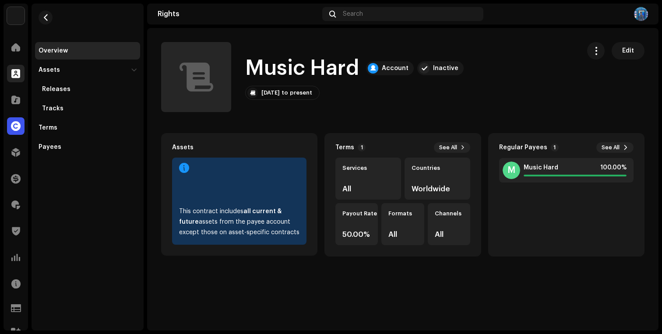
click at [16, 66] on div at bounding box center [16, 74] width 18 height 18
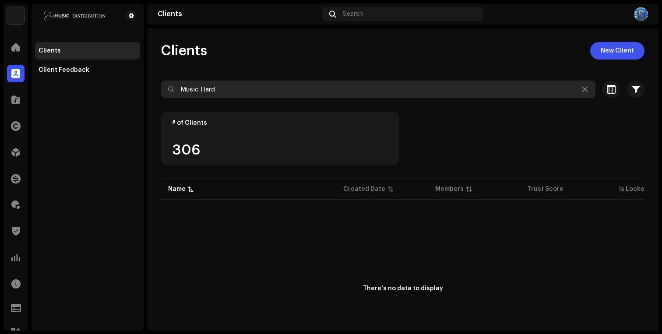
click at [234, 86] on input "Music Hard" at bounding box center [378, 90] width 434 height 18
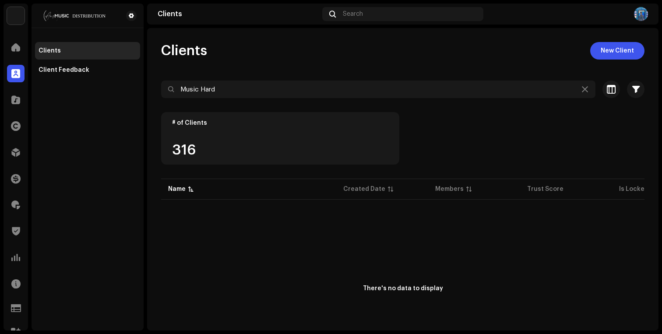
click at [268, 64] on div "Clients New Client Music Hard Selected 0 Deselect all 0 Options Filters Trust s…" at bounding box center [403, 209] width 512 height 335
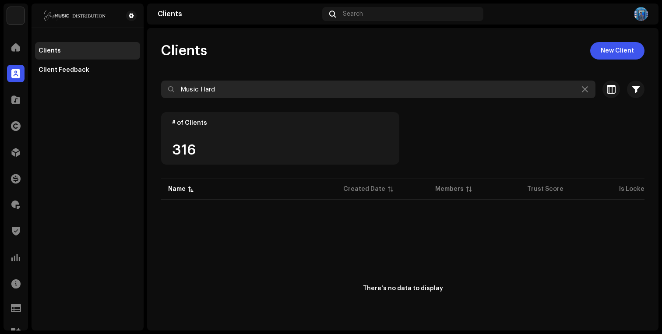
click at [267, 87] on input "Music Hard" at bounding box center [378, 90] width 434 height 18
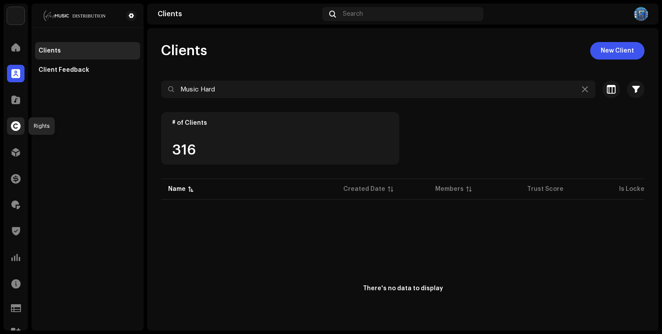
click at [13, 123] on span at bounding box center [16, 126] width 10 height 7
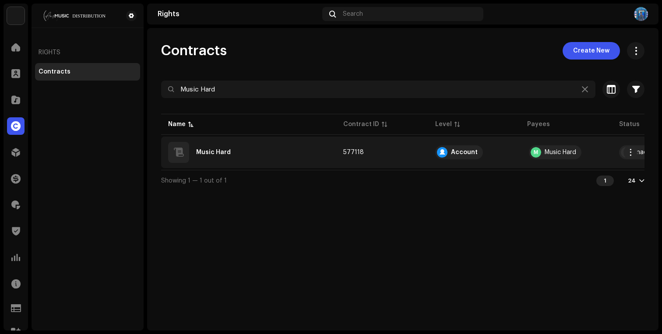
click at [282, 150] on div "Music Hard" at bounding box center [248, 152] width 161 height 21
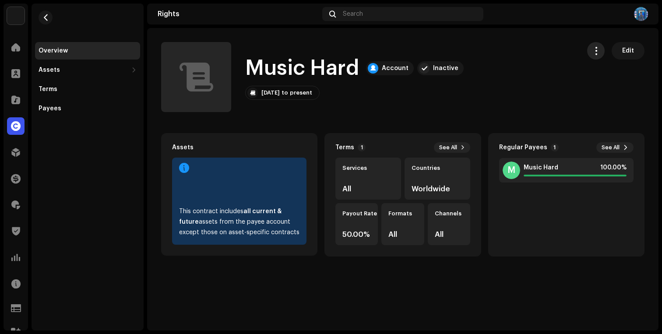
click at [596, 52] on span "button" at bounding box center [596, 50] width 8 height 7
click at [421, 122] on rights-contracts-details-music-overview "Music Hard Account Inactive Edit Music Hard Account Inactive [DATE] to present …" at bounding box center [403, 149] width 512 height 243
click at [18, 71] on span at bounding box center [15, 73] width 9 height 7
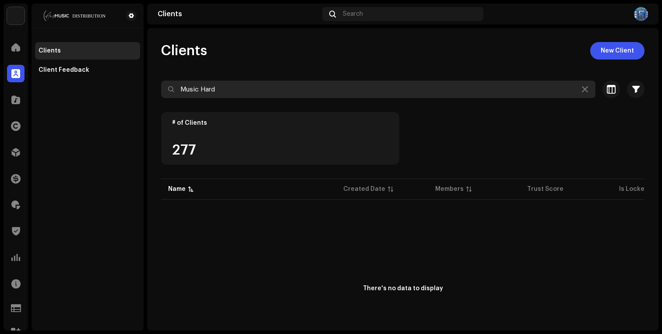
click at [282, 81] on input "Music Hard" at bounding box center [378, 90] width 434 height 18
click at [281, 82] on input "Music Hard" at bounding box center [378, 90] width 434 height 18
paste input "Bongo Posto"
click at [252, 91] on input "Bongo PostoMusic Hard" at bounding box center [378, 90] width 434 height 18
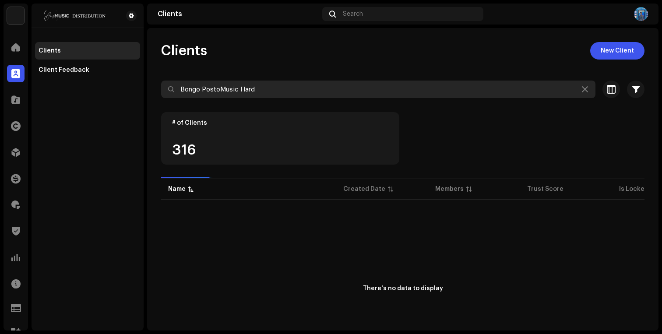
click at [252, 91] on input "Bongo PostoMusic Hard" at bounding box center [378, 90] width 434 height 18
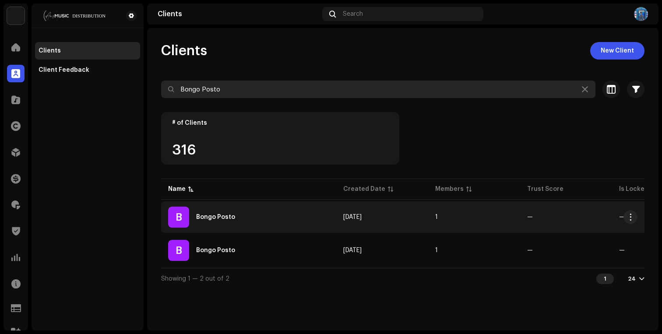
type input "Bongo Posto"
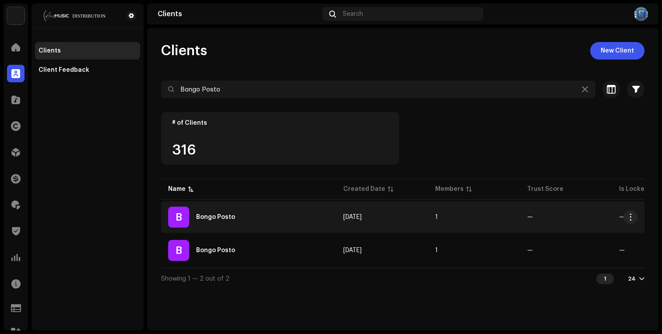
click at [305, 216] on div "B Bongo Posto" at bounding box center [248, 217] width 161 height 21
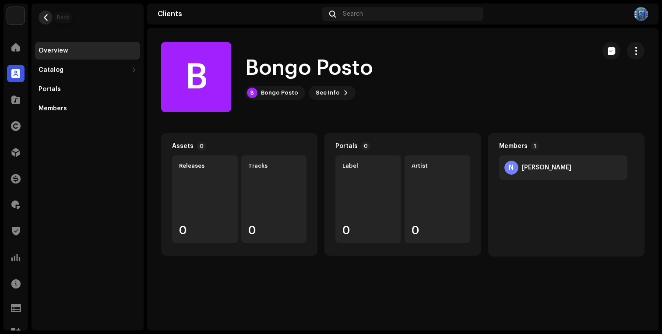
click at [48, 18] on span "button" at bounding box center [45, 17] width 7 height 7
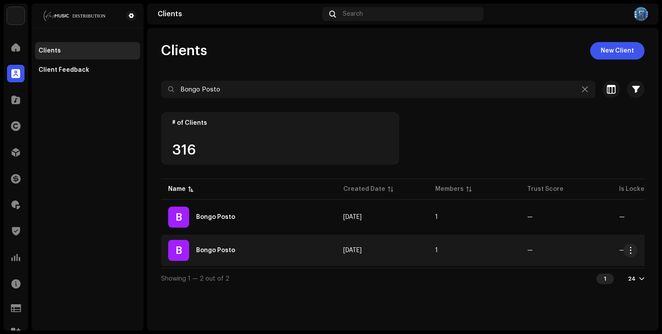
click at [254, 250] on div "B Bongo Posto" at bounding box center [248, 250] width 161 height 21
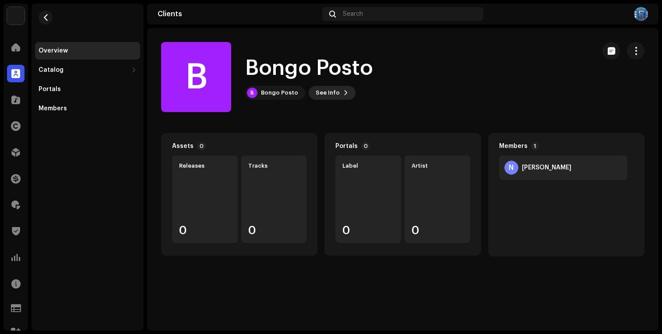
click at [346, 92] on button "See Info" at bounding box center [332, 93] width 47 height 14
click at [322, 92] on div "B Bongo Posto 449325 Payee ID 491557 Created On [DATE]" at bounding box center [331, 167] width 662 height 334
click at [43, 15] on span "button" at bounding box center [45, 17] width 7 height 7
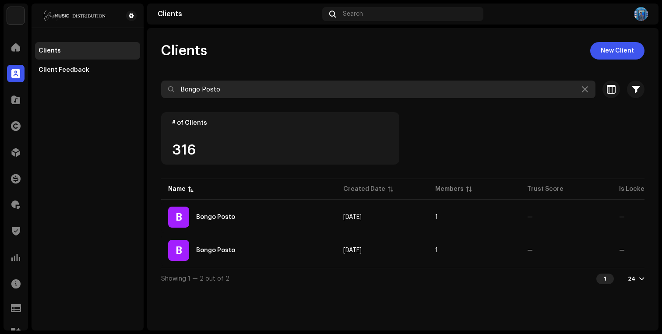
click at [227, 95] on input "Bongo Posto" at bounding box center [378, 90] width 434 height 18
paste input "[PERSON_NAME]"
type input "[PERSON_NAME]"
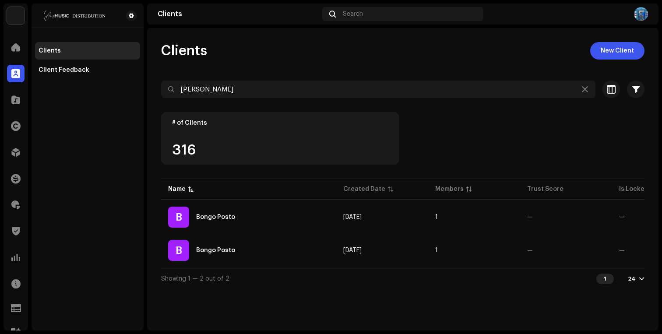
click at [256, 63] on div "Clients New Client [PERSON_NAME] Selected 0 Select all 2 Options Filters Trust …" at bounding box center [403, 165] width 512 height 247
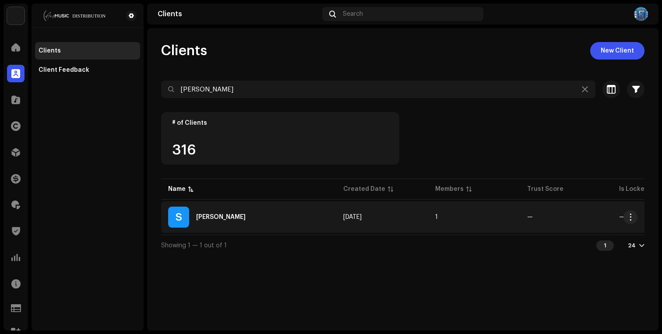
click at [294, 226] on div "S [PERSON_NAME]" at bounding box center [248, 217] width 161 height 21
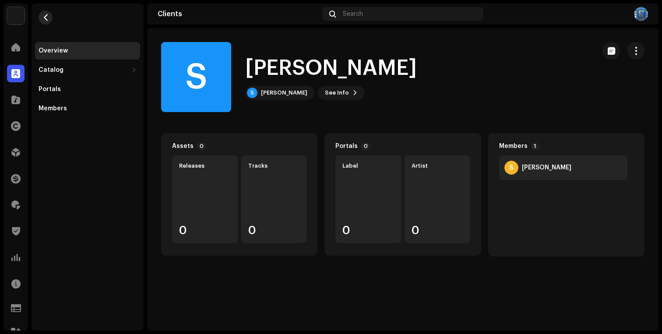
drag, startPoint x: 36, startPoint y: 23, endPoint x: 43, endPoint y: 20, distance: 7.2
click at [36, 23] on re-m-nav-back at bounding box center [45, 23] width 21 height 39
drag, startPoint x: 41, startPoint y: 21, endPoint x: 20, endPoint y: 21, distance: 20.6
click at [20, 21] on navigation-sidebar "ANS Music Home Clients Catalog Rights Distribution Finance Royalties Trust & Sa…" at bounding box center [74, 167] width 140 height 327
click at [39, 14] on button "button" at bounding box center [46, 18] width 14 height 14
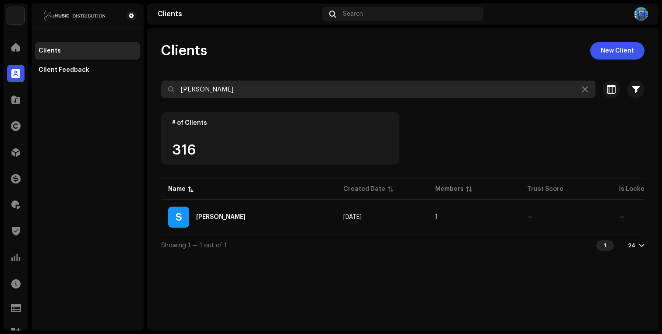
click at [225, 95] on input "[PERSON_NAME]" at bounding box center [378, 90] width 434 height 18
paste input "Barguna Media"
type input "Barguna Media"
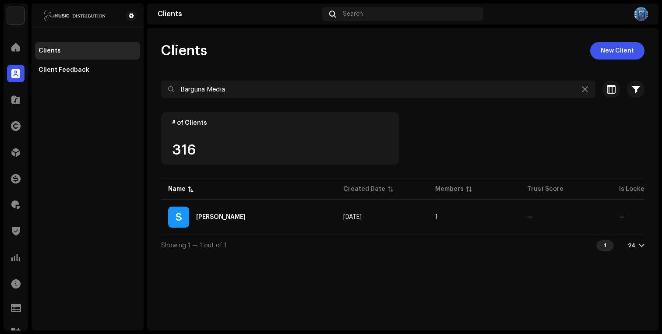
click at [258, 54] on div "Clients New Client" at bounding box center [402, 51] width 483 height 18
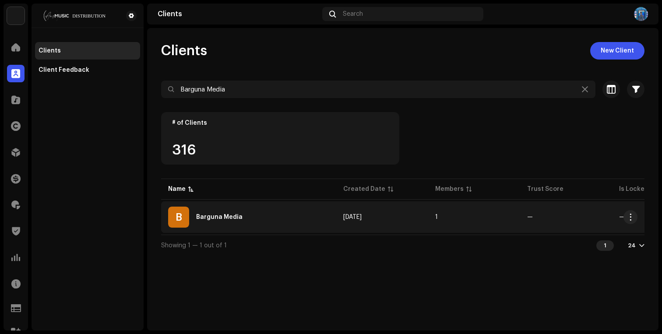
click at [230, 211] on div "B Barguna Media" at bounding box center [248, 217] width 161 height 21
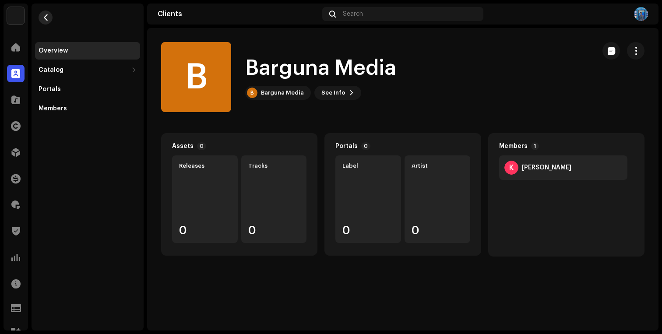
drag, startPoint x: 52, startPoint y: 10, endPoint x: 47, endPoint y: 12, distance: 4.7
click at [52, 11] on re-m-nav-back at bounding box center [45, 23] width 21 height 39
click at [44, 17] on span "button" at bounding box center [45, 17] width 7 height 7
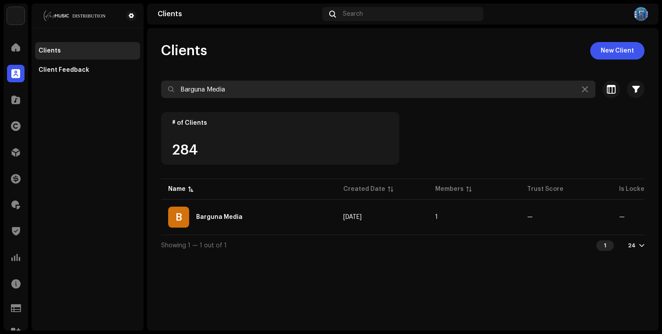
click at [229, 89] on input "Barguna Media" at bounding box center [378, 90] width 434 height 18
paste input "Multi M"
type input "Multi Mia"
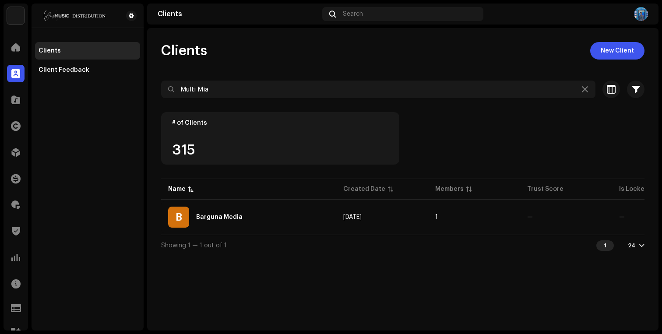
click at [282, 48] on div "Clients New Client" at bounding box center [402, 51] width 483 height 18
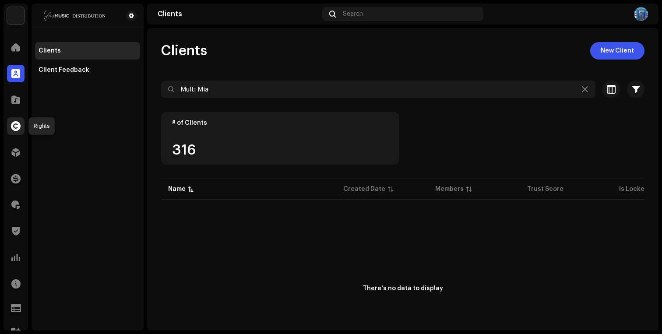
click at [14, 126] on span at bounding box center [16, 126] width 10 height 7
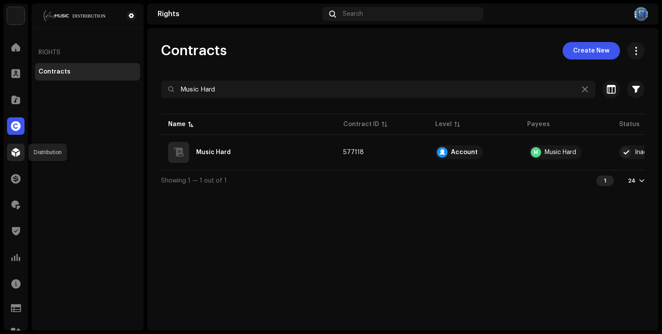
click at [15, 156] on span at bounding box center [15, 152] width 9 height 7
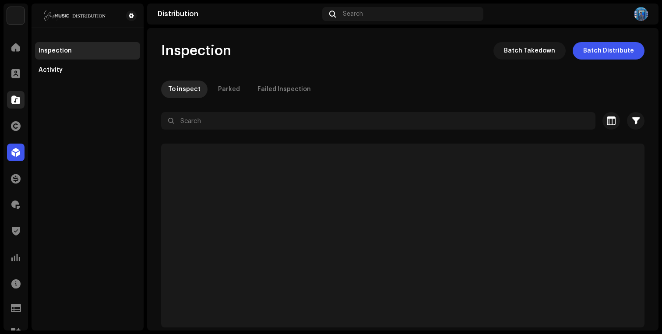
click at [23, 102] on div at bounding box center [16, 100] width 18 height 18
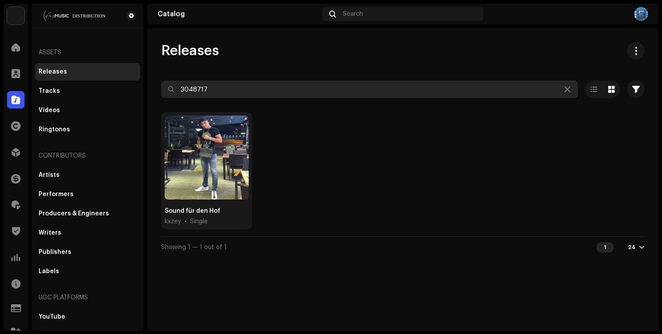
click at [300, 89] on input "3048717" at bounding box center [369, 90] width 417 height 18
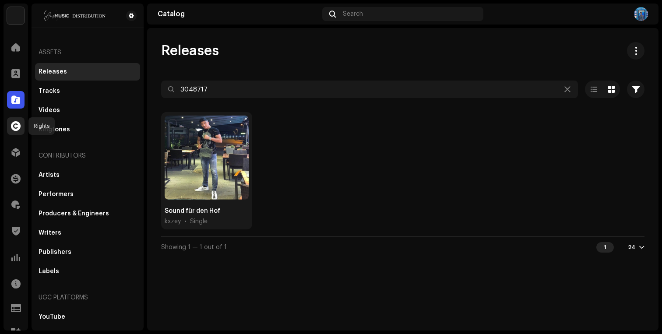
click at [15, 124] on span at bounding box center [16, 126] width 10 height 7
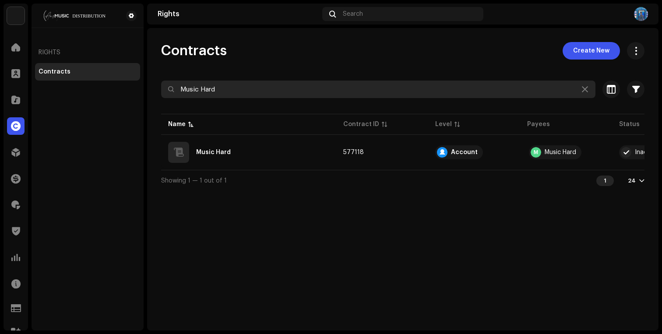
click at [289, 94] on input "Music Hard" at bounding box center [378, 90] width 434 height 18
paste input "lti [PERSON_NAME]"
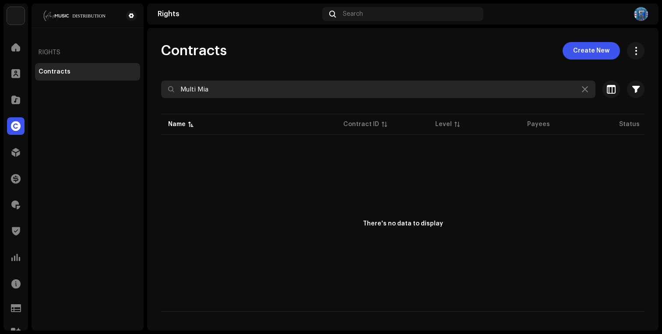
click at [183, 91] on input "Multi Mia" at bounding box center [378, 90] width 434 height 18
click at [241, 92] on input "Multi Mia" at bounding box center [378, 90] width 434 height 18
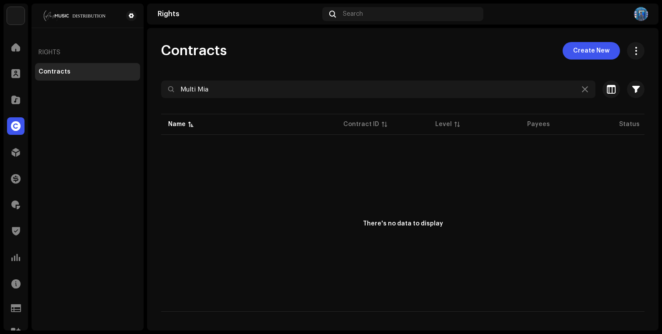
click at [283, 67] on div "Contracts Create New Multi Mia Selected 0 Select all Options Filters Contract L…" at bounding box center [403, 177] width 512 height 270
click at [14, 131] on div at bounding box center [16, 126] width 18 height 18
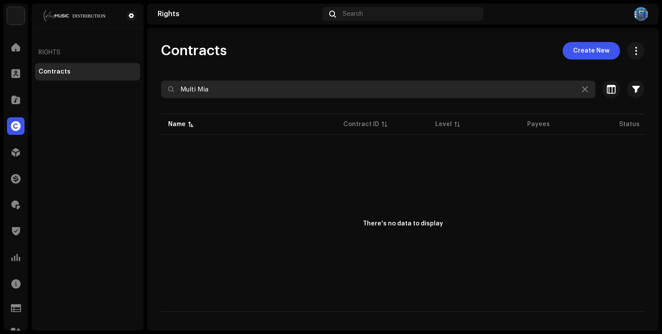
click at [275, 84] on input "Multi Mia" at bounding box center [378, 90] width 434 height 18
paste input "[EMAIL_ADDRESS][DOMAIN_NAME]"
type input "[EMAIL_ADDRESS][DOMAIN_NAME]"
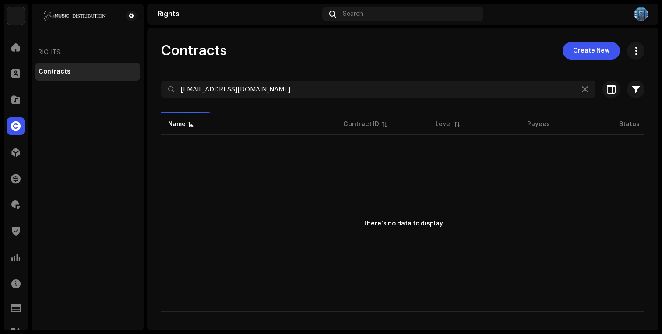
click at [289, 50] on div "Contracts Create New" at bounding box center [402, 51] width 483 height 18
click at [17, 204] on span at bounding box center [15, 204] width 9 height 7
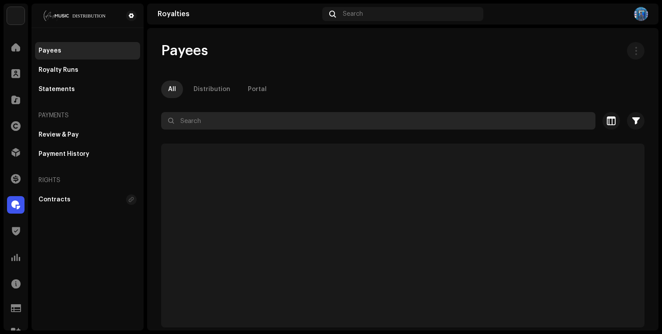
click at [241, 118] on input "text" at bounding box center [378, 121] width 434 height 18
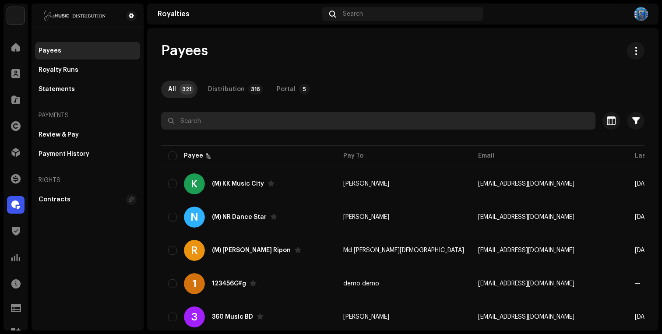
paste input "[EMAIL_ADDRESS][DOMAIN_NAME]"
type input "[EMAIL_ADDRESS][DOMAIN_NAME]"
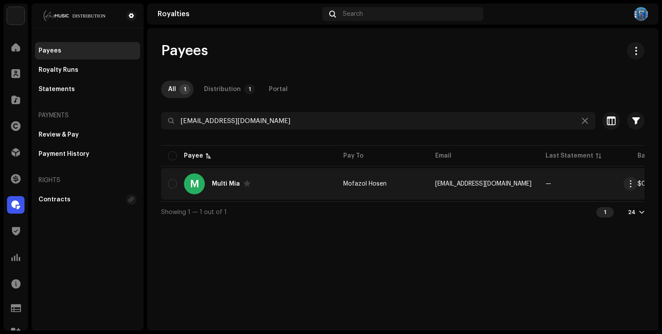
click at [270, 187] on div "M Multi Mia" at bounding box center [248, 183] width 161 height 21
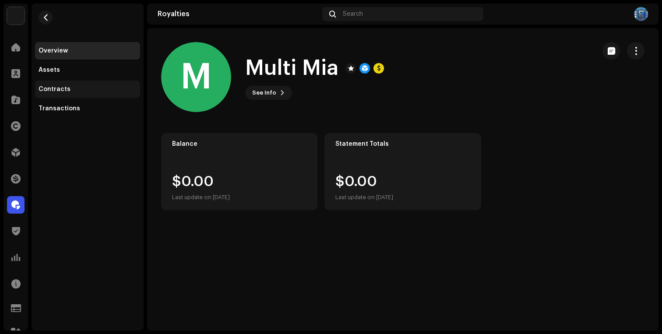
click at [78, 94] on div "Contracts" at bounding box center [87, 90] width 105 height 18
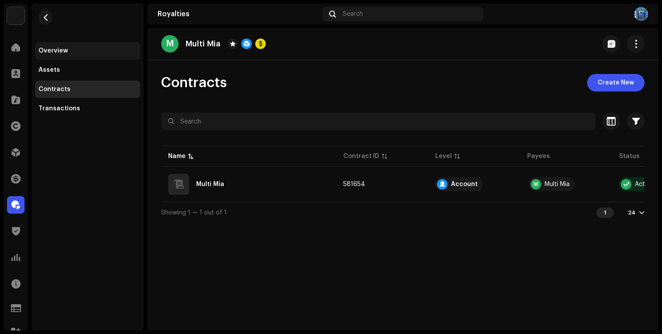
click at [71, 51] on div "Overview" at bounding box center [88, 50] width 98 height 7
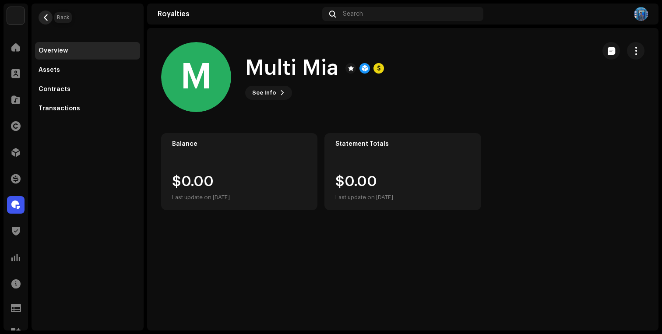
click at [43, 21] on span "button" at bounding box center [45, 17] width 7 height 7
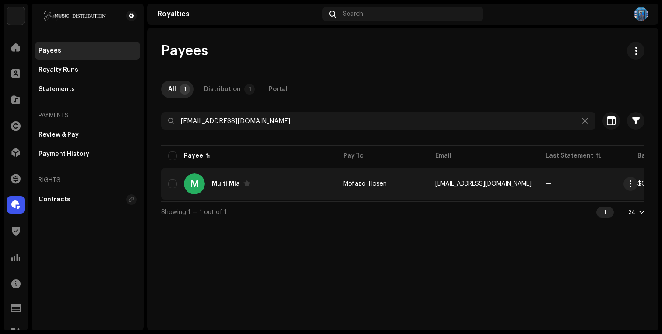
click at [310, 178] on div "M Multi Mia" at bounding box center [248, 183] width 161 height 21
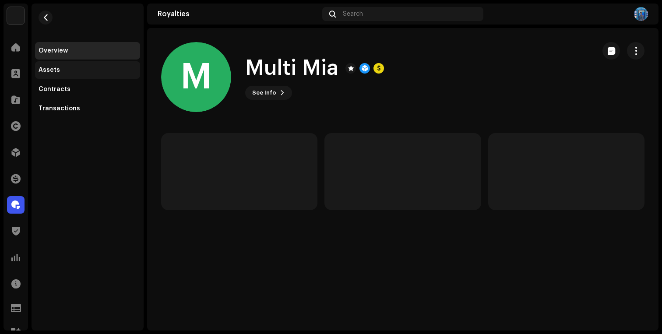
click at [58, 72] on div "Assets" at bounding box center [88, 70] width 98 height 7
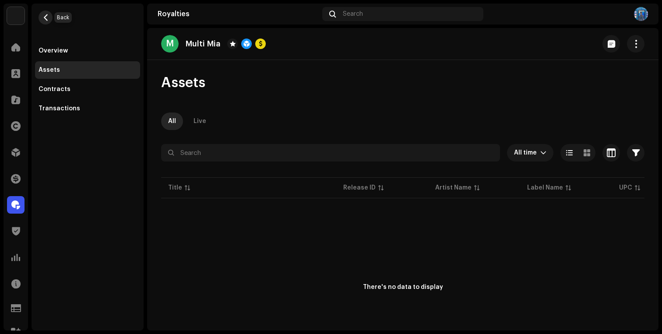
click at [43, 18] on span "button" at bounding box center [45, 17] width 7 height 7
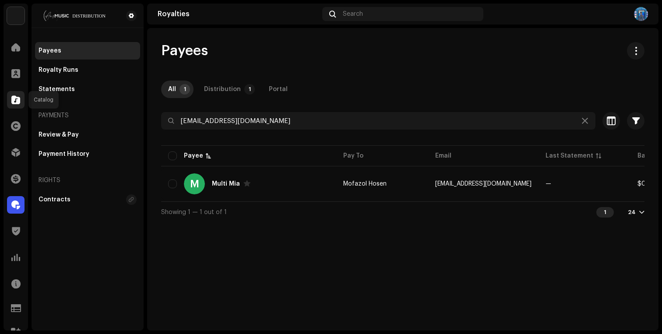
click at [13, 103] on span at bounding box center [15, 99] width 9 height 7
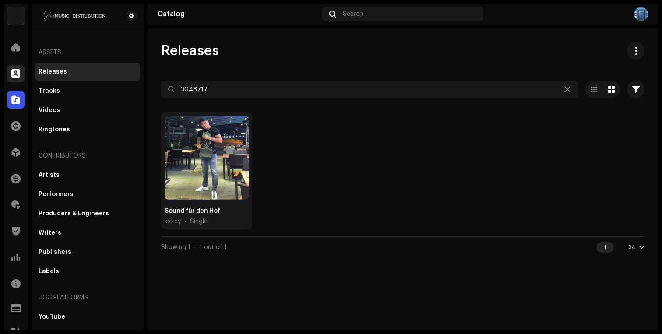
click at [19, 71] on span at bounding box center [15, 73] width 9 height 7
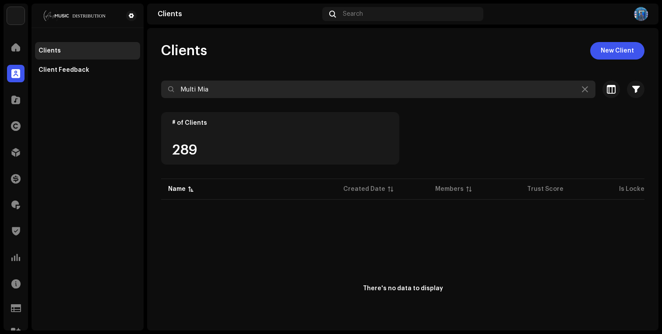
click at [237, 95] on input "Multi Mia" at bounding box center [378, 90] width 434 height 18
click at [240, 94] on input "Multi Mia" at bounding box center [378, 90] width 434 height 18
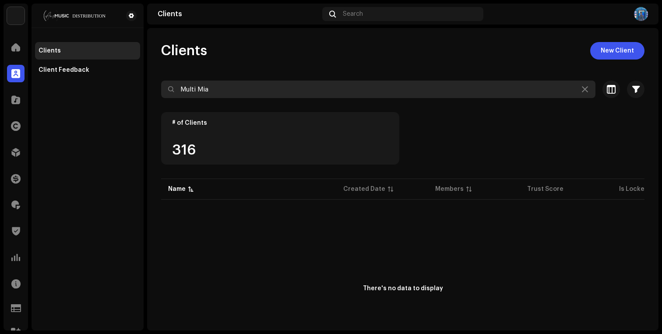
click at [240, 94] on input "Multi Mia" at bounding box center [378, 90] width 434 height 18
drag, startPoint x: 236, startPoint y: 90, endPoint x: 129, endPoint y: 95, distance: 106.5
click at [129, 95] on div "ANS Music Home Clients Catalog Rights Distribution Finance Royalties Trust & Sa…" at bounding box center [331, 167] width 662 height 334
drag, startPoint x: 219, startPoint y: 87, endPoint x: 134, endPoint y: 95, distance: 85.8
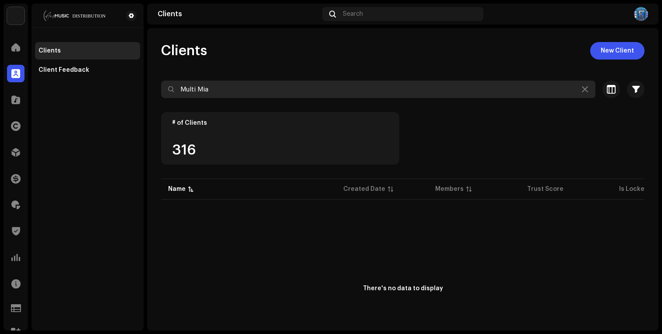
click at [134, 95] on div "ANS Music Home Clients Catalog Rights Distribution Finance Royalties Trust & Sa…" at bounding box center [331, 167] width 662 height 334
drag, startPoint x: 134, startPoint y: 95, endPoint x: 175, endPoint y: 94, distance: 40.7
click at [142, 95] on div "Clients Client Feedback" at bounding box center [88, 167] width 112 height 327
drag, startPoint x: 222, startPoint y: 92, endPoint x: 174, endPoint y: 89, distance: 48.2
click at [174, 89] on input "Multi Mia" at bounding box center [378, 90] width 434 height 18
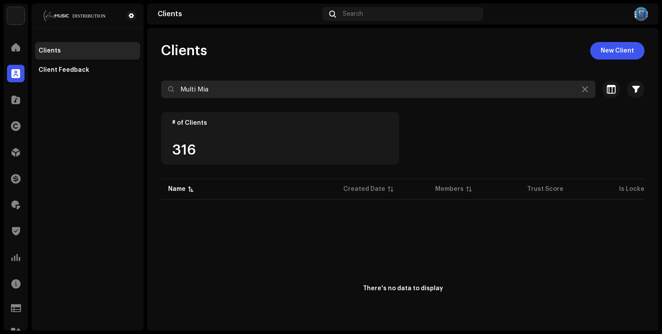
paste input "BOM Music Group"
type input "BOM Music Group"
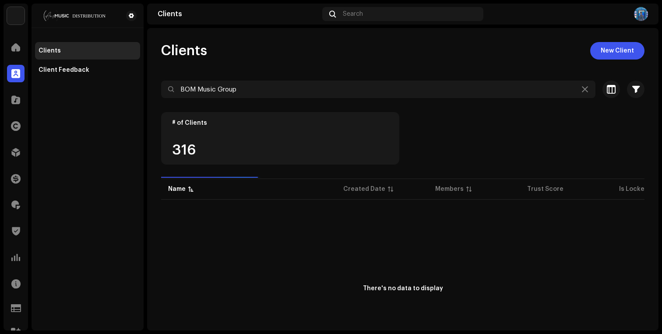
click at [302, 45] on div "Clients New Client" at bounding box center [402, 51] width 483 height 18
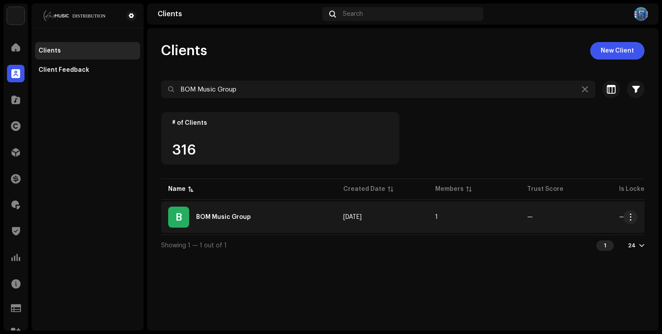
click at [266, 213] on div "B BOM Music Group" at bounding box center [248, 217] width 161 height 21
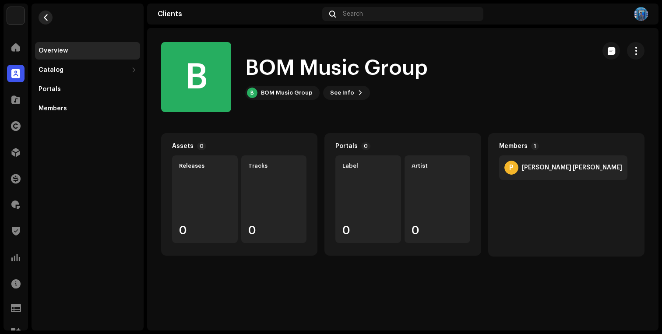
click at [41, 18] on button "button" at bounding box center [46, 18] width 14 height 14
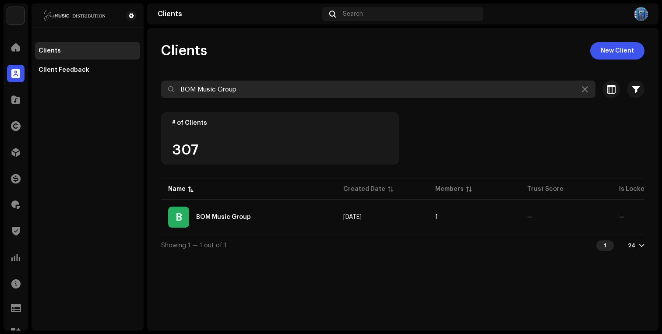
click at [254, 95] on input "BOM Music Group" at bounding box center [378, 90] width 434 height 18
paste input "ajang Ugalan"
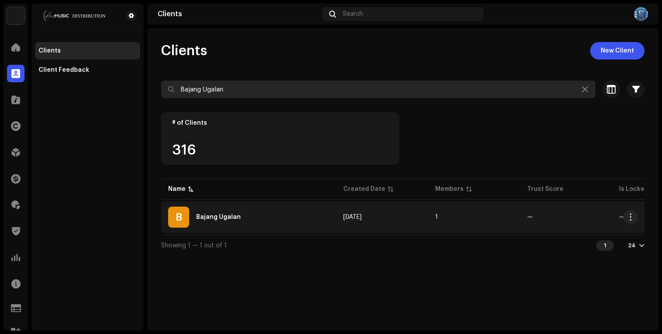
type input "Bajang Ugalan"
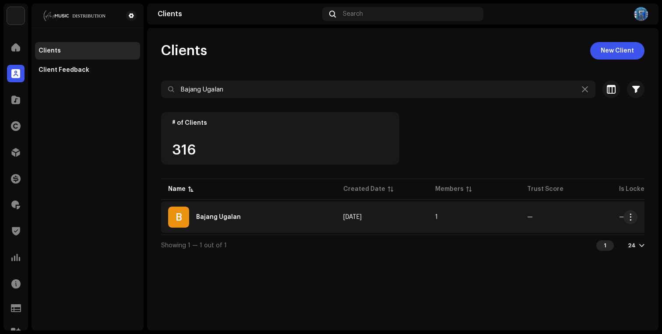
click at [293, 224] on div "B Bajang Ugalan" at bounding box center [248, 217] width 161 height 21
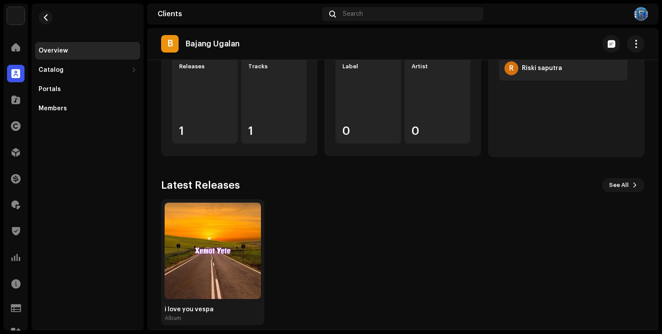
scroll to position [108, 0]
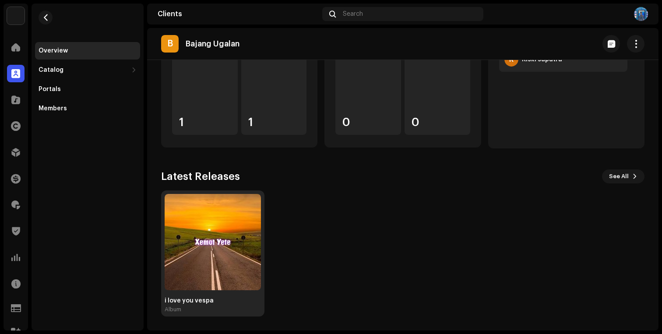
click at [190, 258] on img at bounding box center [213, 242] width 96 height 96
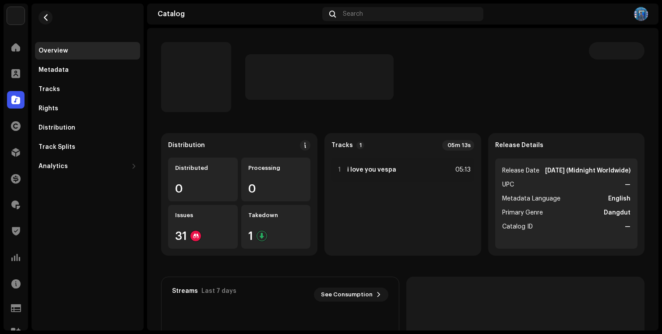
click at [402, 115] on catalog-releases-details-overview "Distribution Distributed 0 Processing 0 Issues 31 Takedown 1 Tracks 1 05m 13s 1…" at bounding box center [403, 247] width 512 height 438
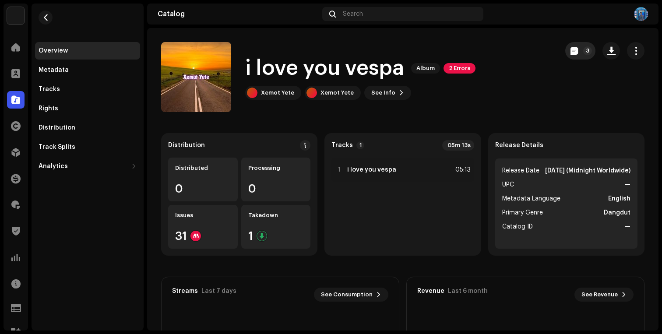
click at [571, 58] on button "3" at bounding box center [580, 51] width 30 height 18
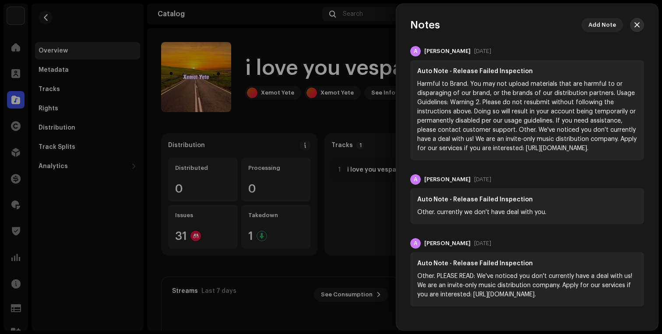
click at [639, 21] on button "button" at bounding box center [637, 25] width 14 height 14
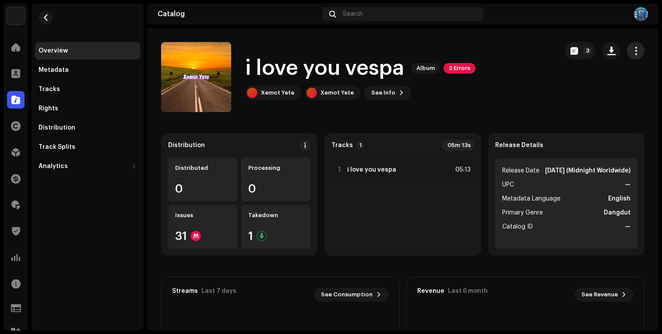
click at [632, 53] on span "button" at bounding box center [636, 50] width 8 height 7
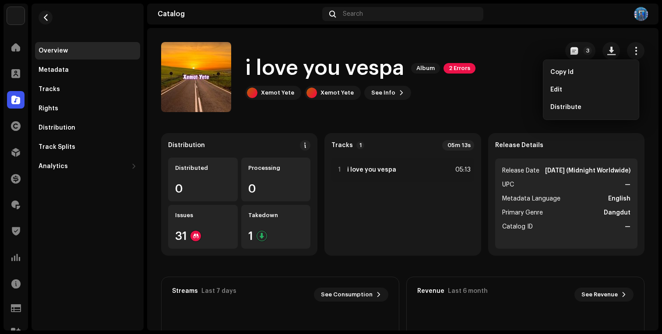
click at [458, 111] on div "i love you vespa Album 2 Errors Xemot Yete Xemot Yete See Info 3" at bounding box center [356, 77] width 390 height 70
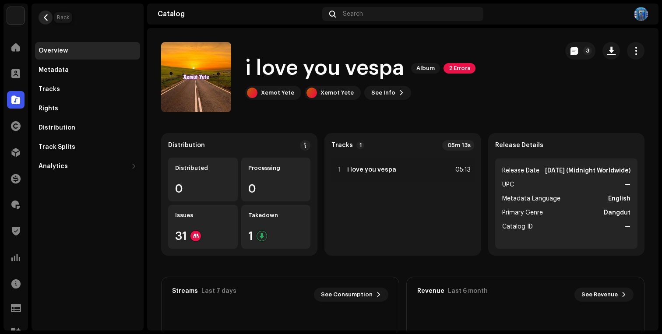
click at [42, 15] on span "button" at bounding box center [45, 17] width 7 height 7
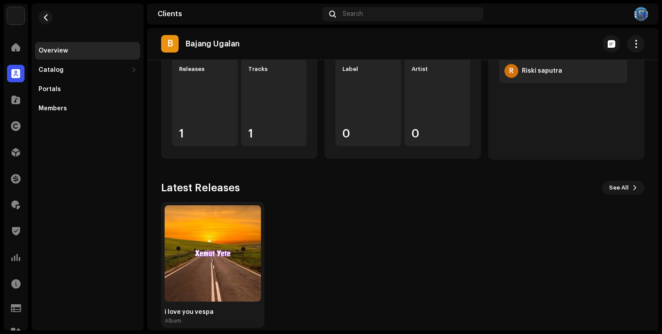
scroll to position [108, 0]
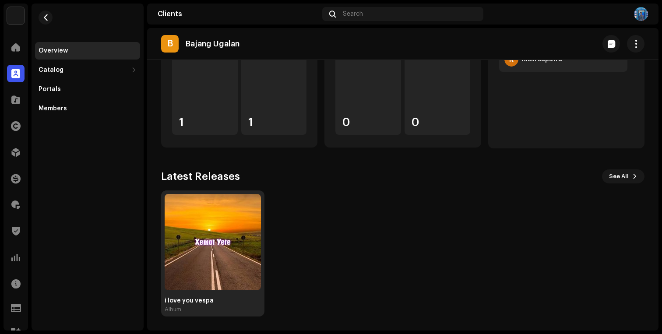
click at [227, 250] on img at bounding box center [213, 242] width 96 height 96
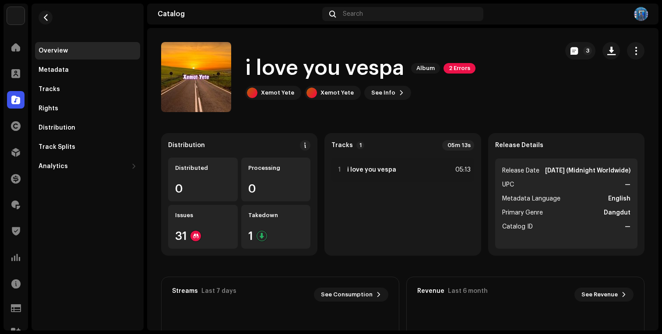
click at [374, 75] on h1 "i love you vespa" at bounding box center [324, 68] width 159 height 28
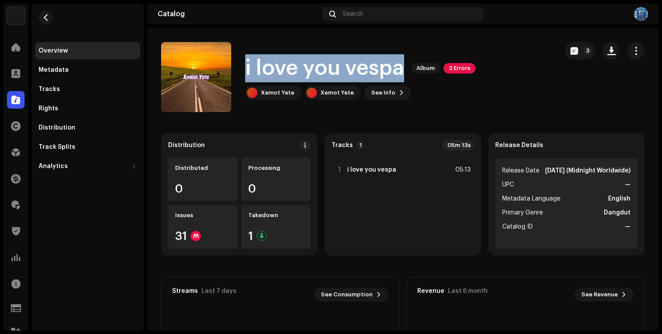
click at [374, 75] on h1 "i love you vespa" at bounding box center [324, 68] width 159 height 28
copy div "i love you vespa Album 2 Errors"
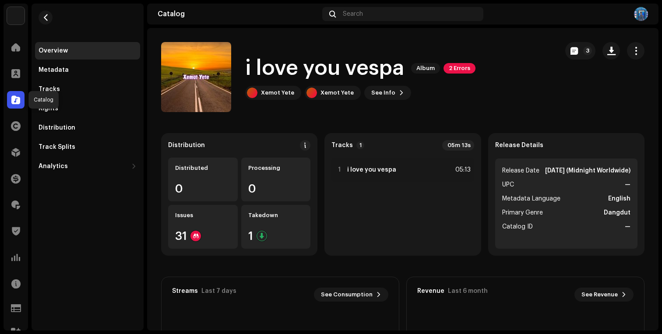
click at [13, 99] on span at bounding box center [15, 99] width 9 height 7
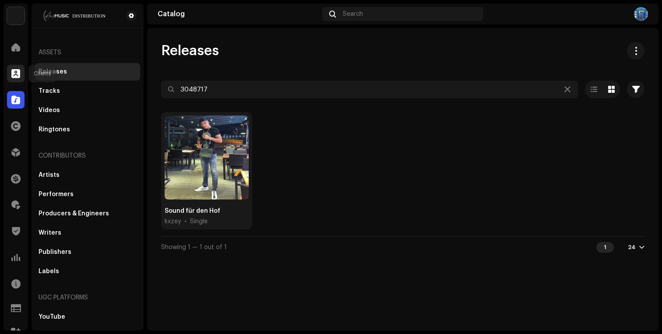
click at [17, 77] on span at bounding box center [15, 73] width 9 height 7
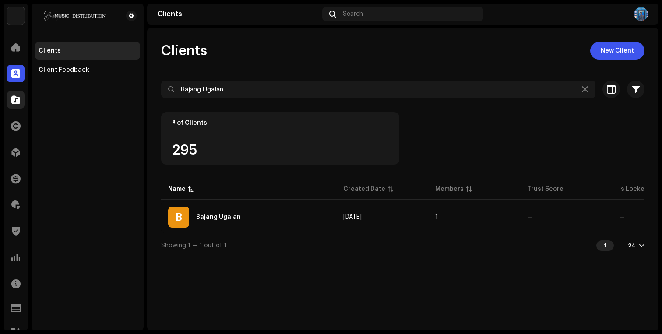
click at [23, 95] on div at bounding box center [16, 100] width 18 height 18
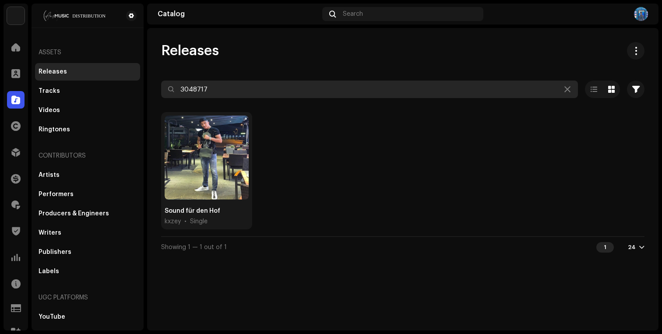
click at [250, 92] on input "3048717" at bounding box center [369, 90] width 417 height 18
paste input "i love you vespa"
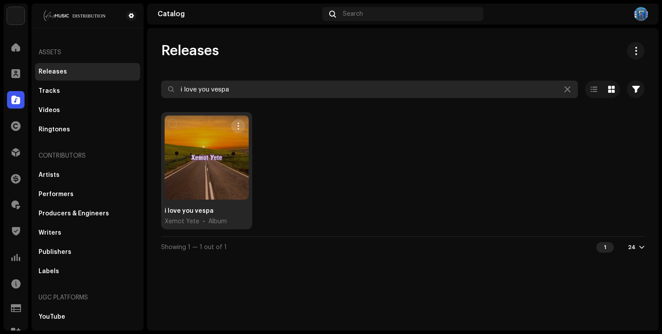
type input "i love you vespa"
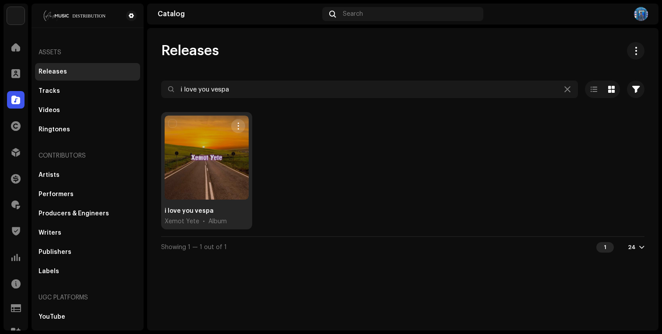
click at [240, 127] on span "button" at bounding box center [238, 126] width 7 height 7
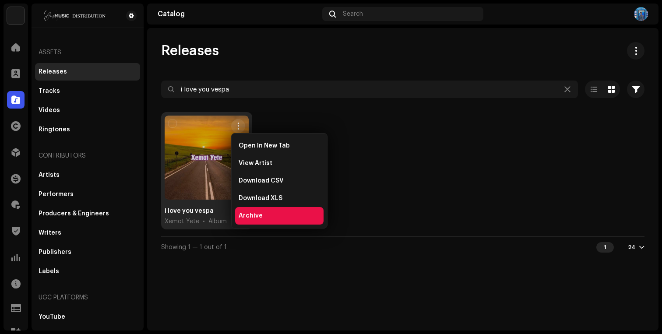
click at [265, 216] on div "Archive" at bounding box center [279, 215] width 81 height 7
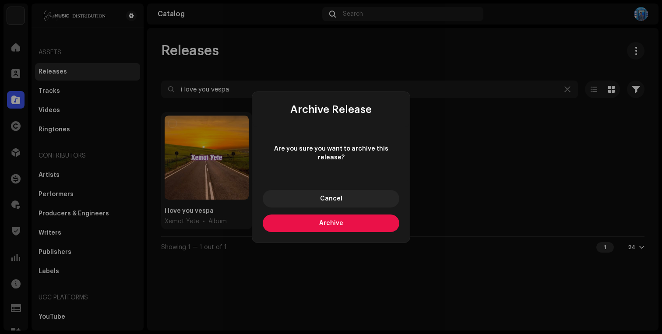
click at [329, 220] on span "Archive" at bounding box center [331, 223] width 24 height 6
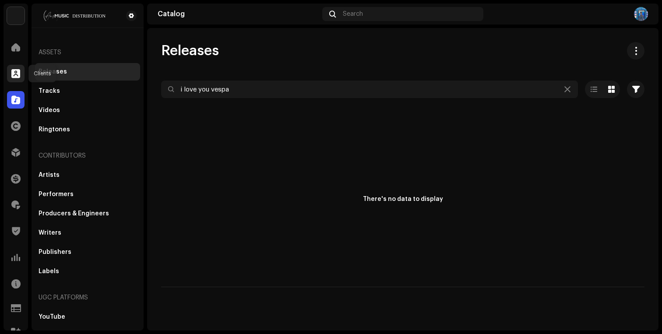
click at [13, 76] on span at bounding box center [15, 73] width 9 height 7
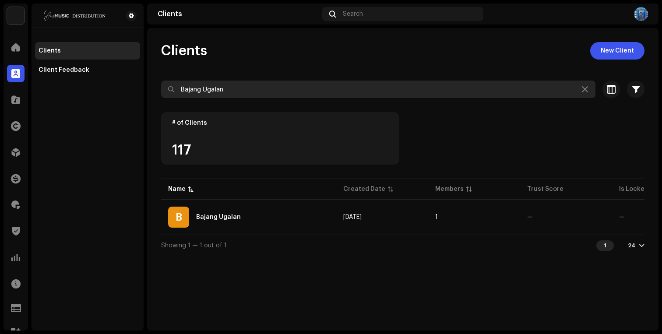
click at [279, 84] on input "Bajang Ugalan" at bounding box center [378, 90] width 434 height 18
paste input "Tidudbdb"
type input "Tidudbdb"
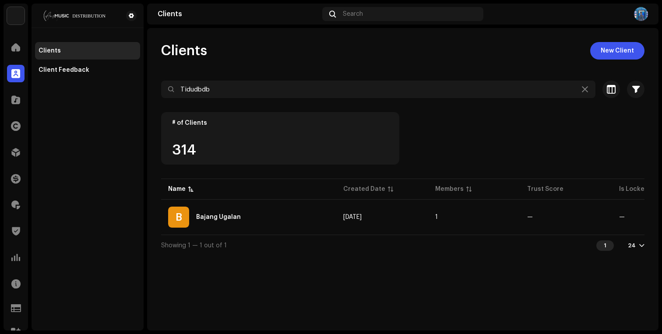
click at [282, 59] on div "Clients New Client" at bounding box center [402, 51] width 483 height 18
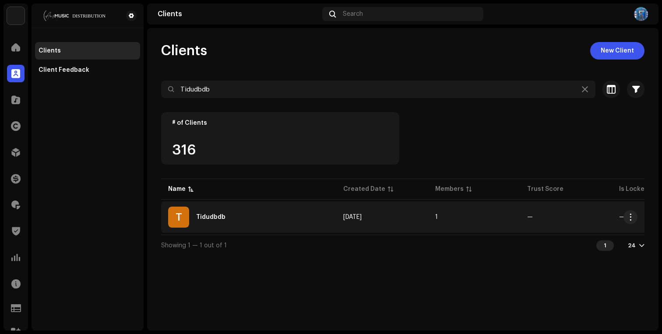
click at [265, 219] on div "T Tidudbdb" at bounding box center [248, 217] width 161 height 21
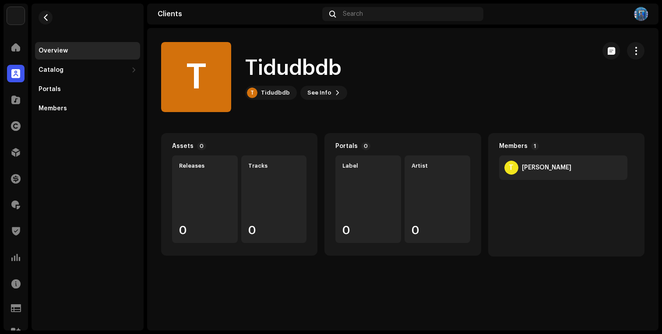
click at [52, 14] on re-m-nav-back at bounding box center [45, 23] width 21 height 39
click at [45, 16] on span "button" at bounding box center [45, 17] width 7 height 7
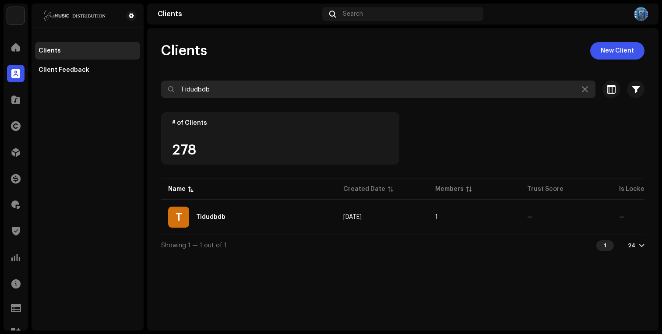
click at [238, 83] on input "Tidudbdb" at bounding box center [378, 90] width 434 height 18
click at [235, 85] on input "Tidudbdb" at bounding box center [378, 90] width 434 height 18
paste input "[PERSON_NAME]"
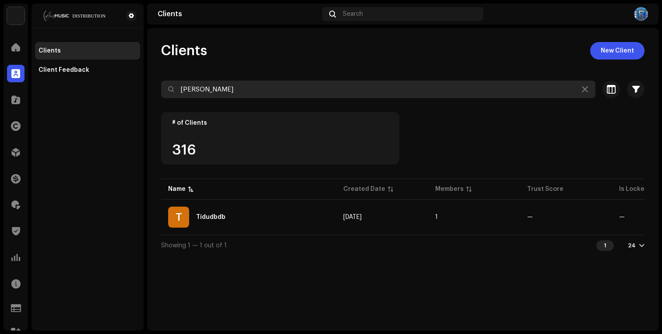
type input "[PERSON_NAME]"
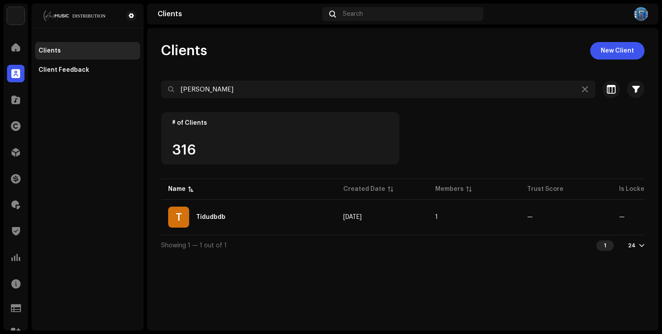
click at [265, 47] on div "Clients New Client" at bounding box center [402, 51] width 483 height 18
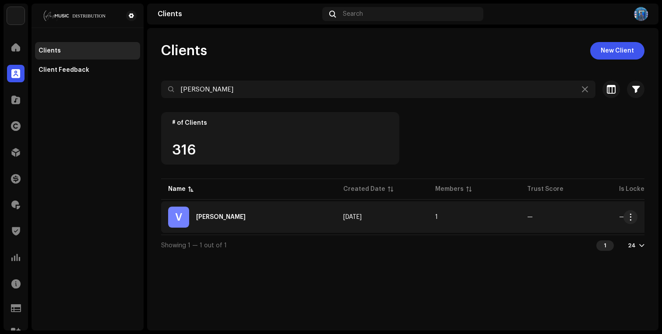
click at [266, 214] on div "V Vishal Sinhamare" at bounding box center [248, 217] width 161 height 21
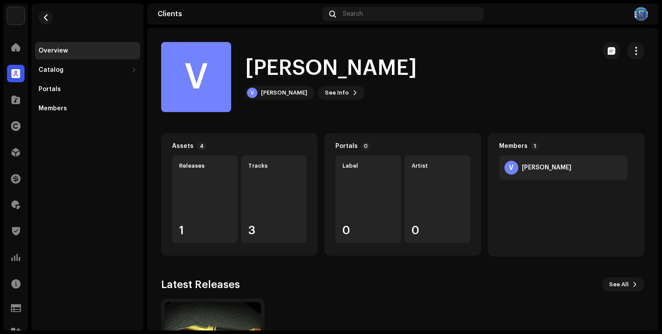
scroll to position [108, 0]
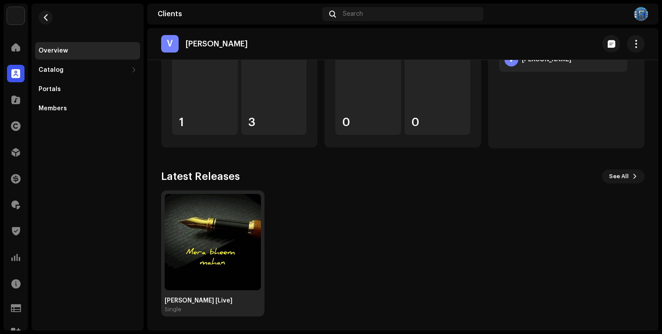
click at [189, 226] on img at bounding box center [213, 242] width 96 height 96
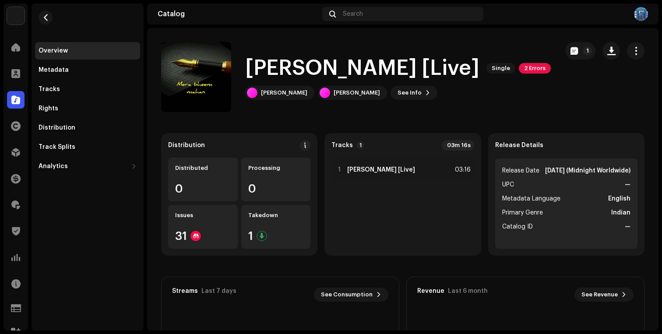
click at [528, 64] on span "2 Errors" at bounding box center [535, 68] width 32 height 11
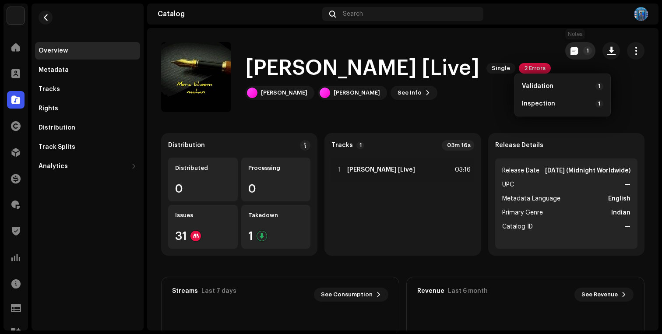
click at [574, 54] on button "1" at bounding box center [580, 51] width 30 height 18
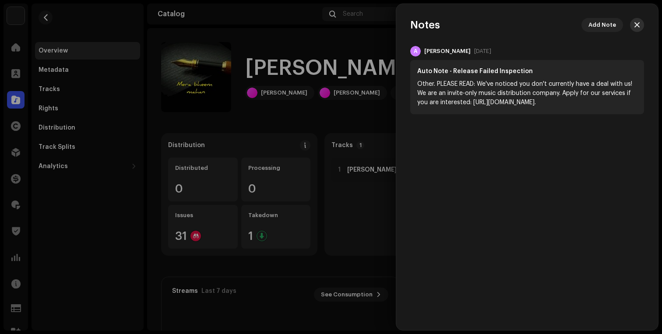
click at [637, 25] on span "button" at bounding box center [637, 24] width 5 height 7
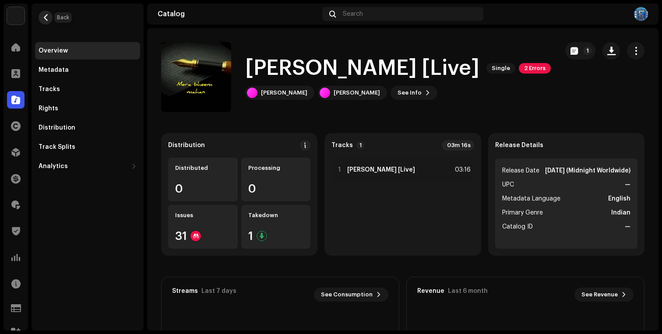
click at [45, 18] on span "button" at bounding box center [45, 17] width 7 height 7
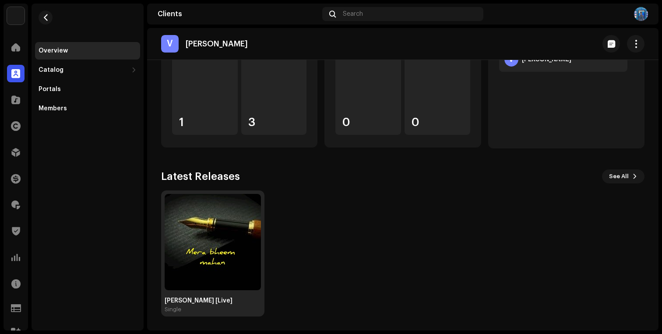
click at [194, 256] on img at bounding box center [213, 242] width 96 height 96
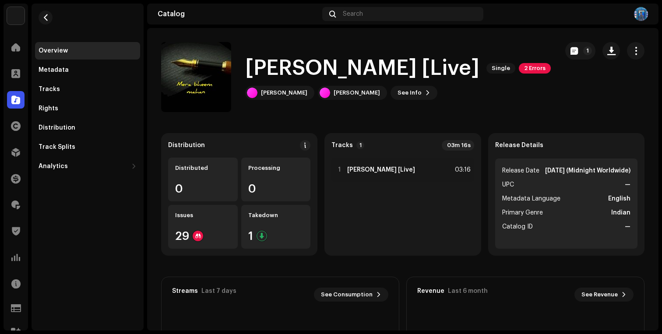
click at [306, 66] on h1 "[PERSON_NAME] [Live]" at bounding box center [362, 68] width 234 height 28
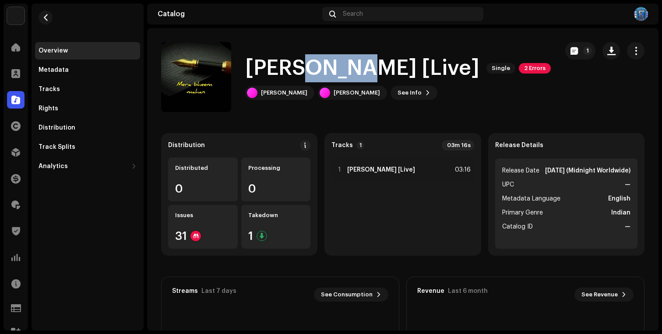
click at [306, 66] on h1 "[PERSON_NAME] [Live]" at bounding box center [362, 68] width 234 height 28
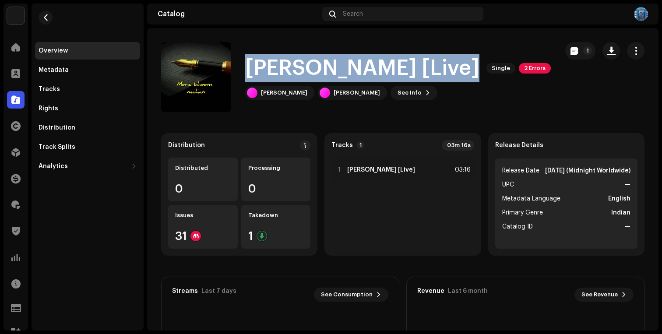
click at [306, 66] on h1 "[PERSON_NAME] [Live]" at bounding box center [362, 68] width 234 height 28
copy div "[PERSON_NAME] [Live] Single 2 Errors"
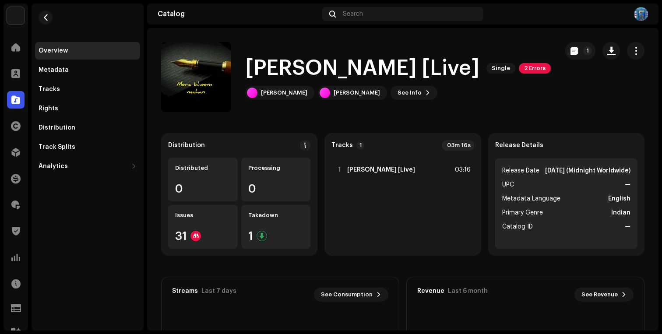
click at [20, 63] on div "Clients" at bounding box center [16, 73] width 25 height 25
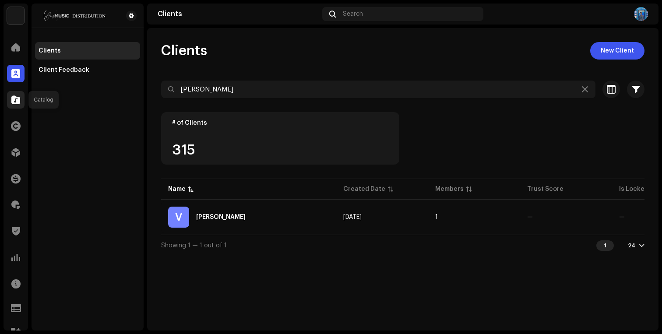
click at [19, 98] on span at bounding box center [15, 99] width 9 height 7
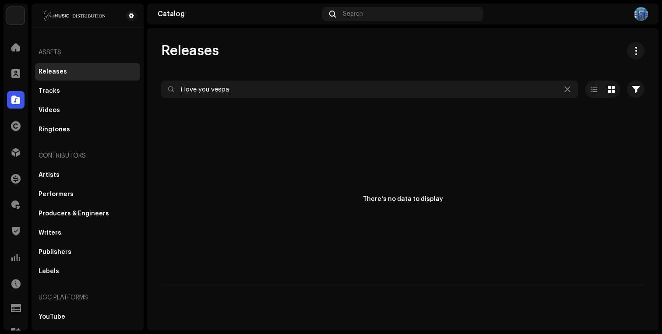
click at [275, 99] on div at bounding box center [402, 105] width 483 height 14
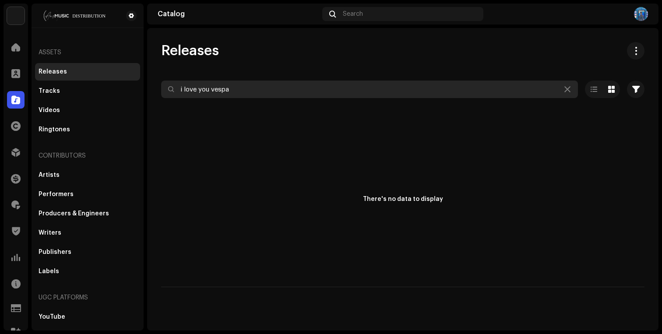
click at [281, 93] on input "i love you vespa" at bounding box center [369, 90] width 417 height 18
paste input "[PERSON_NAME] [Live]"
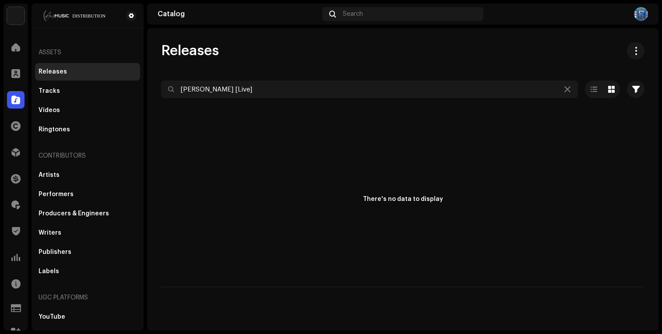
click at [299, 52] on div "Releases" at bounding box center [402, 51] width 483 height 18
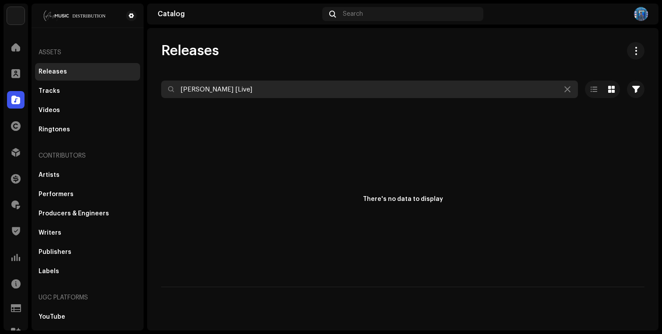
drag, startPoint x: 240, startPoint y: 88, endPoint x: 358, endPoint y: 92, distance: 117.8
click at [358, 92] on input "[PERSON_NAME] [Live]" at bounding box center [369, 90] width 417 height 18
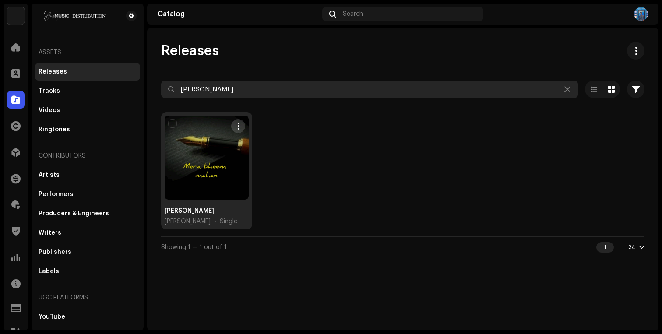
type input "[PERSON_NAME]"
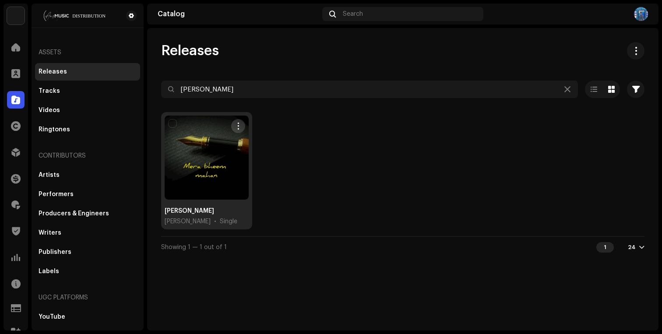
click at [240, 127] on span "button" at bounding box center [238, 126] width 7 height 7
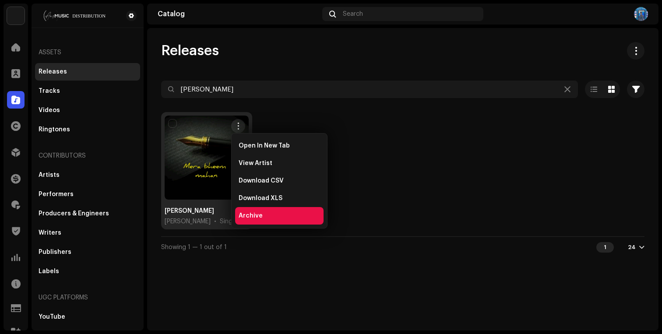
click at [249, 214] on span "Archive" at bounding box center [251, 215] width 24 height 7
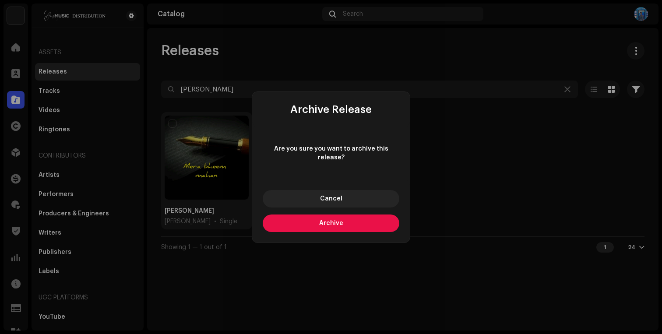
click at [330, 221] on span "Archive" at bounding box center [331, 223] width 24 height 6
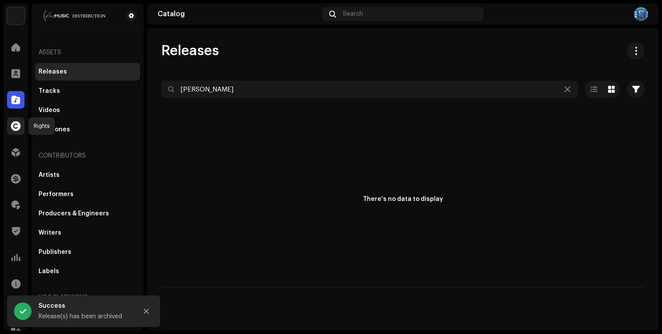
click at [14, 128] on span at bounding box center [16, 126] width 10 height 7
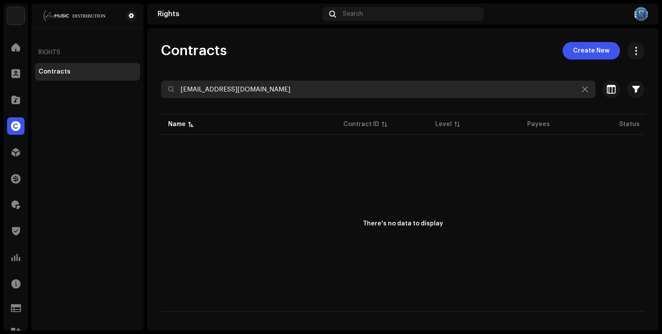
click at [256, 90] on input "[EMAIL_ADDRESS][DOMAIN_NAME]" at bounding box center [378, 90] width 434 height 18
paste input "LP"
type input "LP"
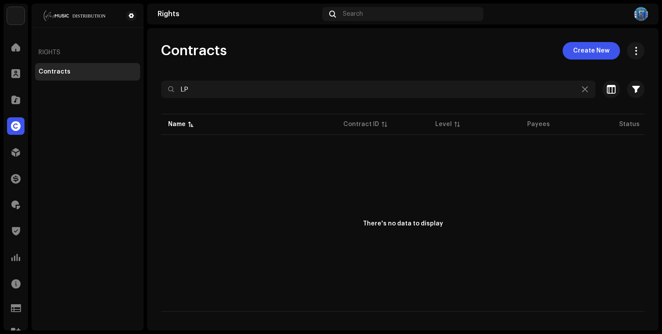
click at [250, 47] on div "Contracts Create New" at bounding box center [402, 51] width 483 height 18
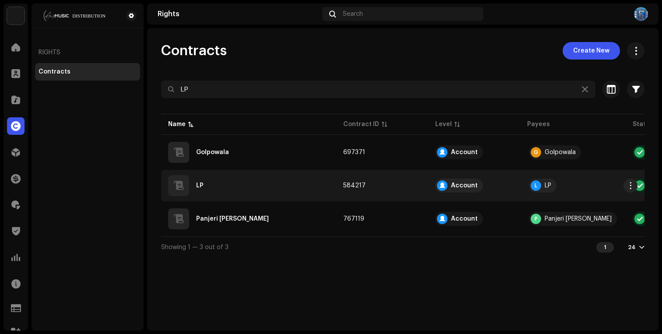
click at [226, 182] on div "LP" at bounding box center [248, 185] width 161 height 21
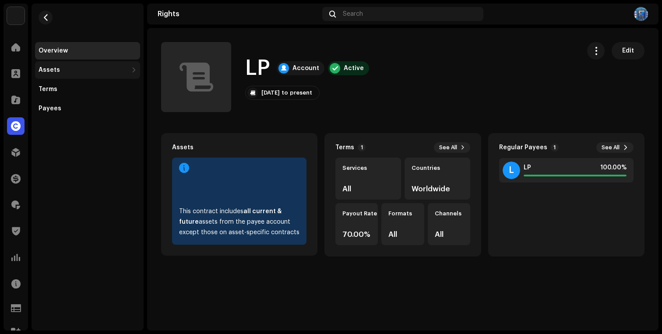
click at [61, 67] on div "Assets" at bounding box center [83, 70] width 89 height 7
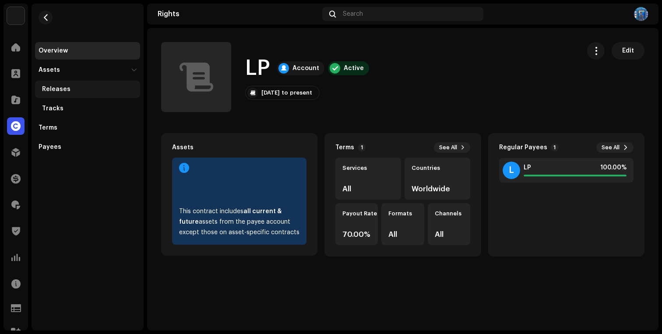
click at [59, 92] on div "Releases" at bounding box center [56, 89] width 28 height 7
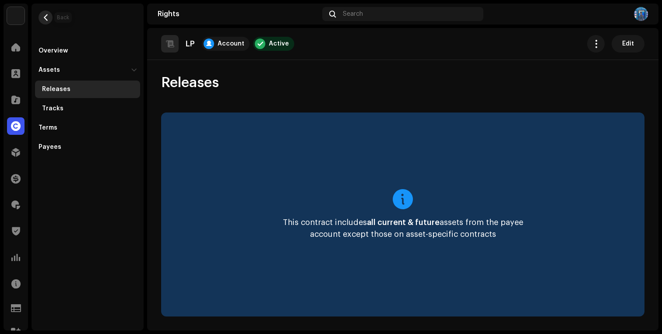
click at [46, 18] on span "button" at bounding box center [45, 17] width 7 height 7
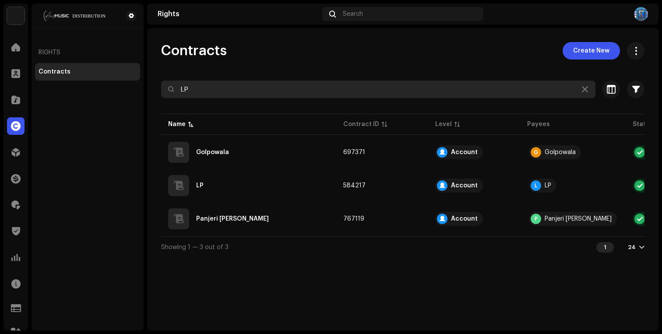
click at [202, 90] on input "LP" at bounding box center [378, 90] width 434 height 18
paste input "UGEN"
type input "UGEN"
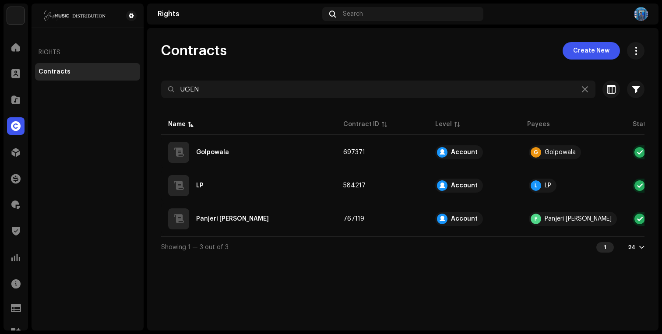
click at [271, 51] on div "Contracts Create New" at bounding box center [402, 51] width 483 height 18
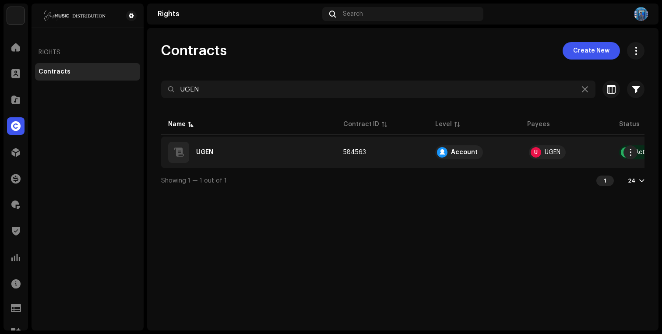
click at [272, 146] on div "UGEN" at bounding box center [248, 152] width 161 height 21
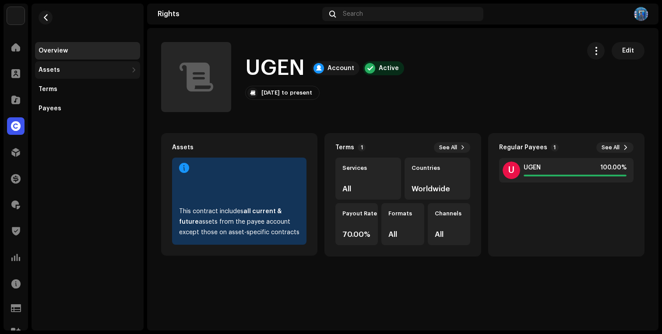
click at [71, 73] on div "Assets" at bounding box center [83, 70] width 89 height 7
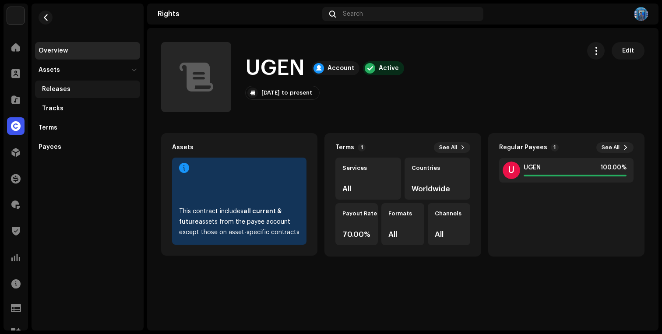
click at [64, 94] on div "Releases" at bounding box center [87, 90] width 105 height 18
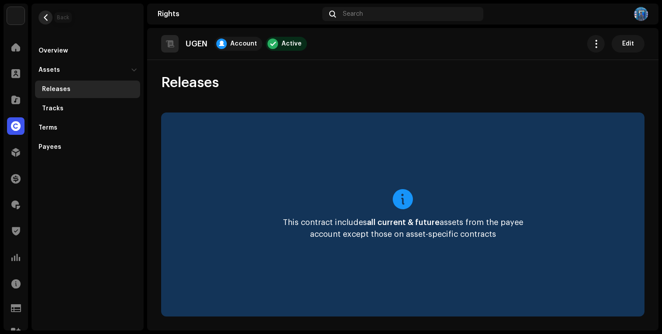
click at [45, 19] on span "button" at bounding box center [45, 17] width 7 height 7
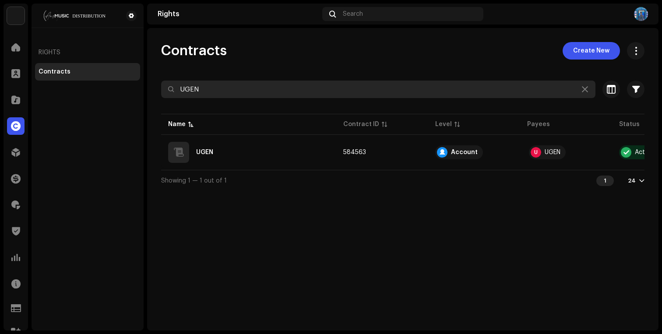
click at [205, 90] on input "UGEN" at bounding box center [378, 90] width 434 height 18
paste input "Ab Barbd"
type input "Ab Barbd"
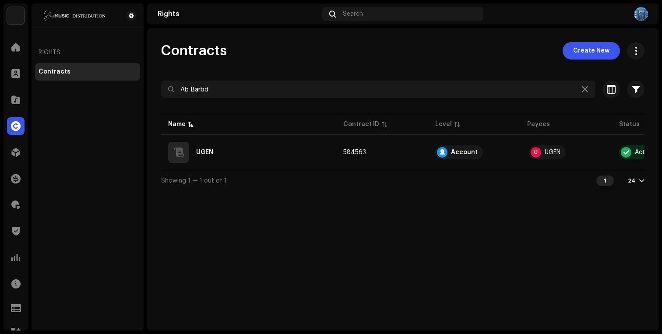
click at [271, 53] on div "Contracts Create New" at bounding box center [402, 51] width 483 height 18
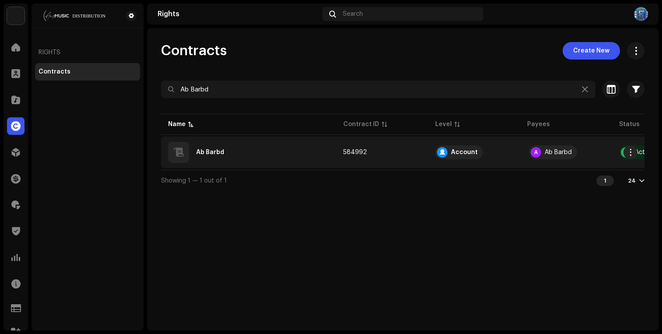
click at [229, 143] on div "Ab Barbd" at bounding box center [248, 152] width 161 height 21
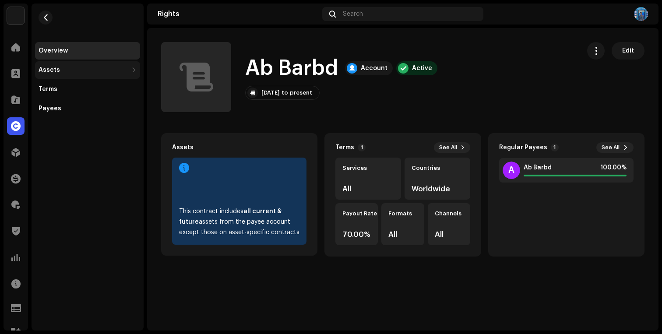
click at [58, 74] on div "Assets" at bounding box center [87, 70] width 105 height 18
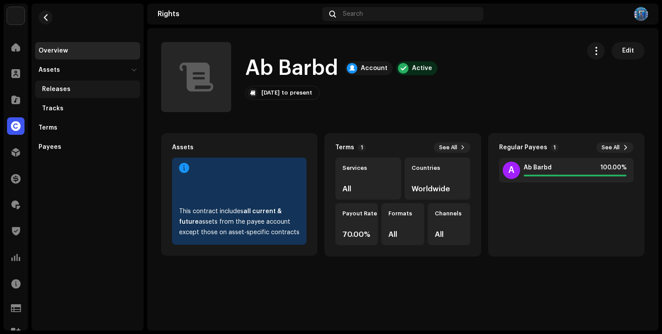
click at [60, 94] on div "Releases" at bounding box center [87, 90] width 105 height 18
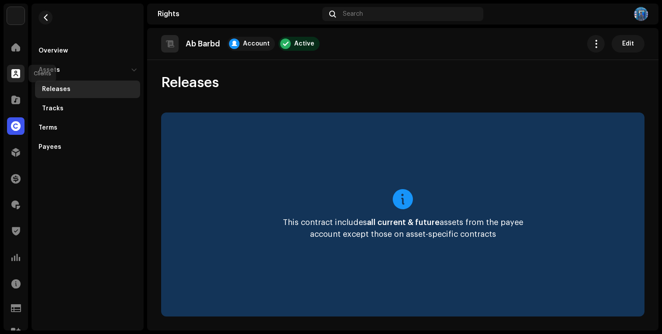
click at [15, 65] on div at bounding box center [16, 74] width 18 height 18
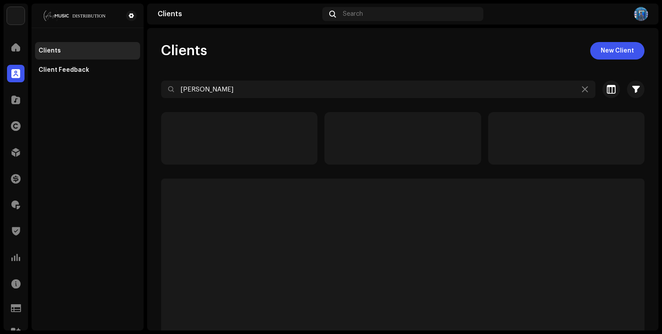
click at [260, 73] on div "Clients New Client Vishal Sinhamare Selected 0 Select all Options Filters Trust…" at bounding box center [403, 202] width 512 height 321
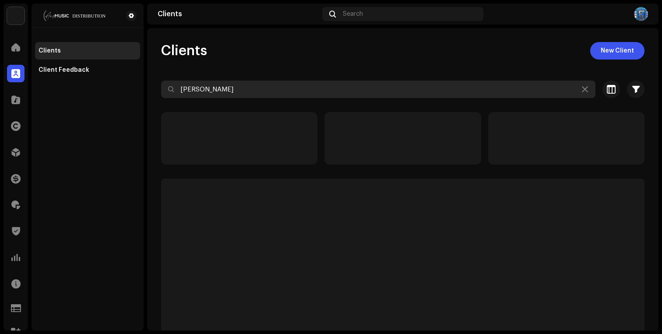
click at [232, 95] on input "[PERSON_NAME]" at bounding box center [378, 90] width 434 height 18
paste input "PSKS MUSICAL RASIYA PRIVATE LIMITED"
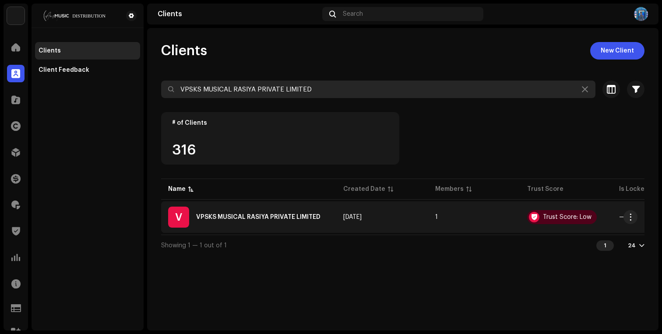
type input "VPSKS MUSICAL RASIYA PRIVATE LIMITED"
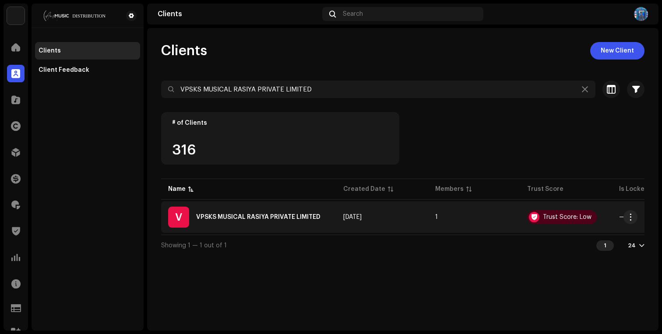
click at [235, 217] on div "VPSKS MUSICAL RASIYA PRIVATE LIMITED" at bounding box center [258, 217] width 124 height 6
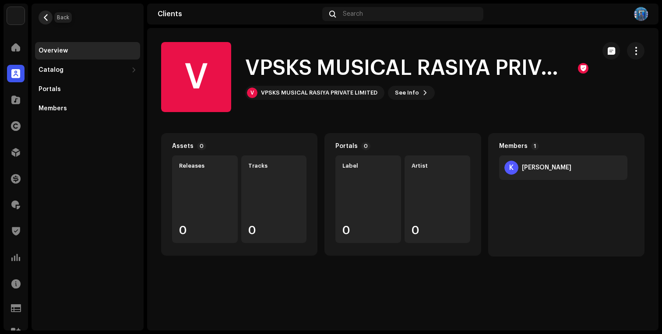
click at [39, 15] on button "button" at bounding box center [46, 18] width 14 height 14
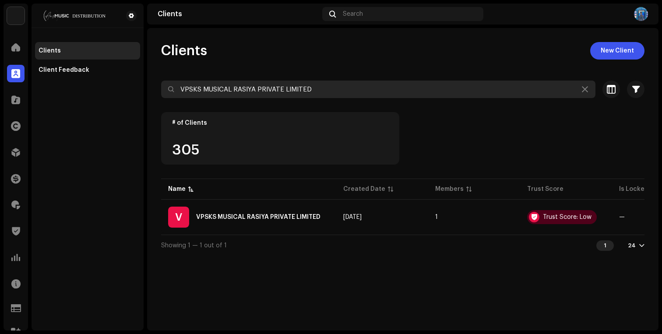
click at [230, 90] on input "VPSKS MUSICAL RASIYA PRIVATE LIMITED" at bounding box center [378, 90] width 434 height 18
paste input "Gurlal Sandhu Music"
type input "Gurlal Sandhu Music"
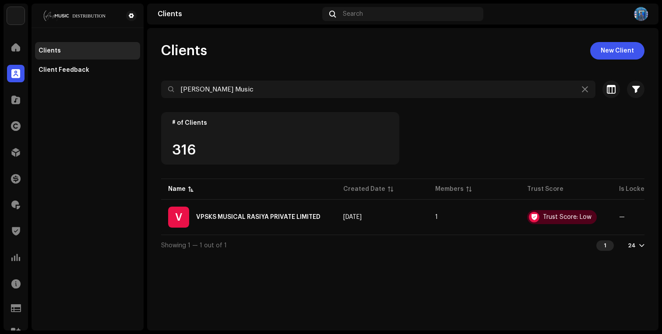
click at [282, 47] on div "Clients New Client" at bounding box center [402, 51] width 483 height 18
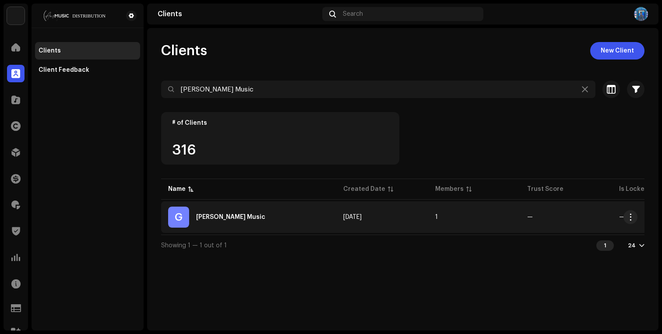
click at [297, 213] on div "G Gurlal Sandhu Music" at bounding box center [248, 217] width 161 height 21
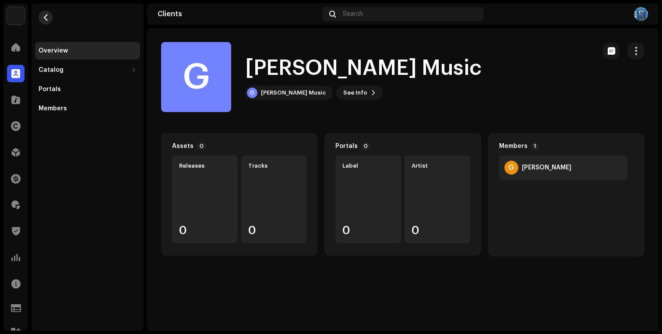
click at [42, 17] on span "button" at bounding box center [45, 17] width 7 height 7
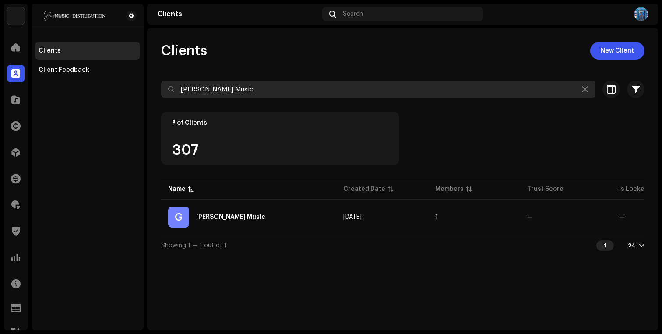
click at [269, 85] on input "Gurlal Sandhu Music" at bounding box center [378, 90] width 434 height 18
paste input "Kor m"
type input "Kor music"
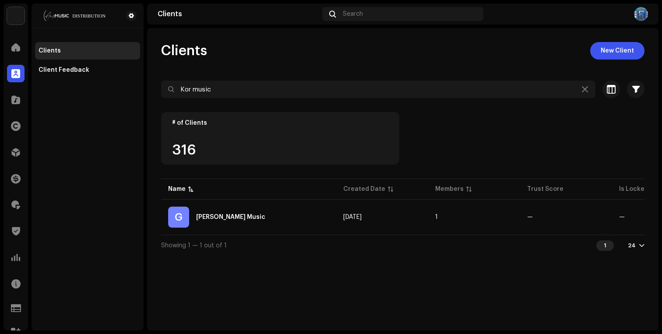
click at [305, 60] on div "Clients New Client Kor music Selected 0 Select all 1 Options Filters Trust scor…" at bounding box center [403, 149] width 512 height 214
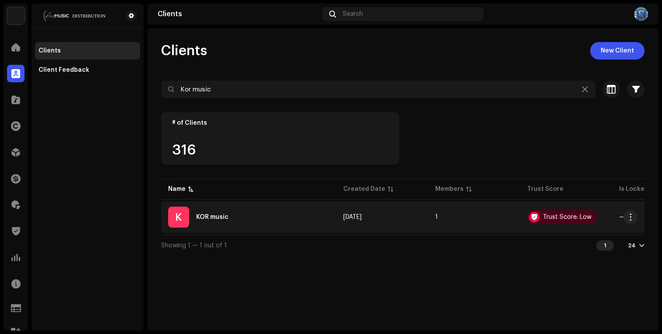
click at [256, 219] on div "K KOR music" at bounding box center [248, 217] width 161 height 21
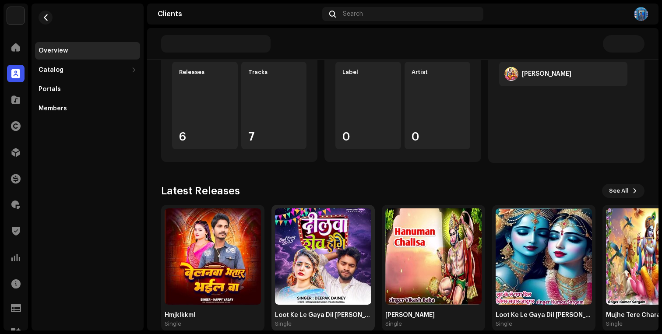
scroll to position [108, 0]
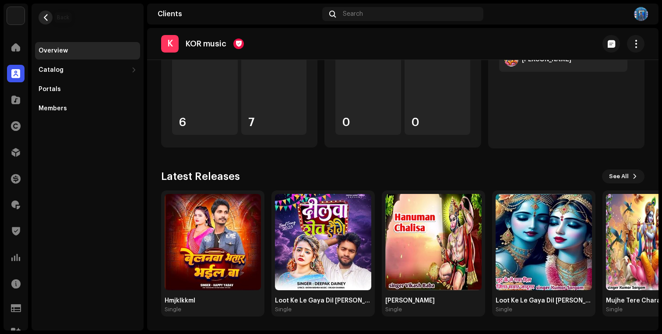
click at [47, 18] on span "button" at bounding box center [45, 17] width 7 height 7
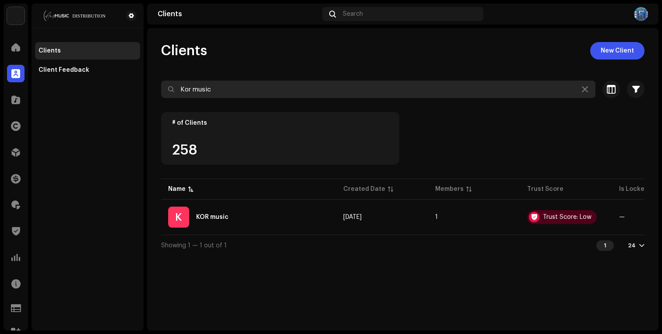
click at [275, 84] on input "Kor music" at bounding box center [378, 90] width 434 height 18
paste input "Triangle Music Group"
type input "Triangle Music Group"
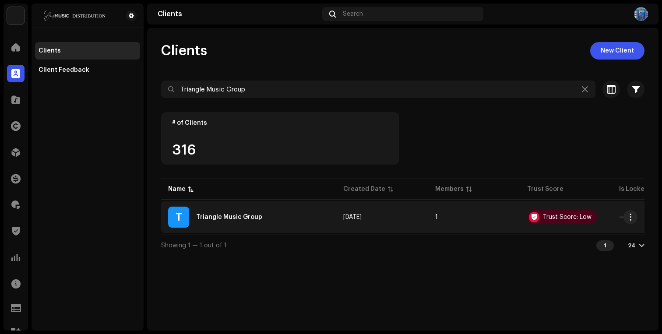
click at [246, 213] on div "T Triangle Music Group" at bounding box center [248, 217] width 161 height 21
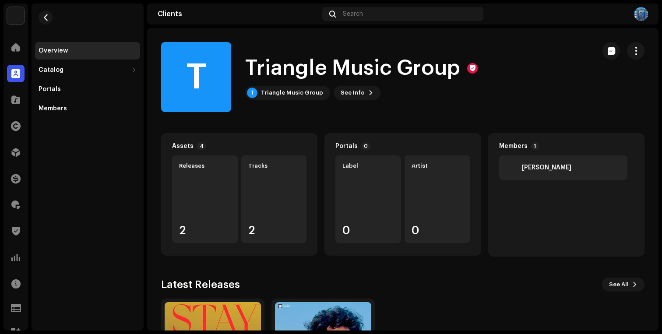
scroll to position [108, 0]
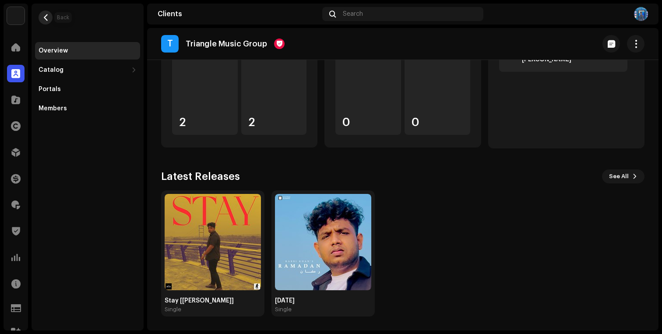
click at [46, 17] on span "button" at bounding box center [45, 17] width 7 height 7
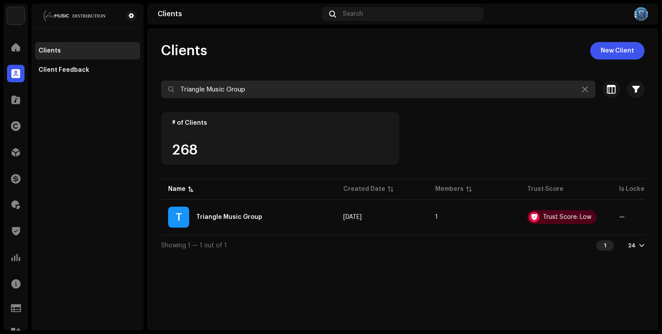
click at [303, 92] on input "Triangle Music Group" at bounding box center [378, 90] width 434 height 18
paste input "Right Melody"
type input "Right Melody"
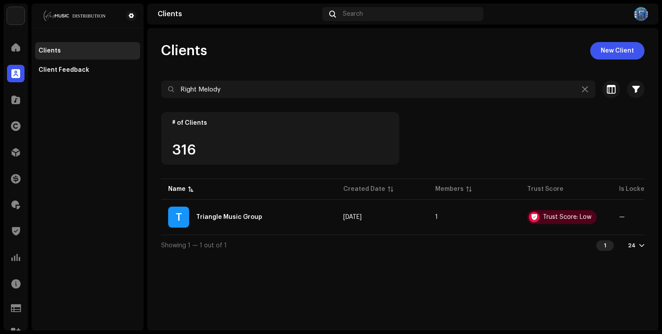
click at [299, 67] on div "Clients New Client Right Melody Selected 0 Select all 1 Options Filters Trust s…" at bounding box center [403, 149] width 512 height 214
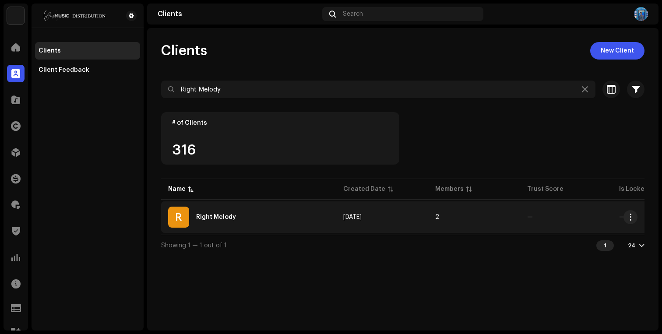
click at [238, 215] on div "R Right Melody" at bounding box center [248, 217] width 161 height 21
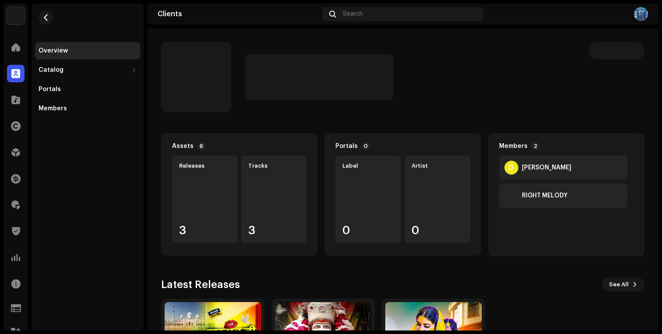
scroll to position [108, 0]
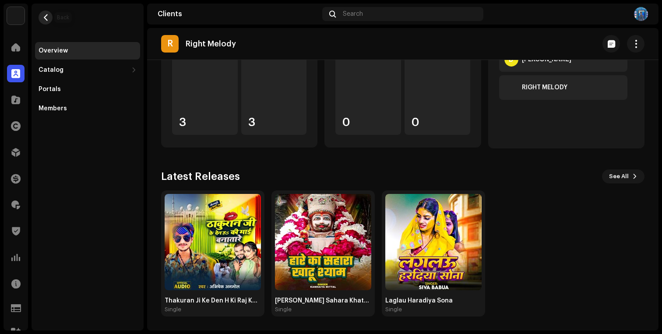
click at [44, 20] on span "button" at bounding box center [45, 17] width 7 height 7
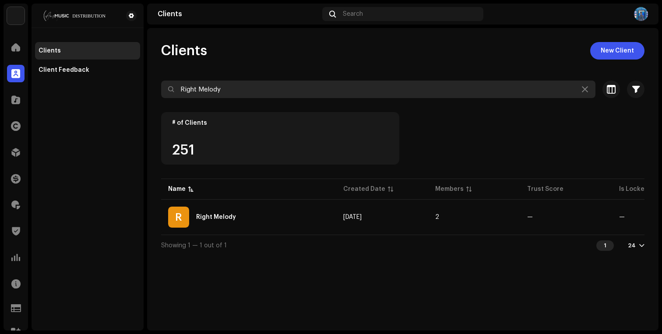
drag, startPoint x: 230, startPoint y: 77, endPoint x: 226, endPoint y: 92, distance: 15.2
click at [230, 77] on div "Clients New Client Right Melody Selected 0 Select all 1 Options Filters Trust s…" at bounding box center [403, 149] width 512 height 214
click at [226, 92] on input "Right Melody" at bounding box center [378, 90] width 434 height 18
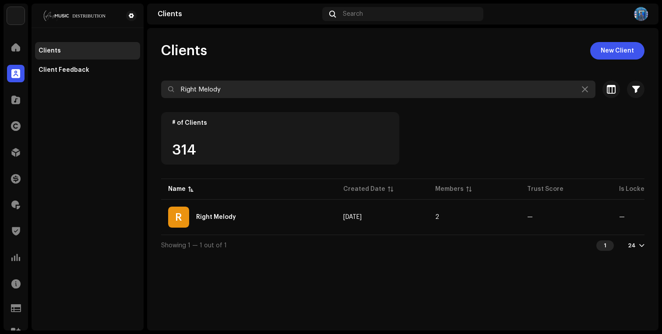
paste input "Smt Records Pvt Ltd"
type input "Smt Records Pvt Ltd"
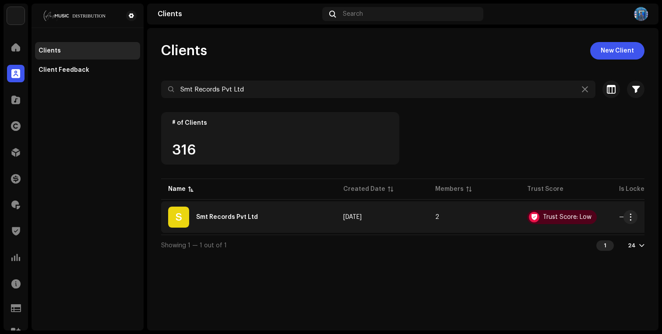
click at [212, 210] on div "S Smt Records Pvt Ltd" at bounding box center [248, 217] width 161 height 21
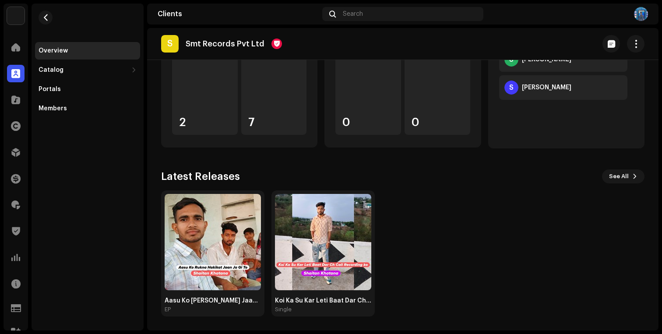
scroll to position [64, 0]
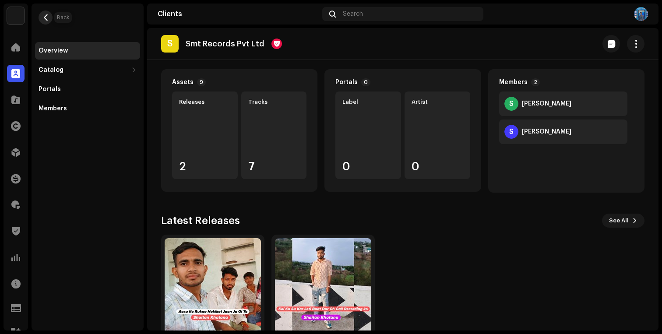
click at [47, 18] on span "button" at bounding box center [45, 17] width 7 height 7
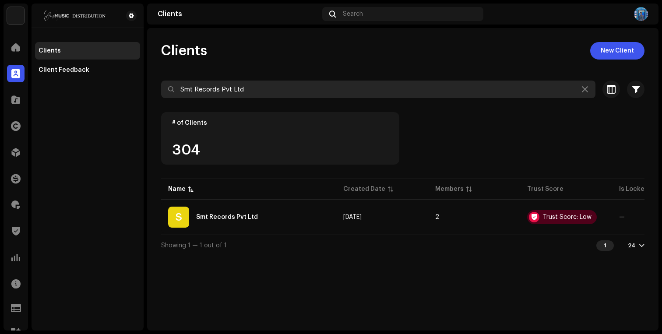
click at [242, 92] on input "Smt Records Pvt Ltd" at bounding box center [378, 90] width 434 height 18
paste input "Tlh Music Group"
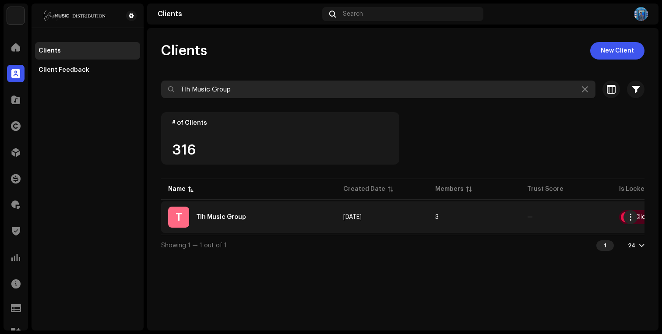
type input "Tlh Music Group"
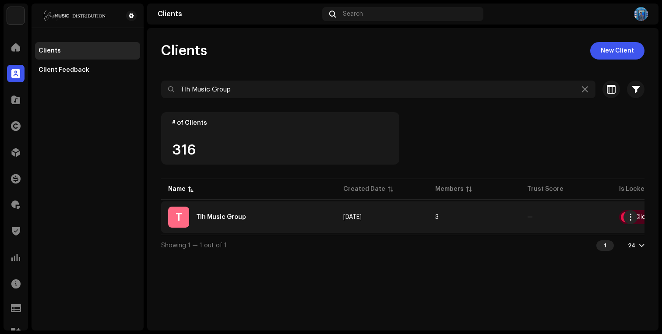
click at [289, 219] on div "T Tlh Music Group" at bounding box center [248, 217] width 161 height 21
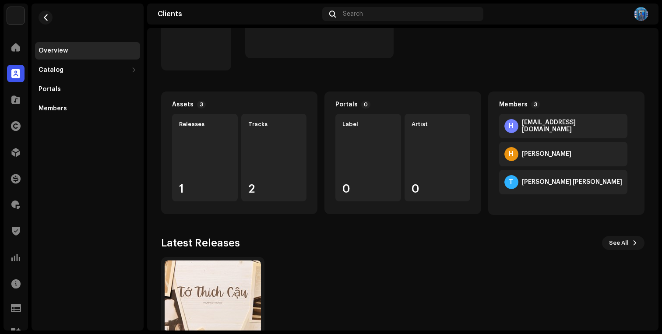
scroll to position [108, 0]
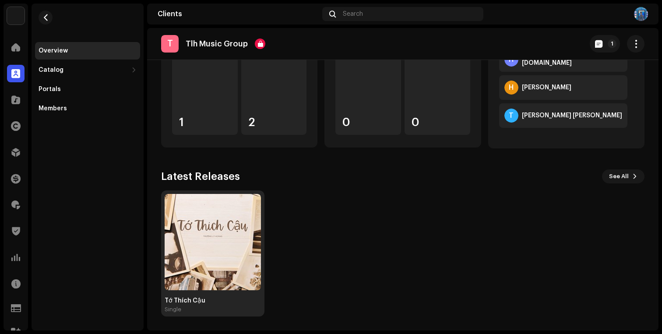
click at [200, 242] on img at bounding box center [213, 242] width 96 height 96
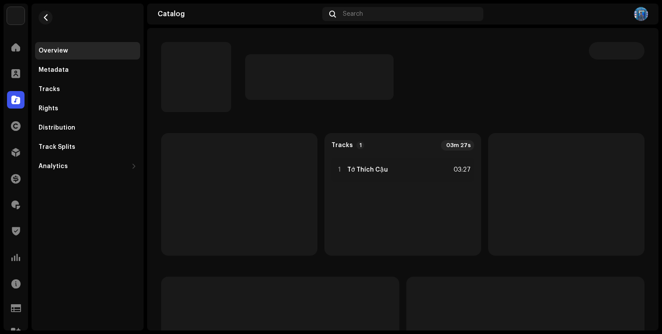
click at [259, 63] on p-skeleton at bounding box center [319, 77] width 148 height 46
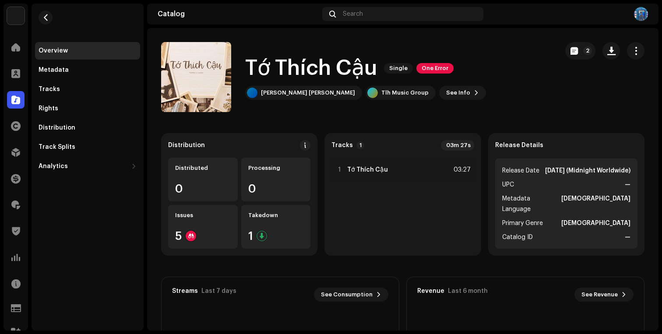
click at [259, 63] on h1 "Tớ Thích Cậu" at bounding box center [311, 68] width 132 height 28
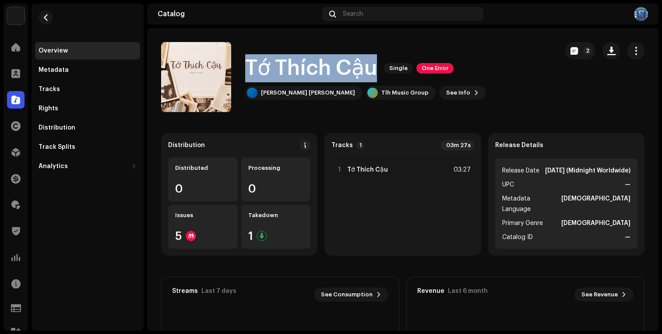
click at [259, 63] on h1 "Tớ Thích Cậu" at bounding box center [311, 68] width 132 height 28
copy div "Tớ Thích Cậu Single One Error"
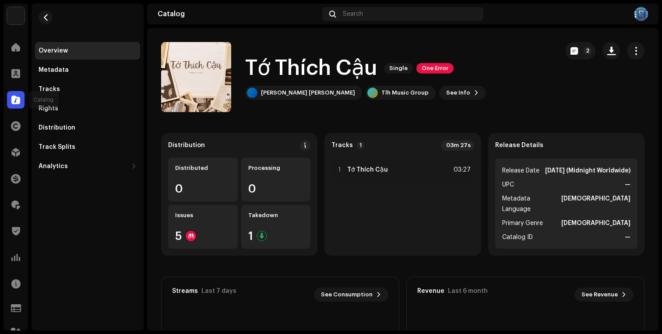
click at [20, 102] on div at bounding box center [16, 100] width 18 height 18
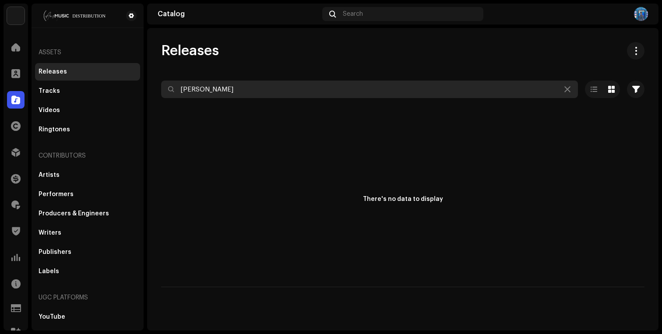
click at [205, 87] on input "[PERSON_NAME]" at bounding box center [369, 90] width 417 height 18
paste input "Tớ Thích Cậu"
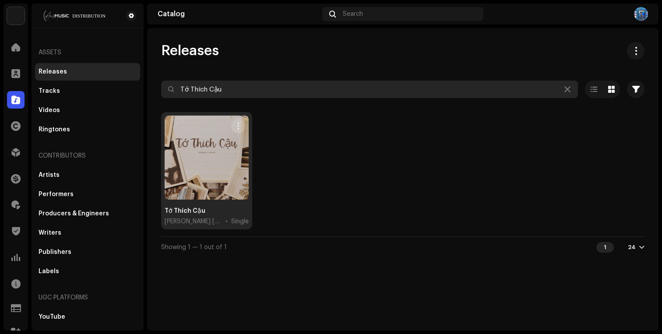
type input "Tớ Thích Cậu"
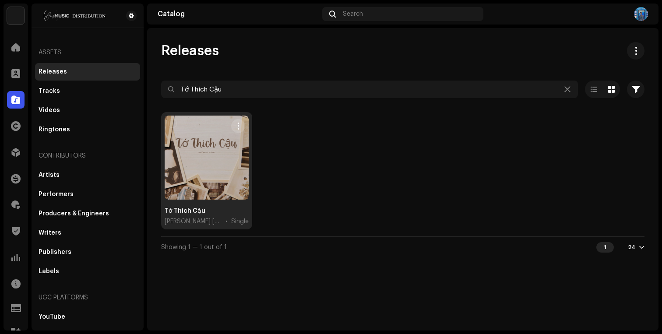
click at [239, 130] on button "button" at bounding box center [238, 126] width 14 height 14
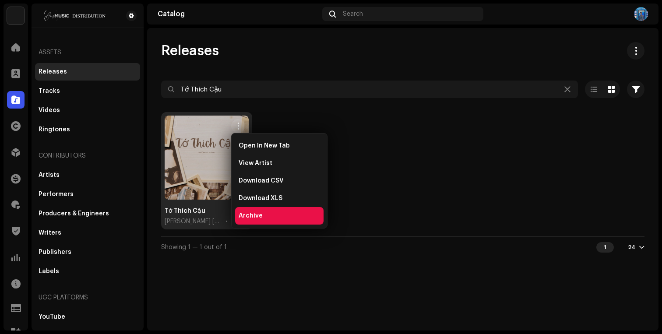
click at [249, 222] on div "Archive" at bounding box center [279, 216] width 88 height 18
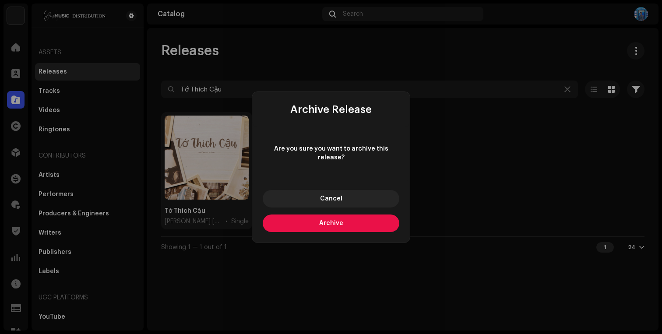
click at [352, 224] on button "Archive" at bounding box center [331, 224] width 137 height 18
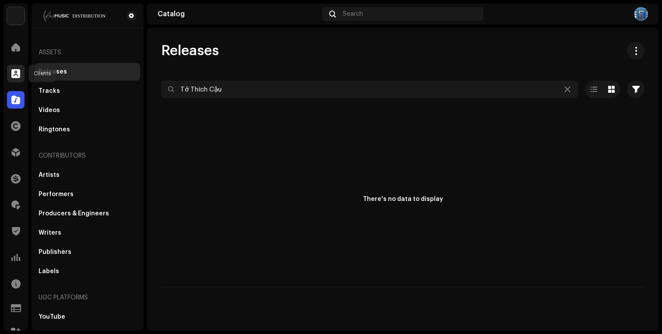
click at [20, 68] on div at bounding box center [16, 74] width 18 height 18
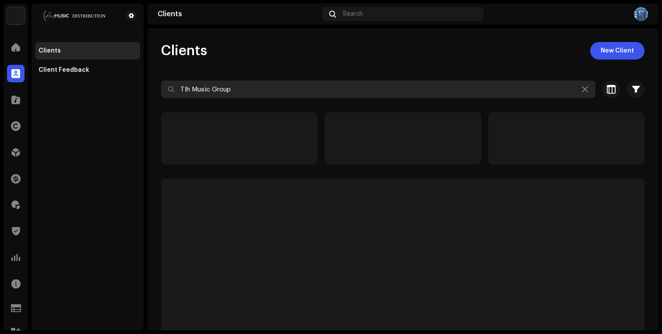
click at [301, 91] on input "Tlh Music Group" at bounding box center [378, 90] width 434 height 18
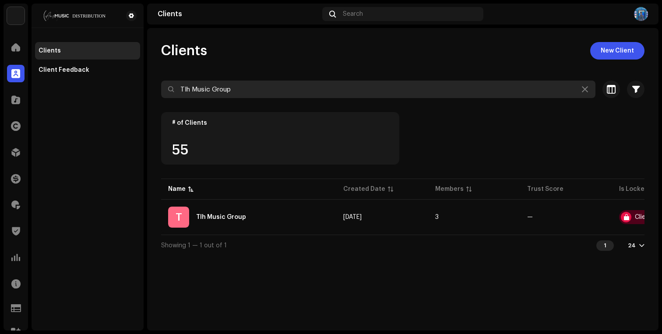
click at [301, 91] on input "Tlh Music Group" at bounding box center [378, 90] width 434 height 18
paste input "KRV MUSIC"
type input "KRV MUSIC"
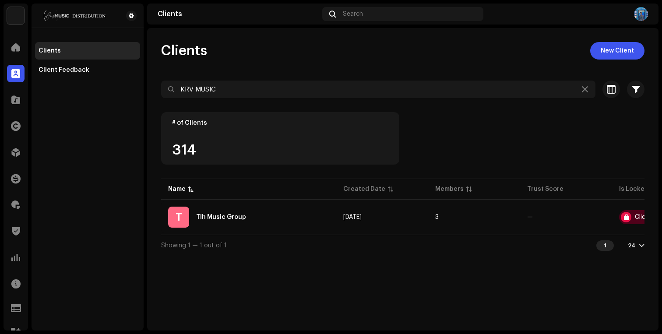
click at [328, 50] on div "Clients New Client" at bounding box center [402, 51] width 483 height 18
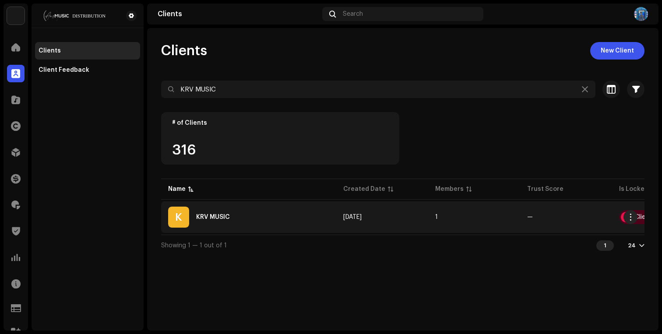
click at [296, 211] on div "K KRV MUSIC" at bounding box center [248, 217] width 161 height 21
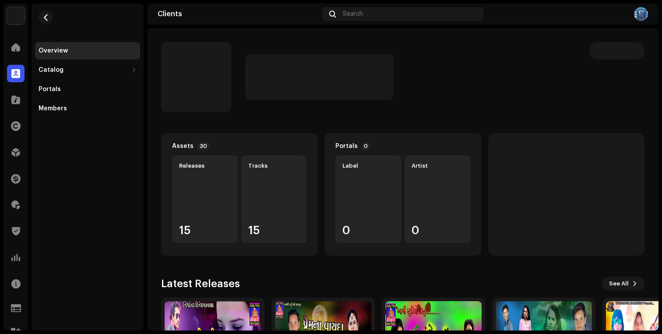
scroll to position [107, 0]
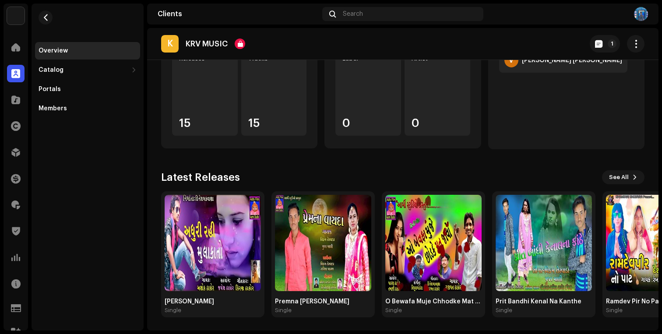
click at [36, 15] on re-m-nav-back at bounding box center [45, 23] width 21 height 39
click at [41, 16] on button "button" at bounding box center [46, 18] width 14 height 14
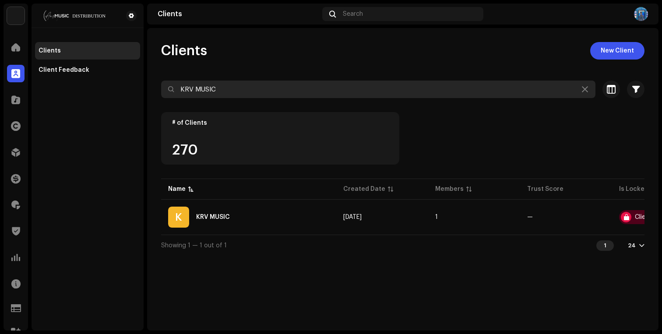
click at [235, 91] on input "KRV MUSIC" at bounding box center [378, 90] width 434 height 18
paste input "Black Screen"
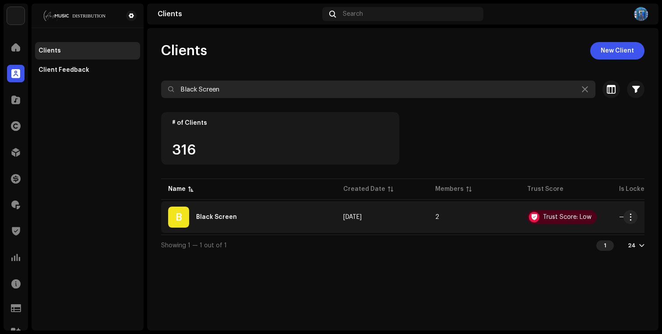
type input "Black Screen"
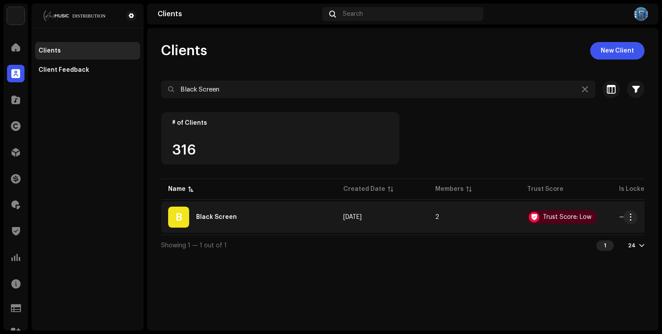
click at [267, 205] on td "B Black Screen" at bounding box center [248, 217] width 175 height 32
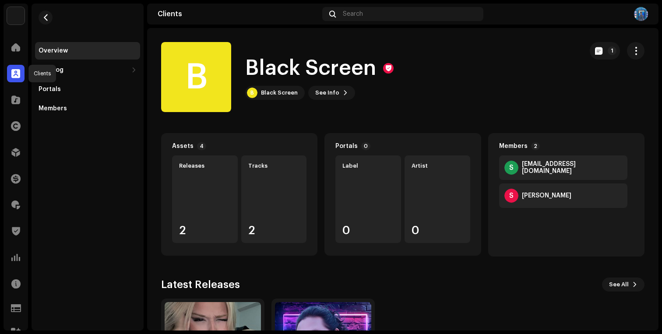
click at [13, 71] on span at bounding box center [15, 73] width 9 height 7
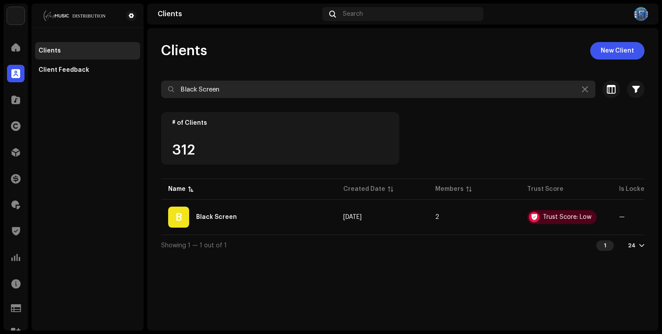
click at [360, 91] on input "Black Screen" at bounding box center [378, 90] width 434 height 18
paste input "UMIDEYAS NETWORKS PRIVATE LIMITED"
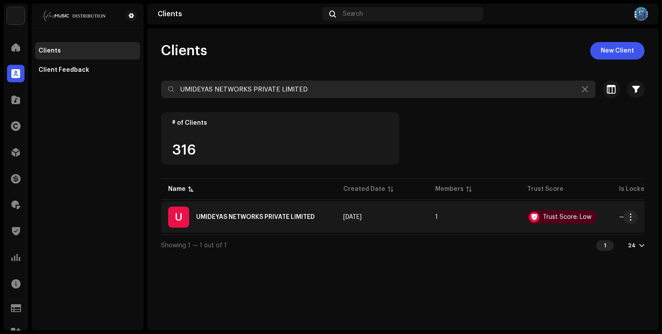
type input "UMIDEYAS NETWORKS PRIVATE LIMITED"
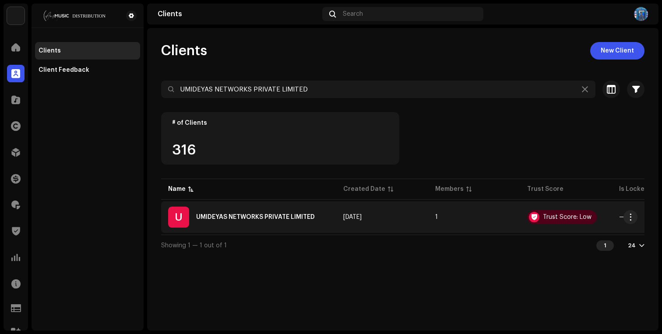
click at [287, 213] on div "U UMIDEYAS NETWORKS PRIVATE LIMITED" at bounding box center [248, 217] width 161 height 21
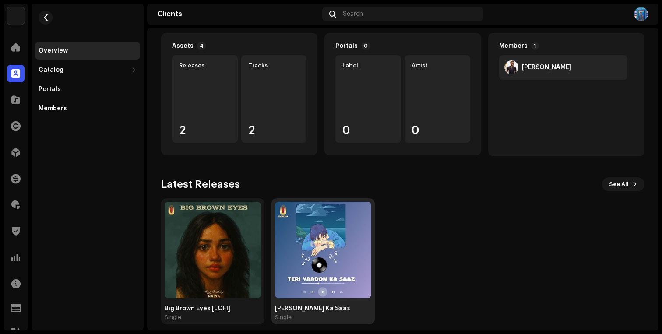
scroll to position [108, 0]
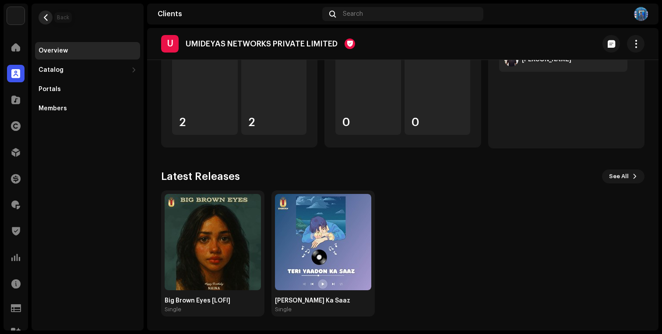
click at [48, 14] on span "button" at bounding box center [45, 17] width 7 height 7
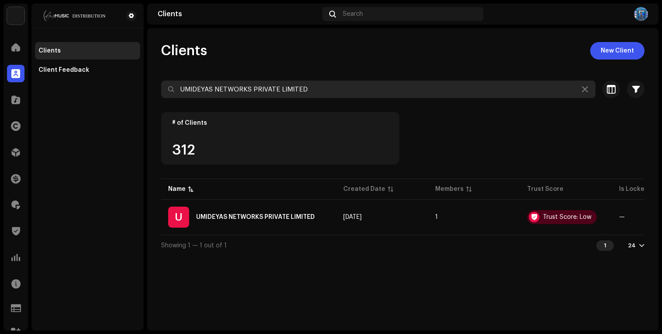
click at [266, 91] on input "UMIDEYAS NETWORKS PRIVATE LIMITED" at bounding box center [378, 90] width 434 height 18
paste input "One Studio"
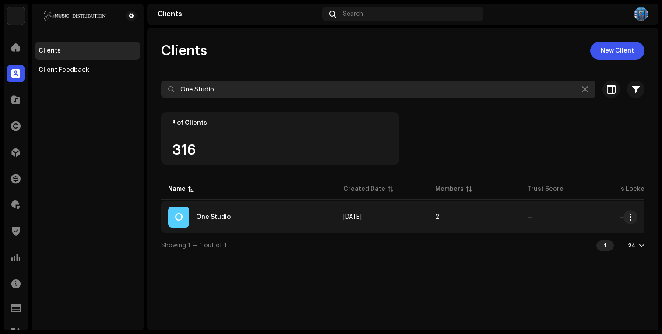
type input "One Studio"
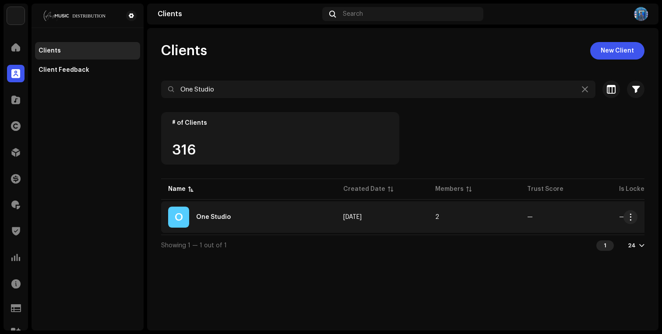
click at [315, 224] on div "O One Studio" at bounding box center [248, 217] width 161 height 21
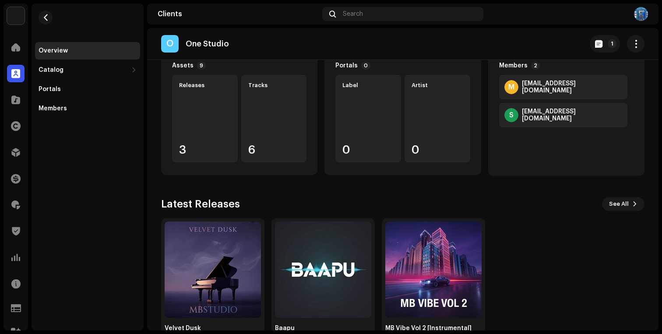
scroll to position [108, 0]
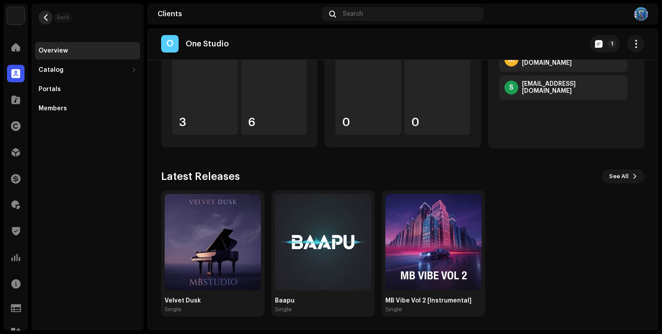
click at [46, 18] on span "button" at bounding box center [45, 17] width 7 height 7
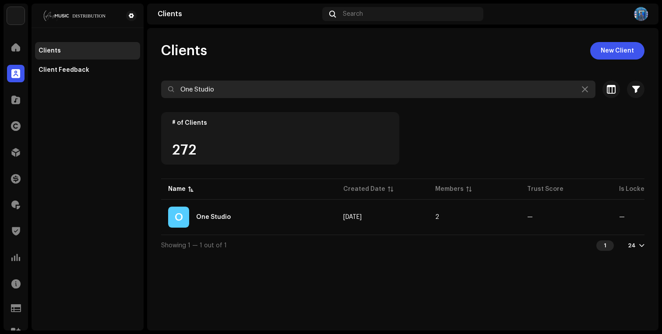
click at [258, 92] on input "One Studio" at bounding box center [378, 90] width 434 height 18
paste input "GA Tv"
type input "GA Tv"
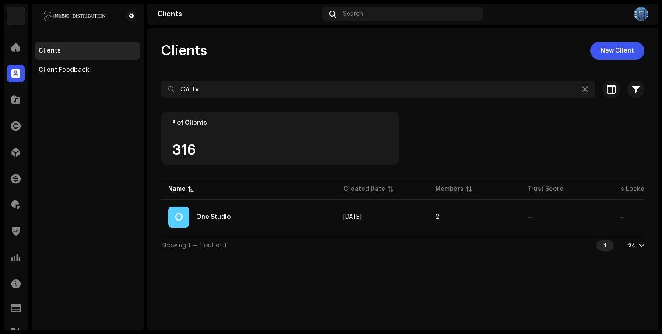
click at [299, 45] on div "Clients New Client" at bounding box center [402, 51] width 483 height 18
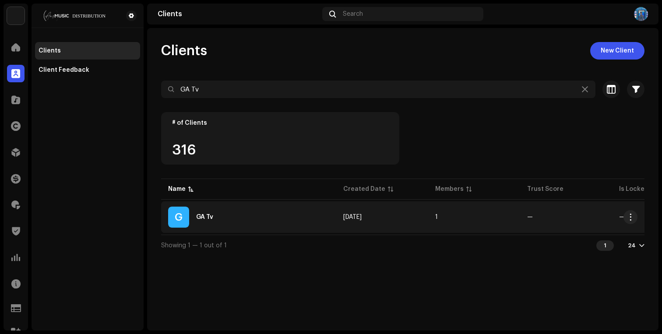
click at [299, 208] on div "G GA Tv" at bounding box center [248, 217] width 161 height 21
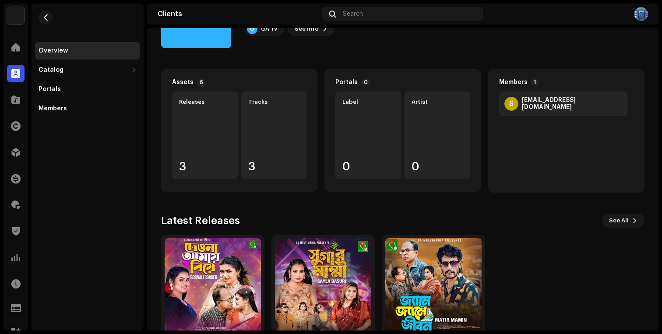
scroll to position [108, 0]
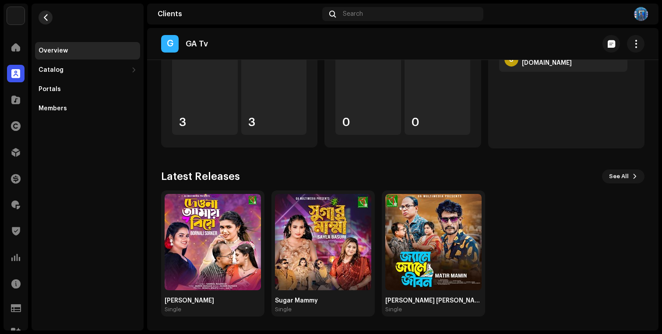
click at [48, 17] on span "button" at bounding box center [45, 17] width 7 height 7
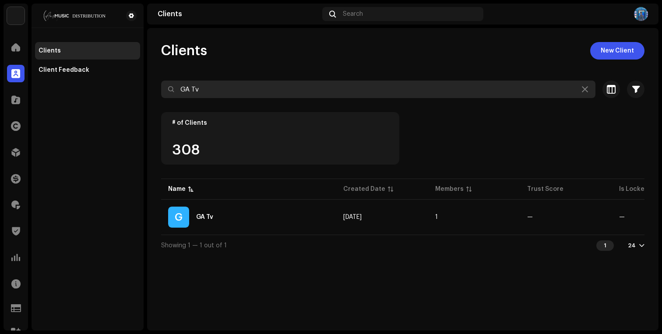
click at [223, 85] on input "GA Tv" at bounding box center [378, 90] width 434 height 18
paste input "kxzey"
type input "kxzey"
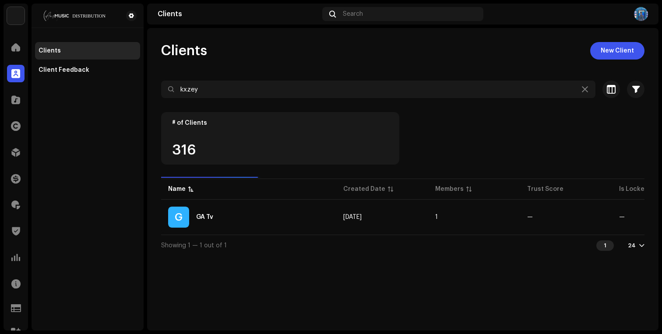
click at [281, 55] on div "Clients New Client" at bounding box center [402, 51] width 483 height 18
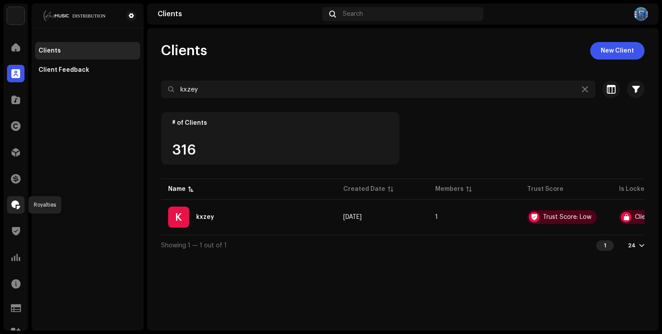
click at [20, 207] on span at bounding box center [15, 204] width 9 height 7
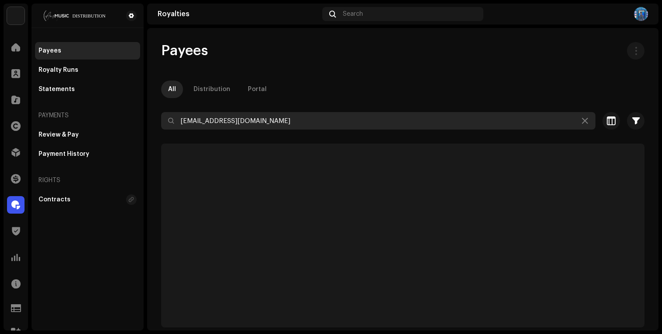
click at [292, 123] on input "[EMAIL_ADDRESS][DOMAIN_NAME]" at bounding box center [378, 121] width 434 height 18
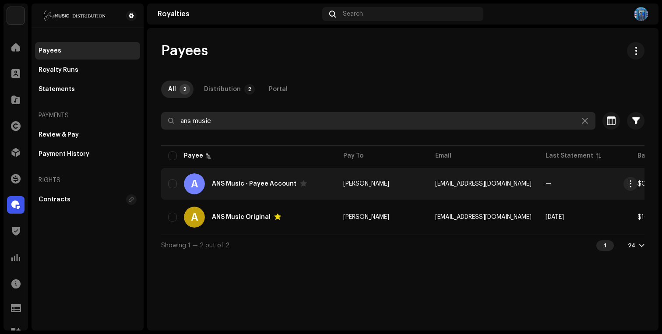
type input "ans music"
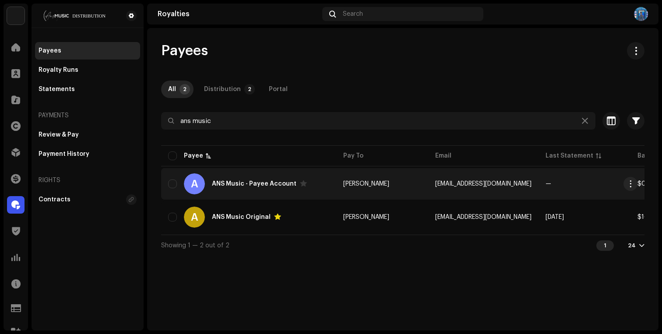
click at [312, 187] on div "A ANS Music - Payee Account" at bounding box center [248, 183] width 161 height 21
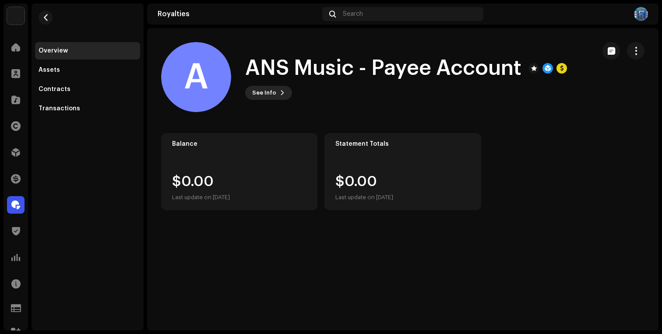
click at [287, 92] on button "See Info" at bounding box center [268, 93] width 47 height 14
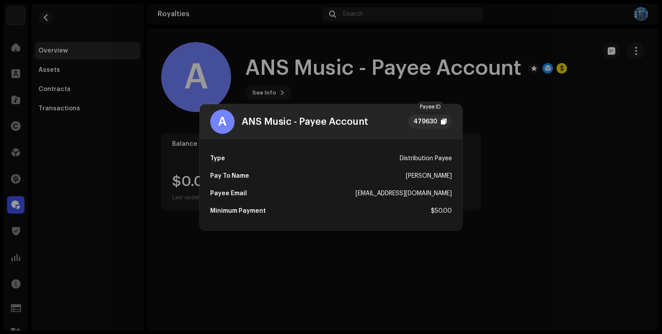
click at [442, 121] on div at bounding box center [444, 121] width 6 height 7
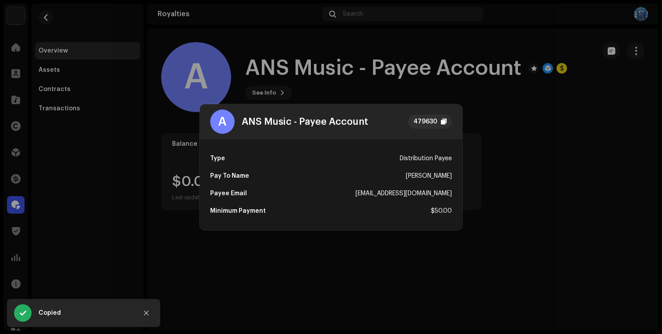
click at [443, 121] on div at bounding box center [444, 121] width 6 height 7
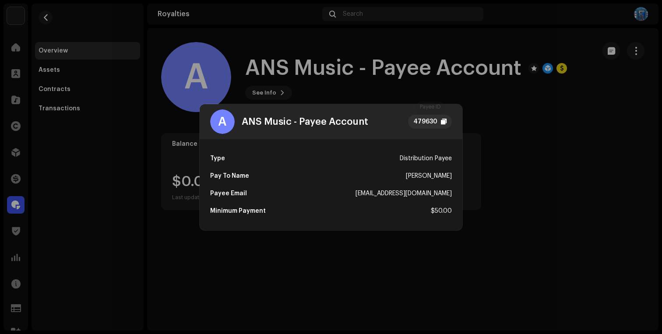
click at [435, 123] on div "479630" at bounding box center [425, 121] width 24 height 11
click at [429, 191] on div "[EMAIL_ADDRESS][DOMAIN_NAME]" at bounding box center [404, 194] width 96 height 18
copy div "[EMAIL_ADDRESS][DOMAIN_NAME]"
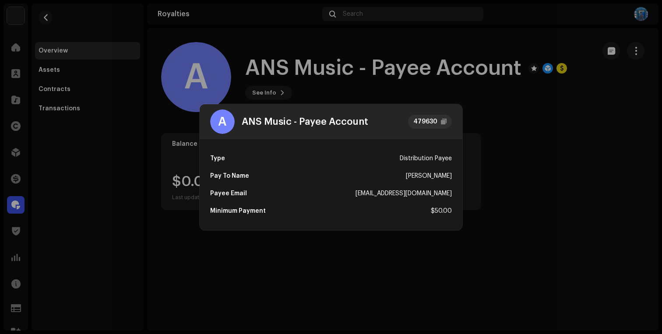
click at [427, 179] on div "[PERSON_NAME]" at bounding box center [429, 176] width 46 height 18
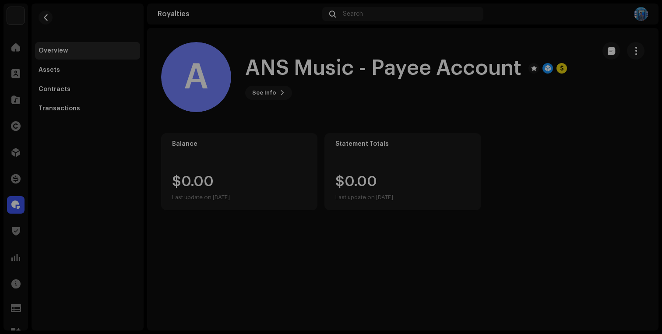
click at [355, 73] on div "A ANS Music - Payee Account 479630 Type Distribution Payee Pay To Name Akash Sa…" at bounding box center [331, 167] width 662 height 334
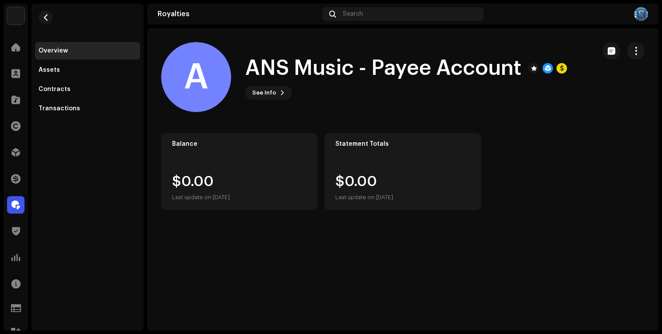
click at [363, 63] on h1 "ANS Music - Payee Account" at bounding box center [383, 68] width 276 height 28
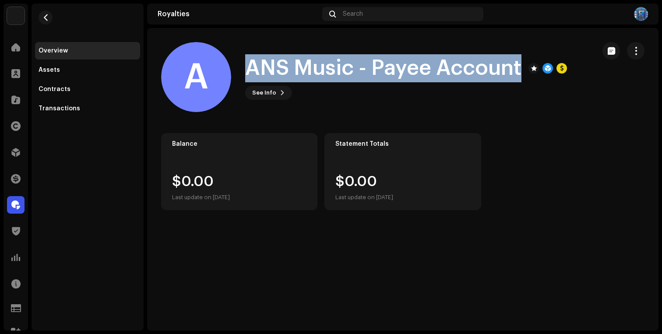
click at [363, 63] on h1 "ANS Music - Payee Account" at bounding box center [383, 68] width 276 height 28
copy div "ANS Music - Payee Account See Info"
